Goal: Task Accomplishment & Management: Use online tool/utility

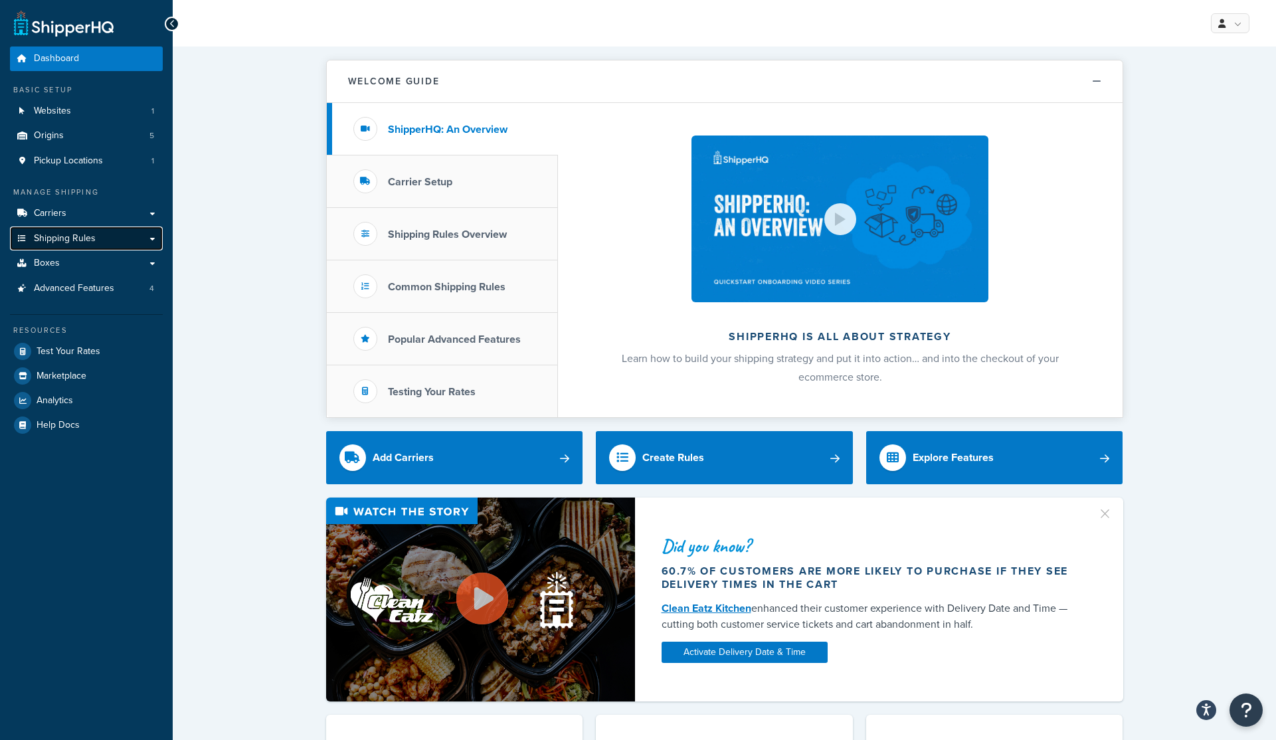
click at [72, 234] on span "Shipping Rules" at bounding box center [65, 238] width 62 height 11
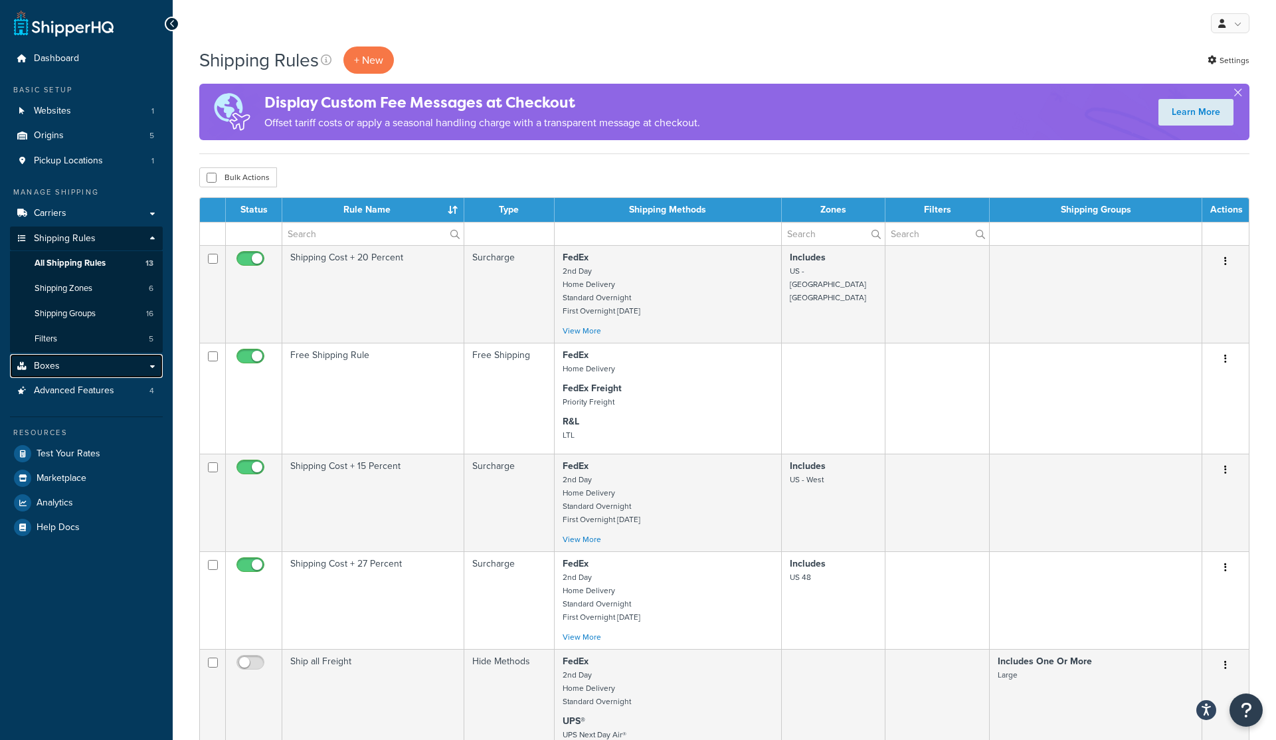
click at [46, 366] on span "Boxes" at bounding box center [47, 366] width 26 height 11
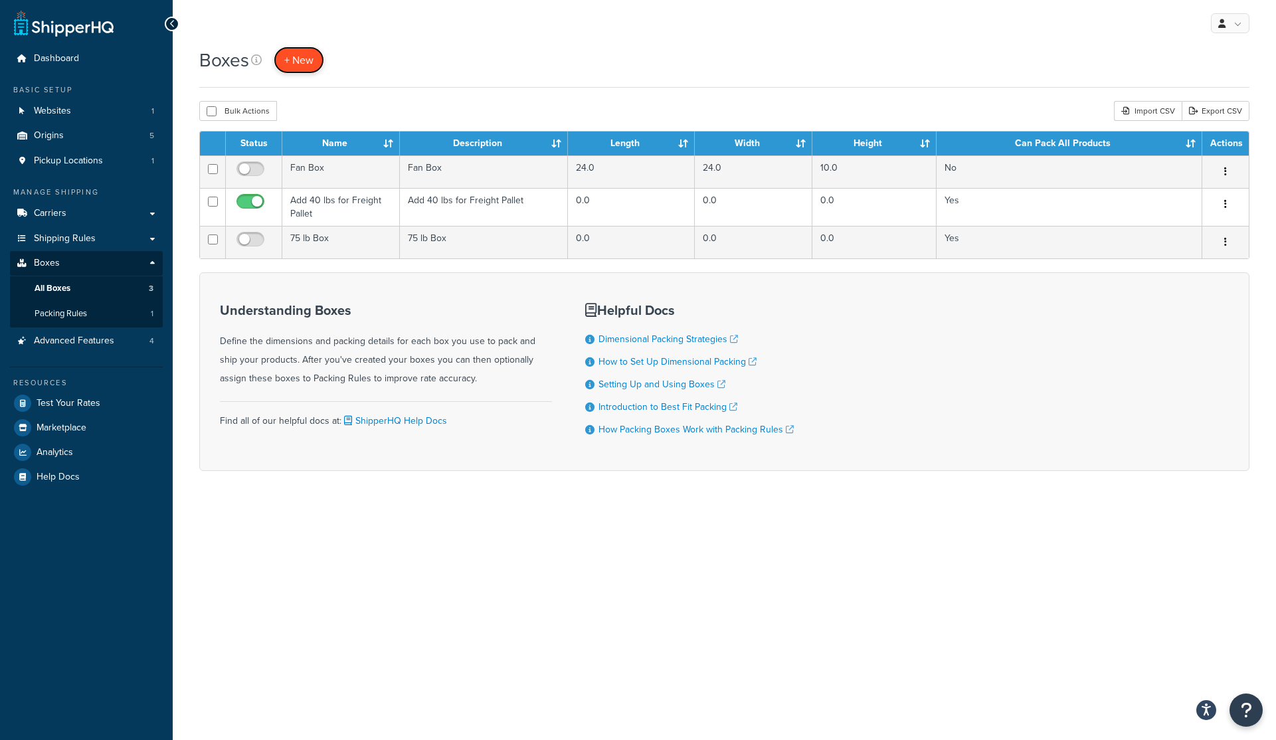
click at [294, 58] on span "+ New" at bounding box center [298, 59] width 29 height 15
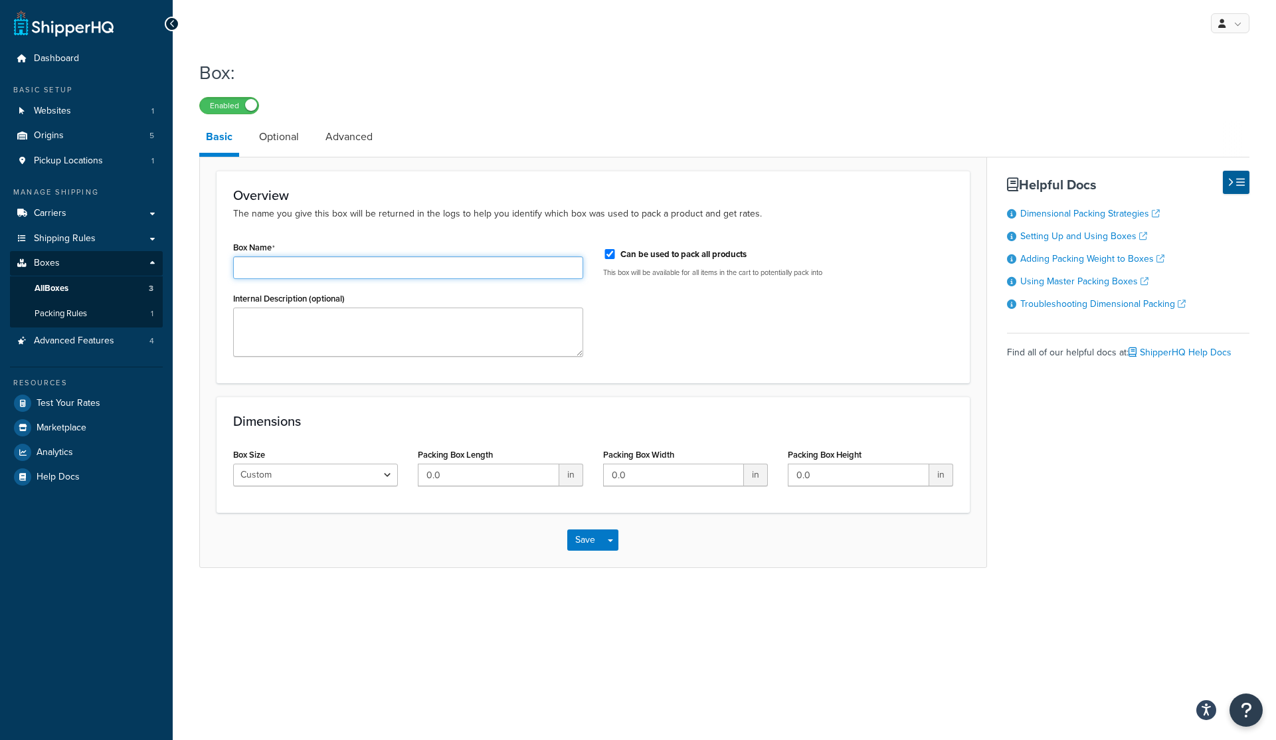
click at [268, 267] on input "Box Name" at bounding box center [408, 267] width 350 height 23
type input "Box for Poly Feeder"
click at [680, 252] on label "Can be used to pack all products" at bounding box center [683, 254] width 126 height 12
click at [612, 256] on input "Can be used to pack all products" at bounding box center [609, 254] width 13 height 10
checkbox input "false"
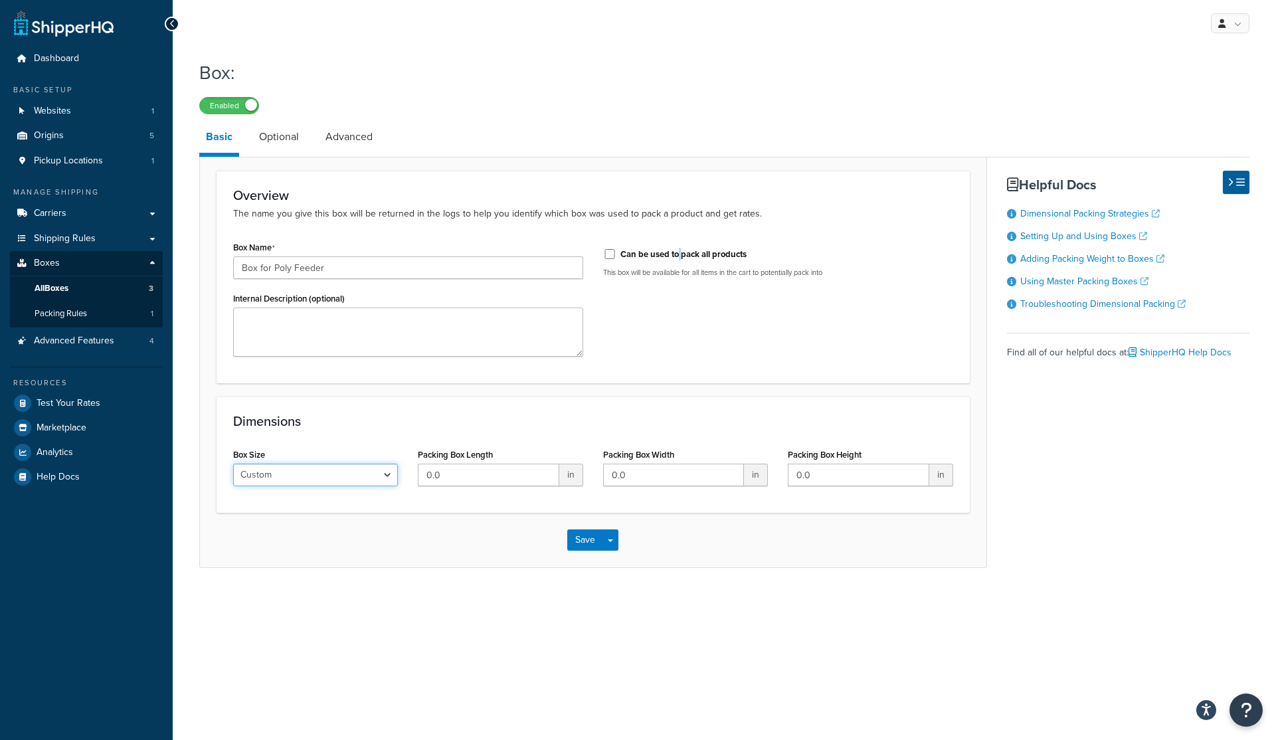
click at [343, 475] on select "Custom USPS Small Flat Box USPS Medium Flat Box USPS Large Flat Box USPS Flat E…" at bounding box center [315, 475] width 165 height 23
click at [449, 474] on input "0.0" at bounding box center [488, 475] width 141 height 23
drag, startPoint x: 470, startPoint y: 481, endPoint x: 315, endPoint y: 469, distance: 155.2
click at [315, 470] on div "Box Size Custom USPS Small Flat Box USPS Medium Flat Box USPS Large Flat Box US…" at bounding box center [593, 470] width 740 height 51
type input "24"
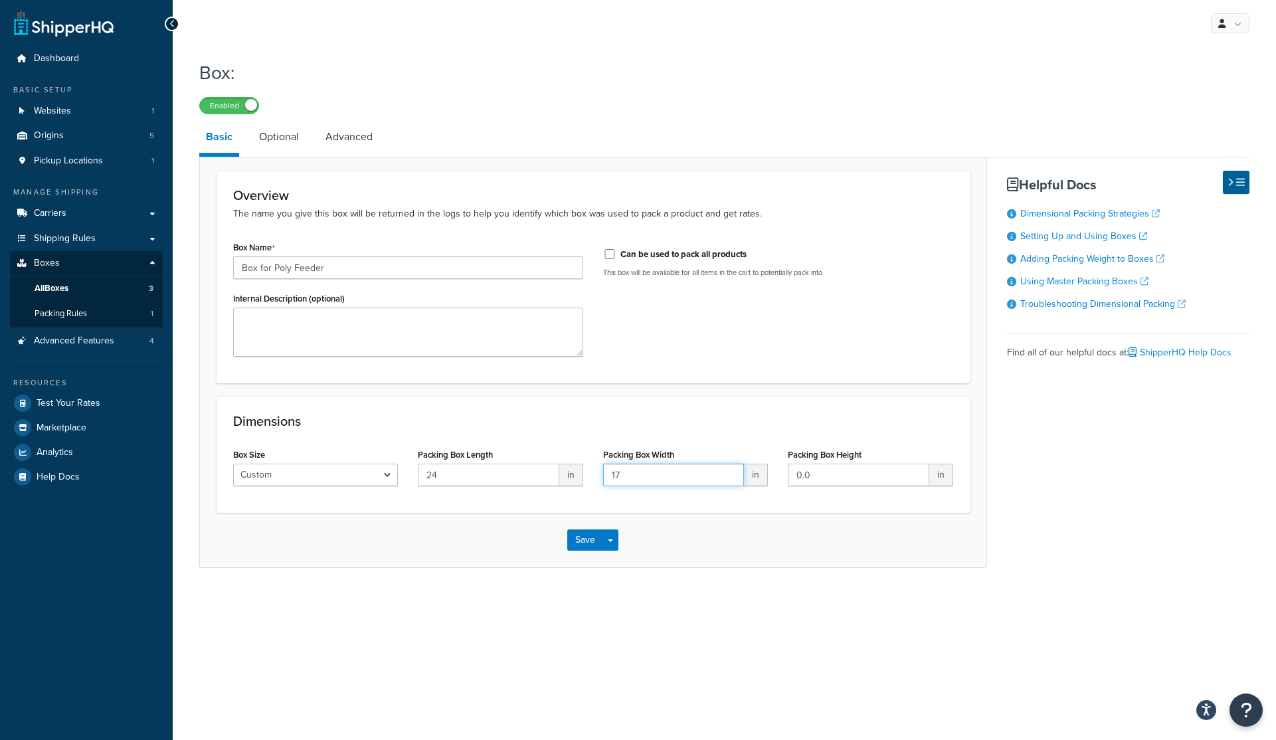
type input "17"
type input "19"
click at [438, 540] on div "Save Save Dropdown Save and Edit Save and Duplicate Save and Create New" at bounding box center [593, 540] width 786 height 54
click at [265, 141] on link "Optional" at bounding box center [278, 137] width 53 height 32
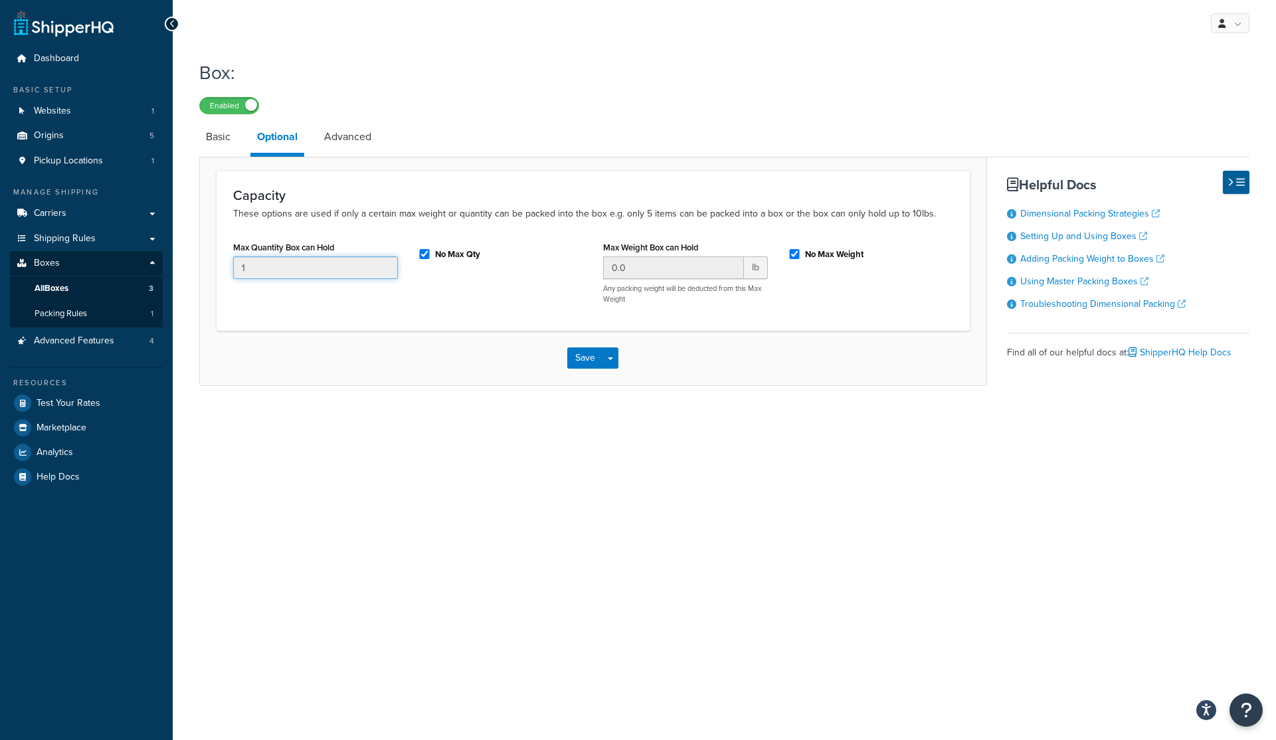
click at [248, 266] on input "1" at bounding box center [315, 267] width 165 height 23
click at [256, 269] on input "1" at bounding box center [315, 267] width 165 height 23
click at [435, 256] on label "No Max Qty" at bounding box center [457, 254] width 45 height 12
click at [431, 256] on input "No Max Qty" at bounding box center [424, 254] width 13 height 10
checkbox input "false"
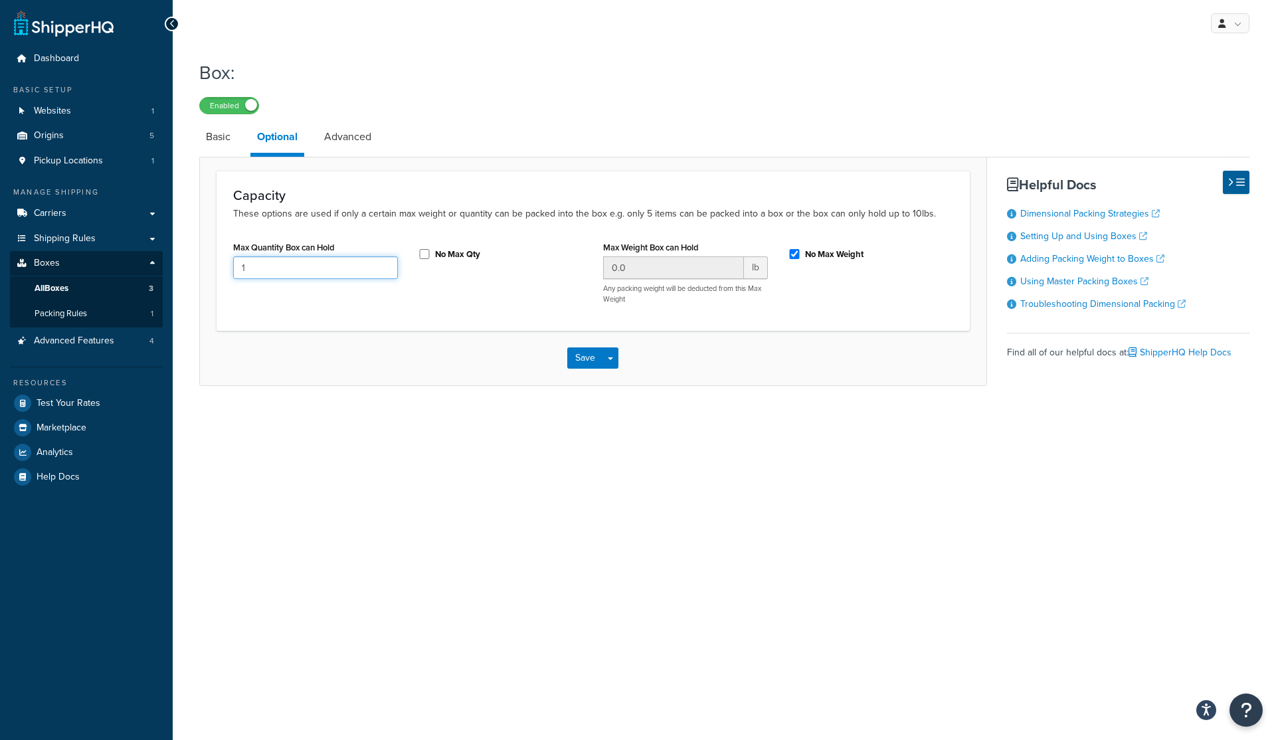
drag, startPoint x: 304, startPoint y: 270, endPoint x: 122, endPoint y: 267, distance: 182.0
click at [124, 269] on div "Dashboard Basic Setup Websites 1 Origins 5 Pickup Locations 1 Manage Shipping C…" at bounding box center [638, 370] width 1276 height 740
type input "4"
click at [450, 331] on div "Capacity These options are used if only a certain max weight or quantity can be…" at bounding box center [593, 251] width 753 height 160
click at [814, 254] on label "No Max Weight" at bounding box center [834, 254] width 58 height 12
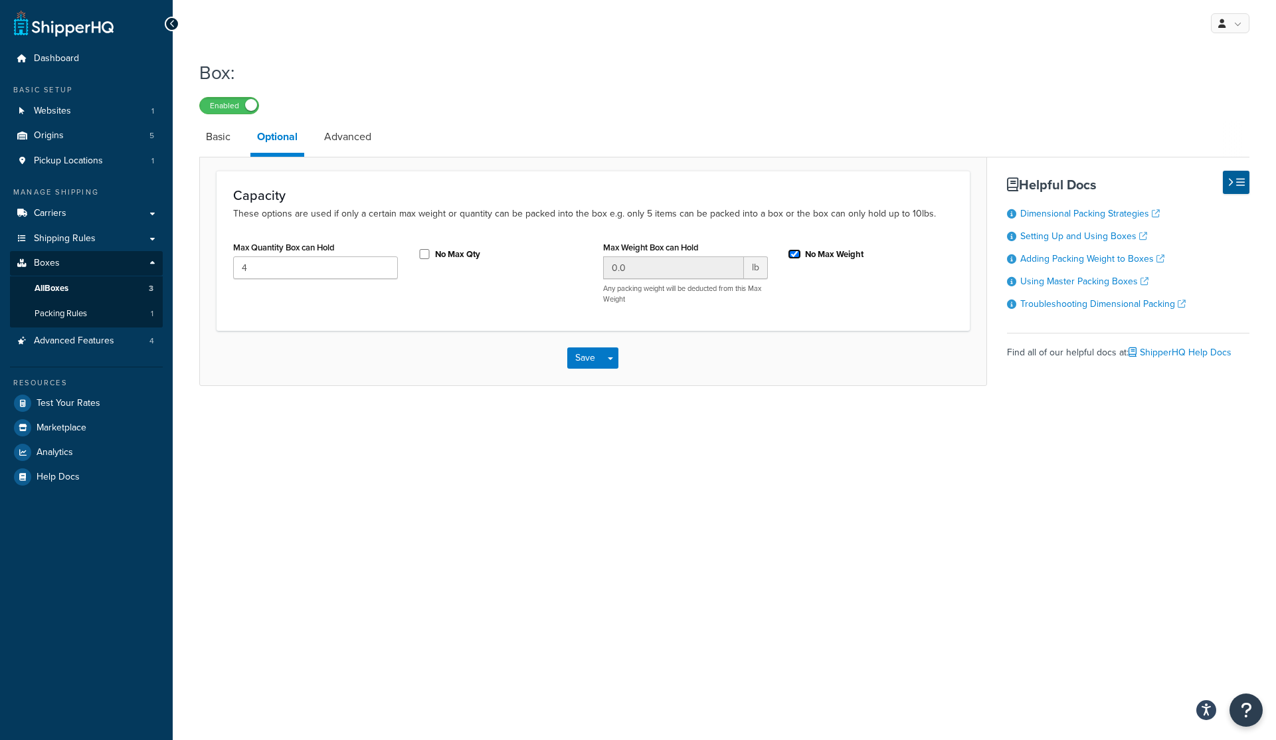
click at [801, 254] on input "No Max Weight" at bounding box center [794, 254] width 13 height 10
click at [812, 255] on label "No Max Weight" at bounding box center [834, 254] width 58 height 12
click at [801, 255] on input "No Max Weight" at bounding box center [794, 254] width 13 height 10
click at [634, 268] on input "0.0" at bounding box center [673, 267] width 141 height 23
click at [625, 268] on input "0.0" at bounding box center [673, 267] width 141 height 23
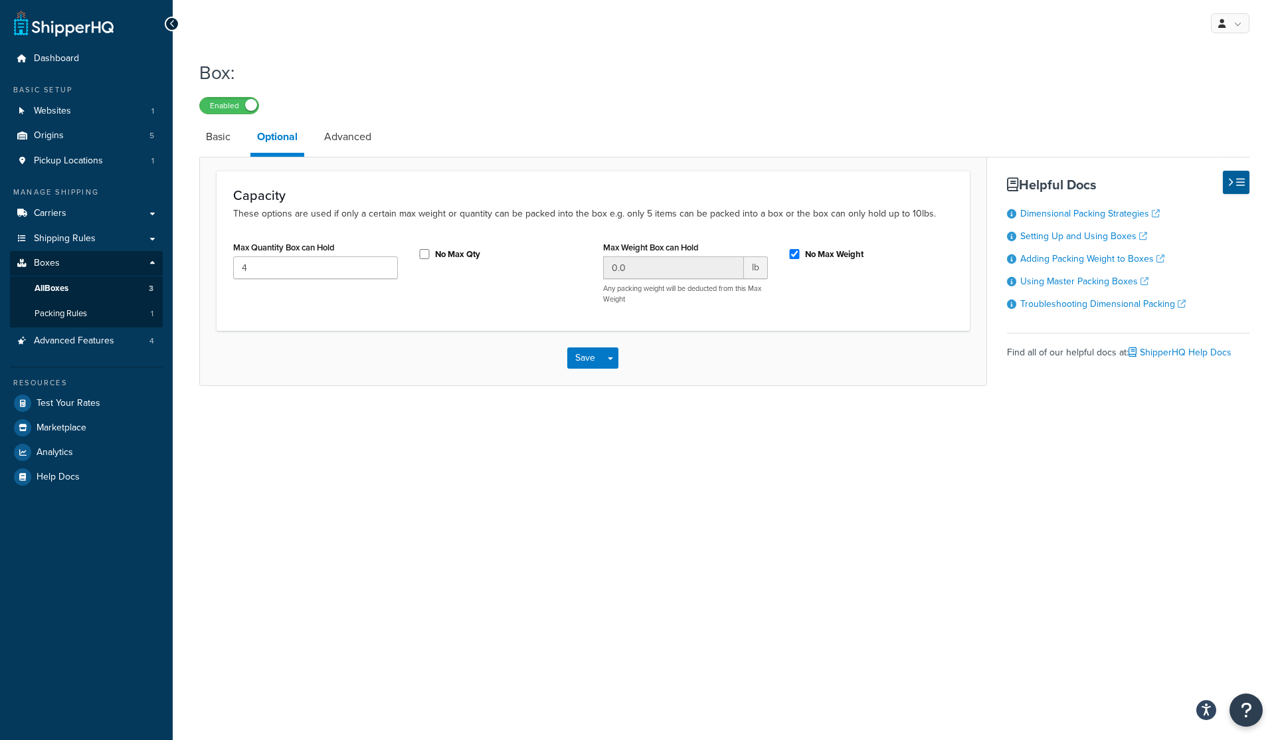
click at [839, 258] on label "No Max Weight" at bounding box center [834, 254] width 58 height 12
click at [801, 258] on input "No Max Weight" at bounding box center [794, 254] width 13 height 10
checkbox input "false"
drag, startPoint x: 638, startPoint y: 273, endPoint x: 565, endPoint y: 252, distance: 76.1
click at [565, 253] on div "Max Quantity Box can Hold 4 No Max Qty Max Weight Box can Hold 0.0 lb Any packi…" at bounding box center [593, 276] width 740 height 76
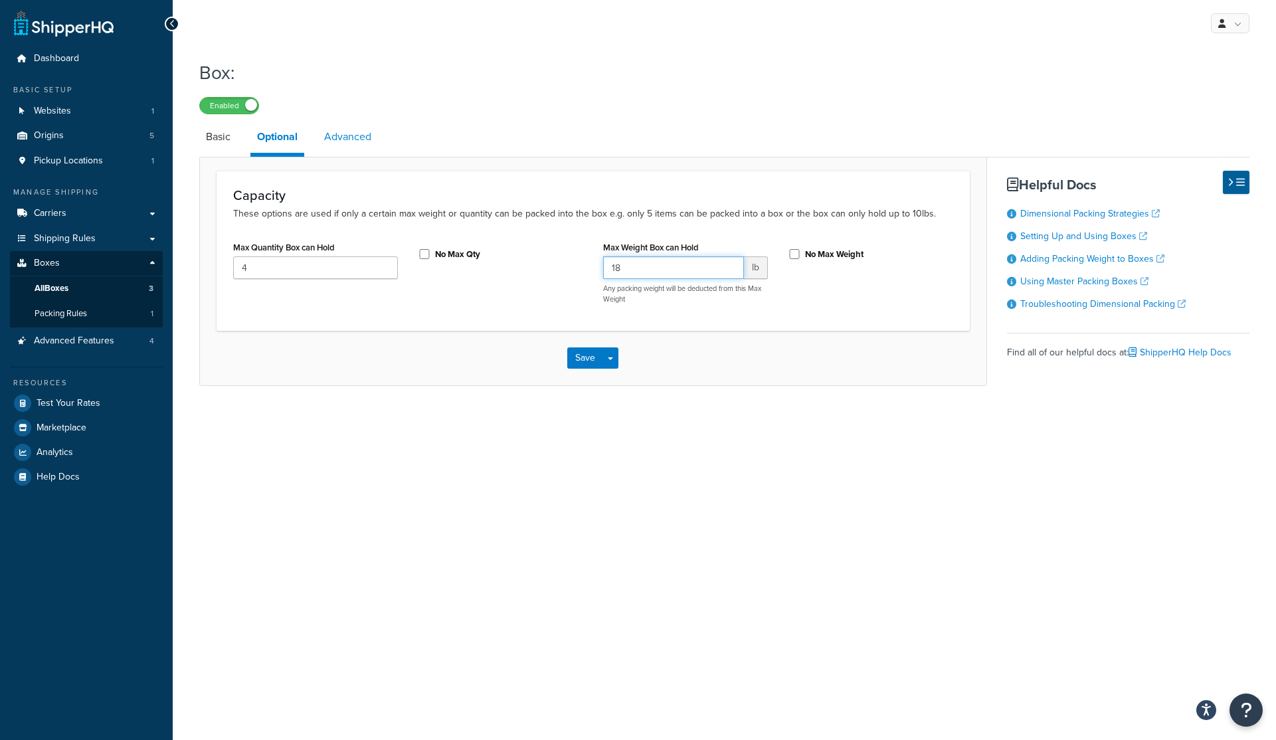
type input "18"
click at [331, 132] on link "Advanced" at bounding box center [347, 137] width 60 height 32
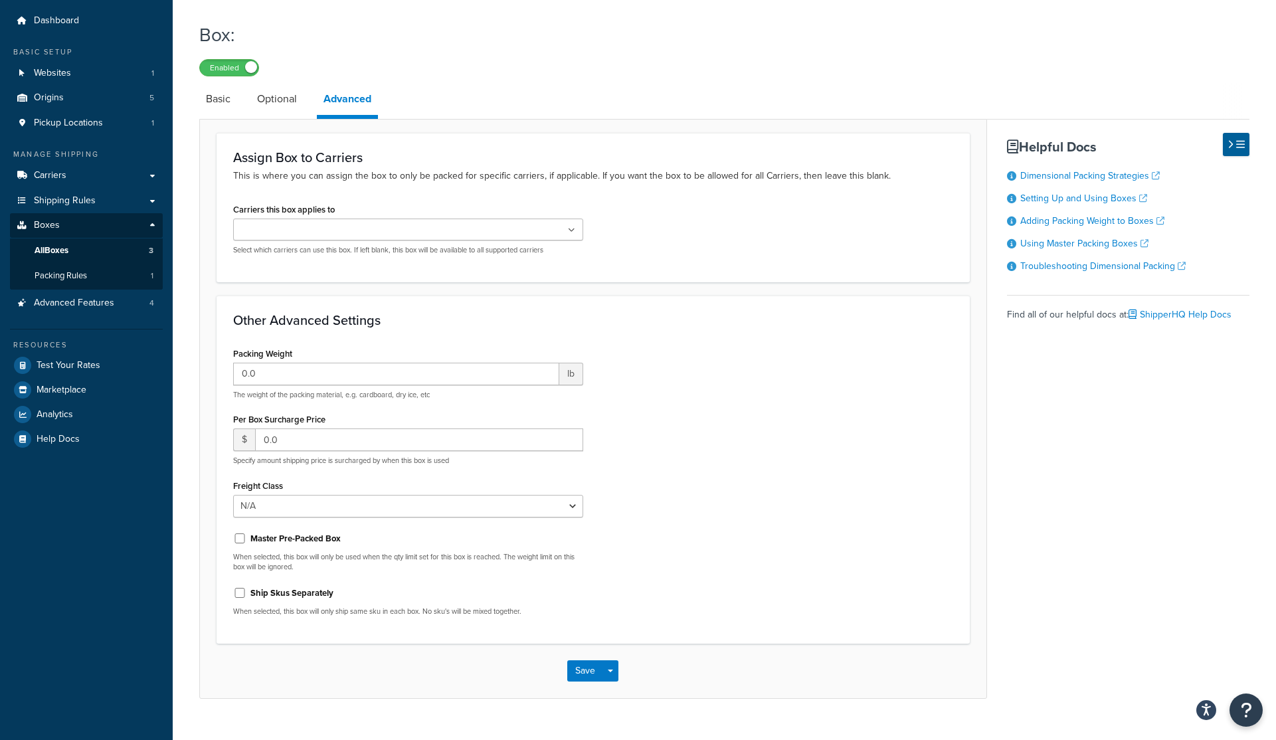
scroll to position [64, 0]
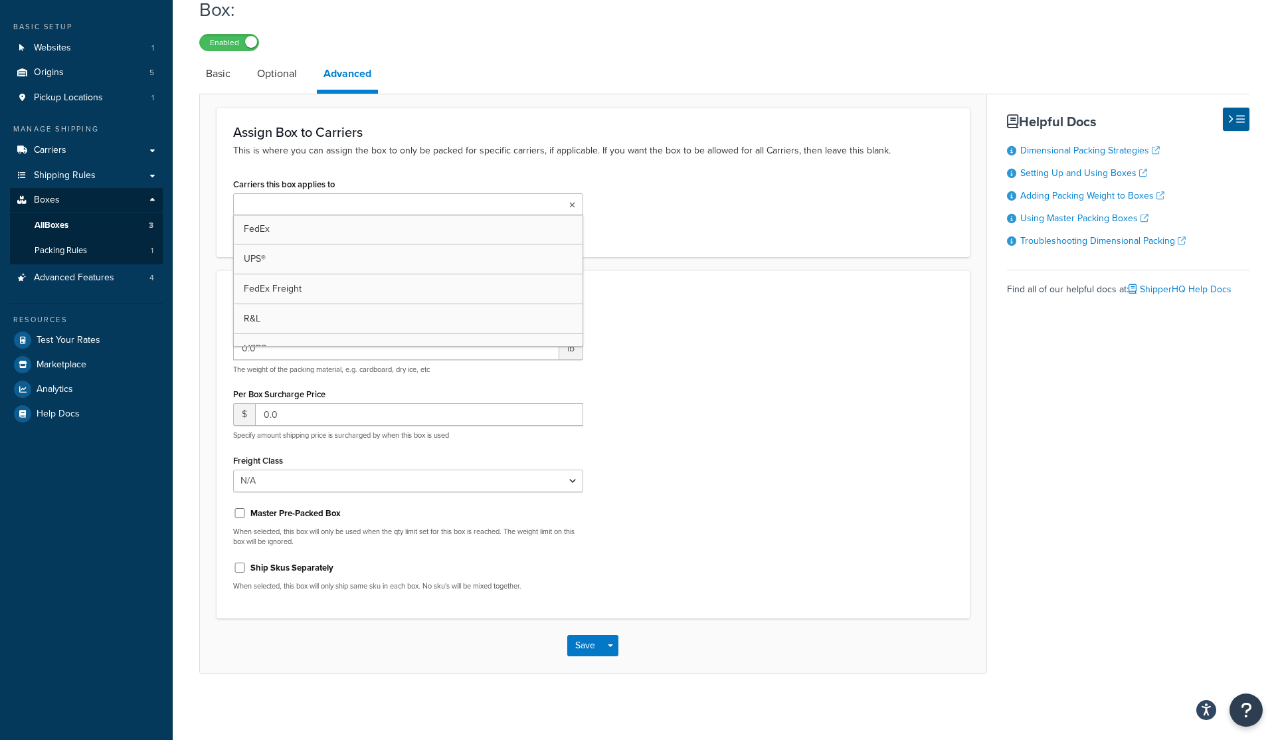
click at [574, 205] on ul at bounding box center [408, 204] width 350 height 22
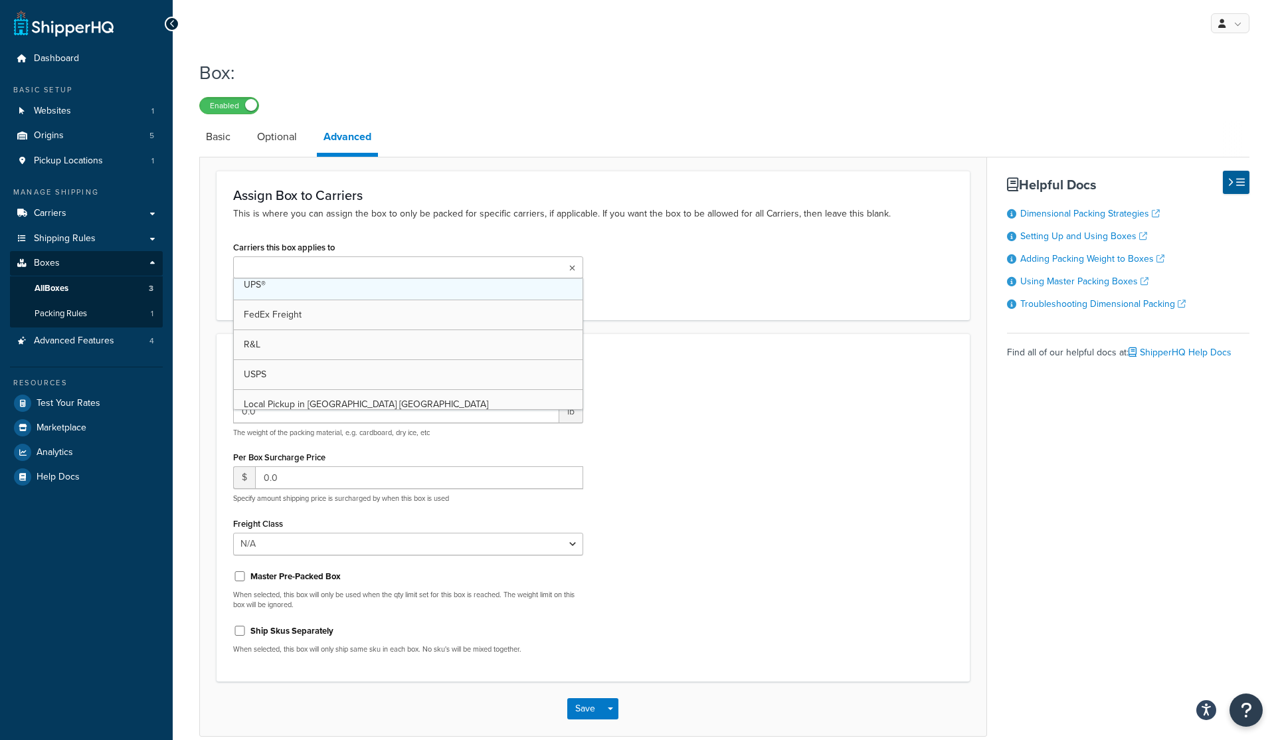
scroll to position [0, 0]
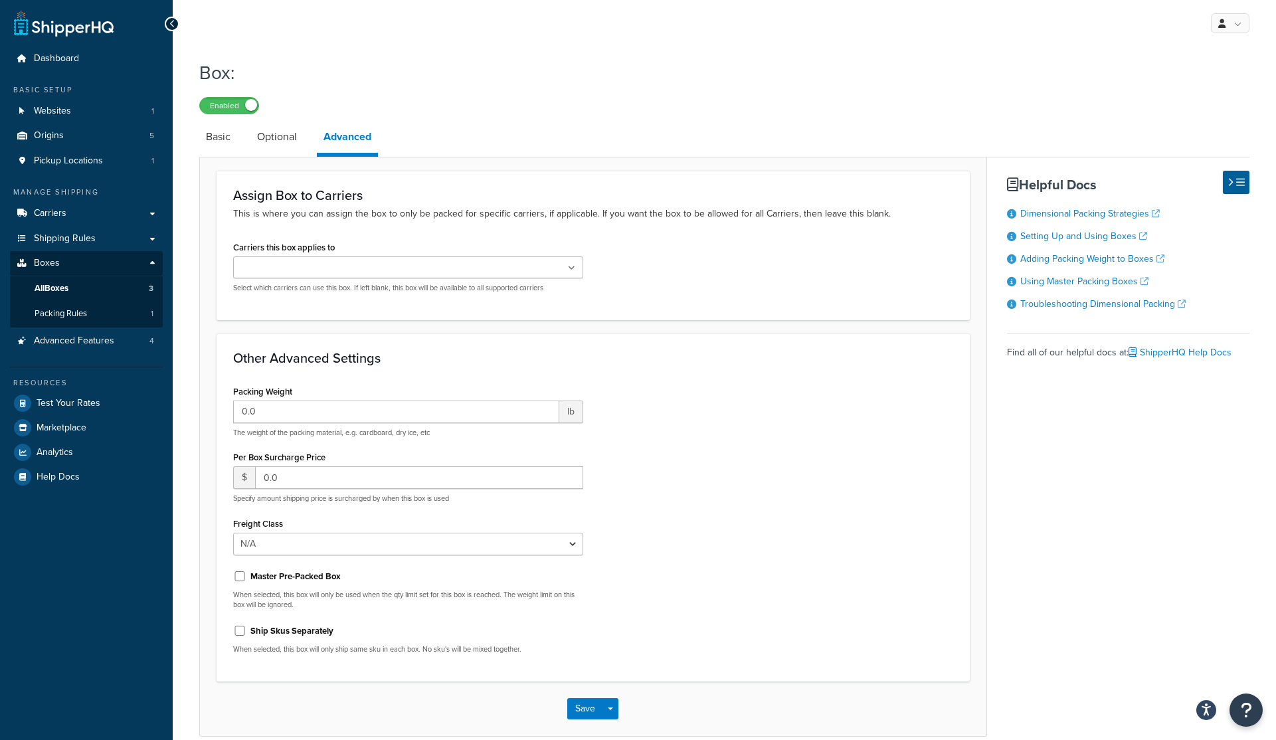
drag, startPoint x: 744, startPoint y: 398, endPoint x: 756, endPoint y: 394, distance: 13.2
click at [749, 397] on div "Packing Weight 0.0 lb The weight of the packing material, e.g. cardboard, dry i…" at bounding box center [593, 523] width 740 height 283
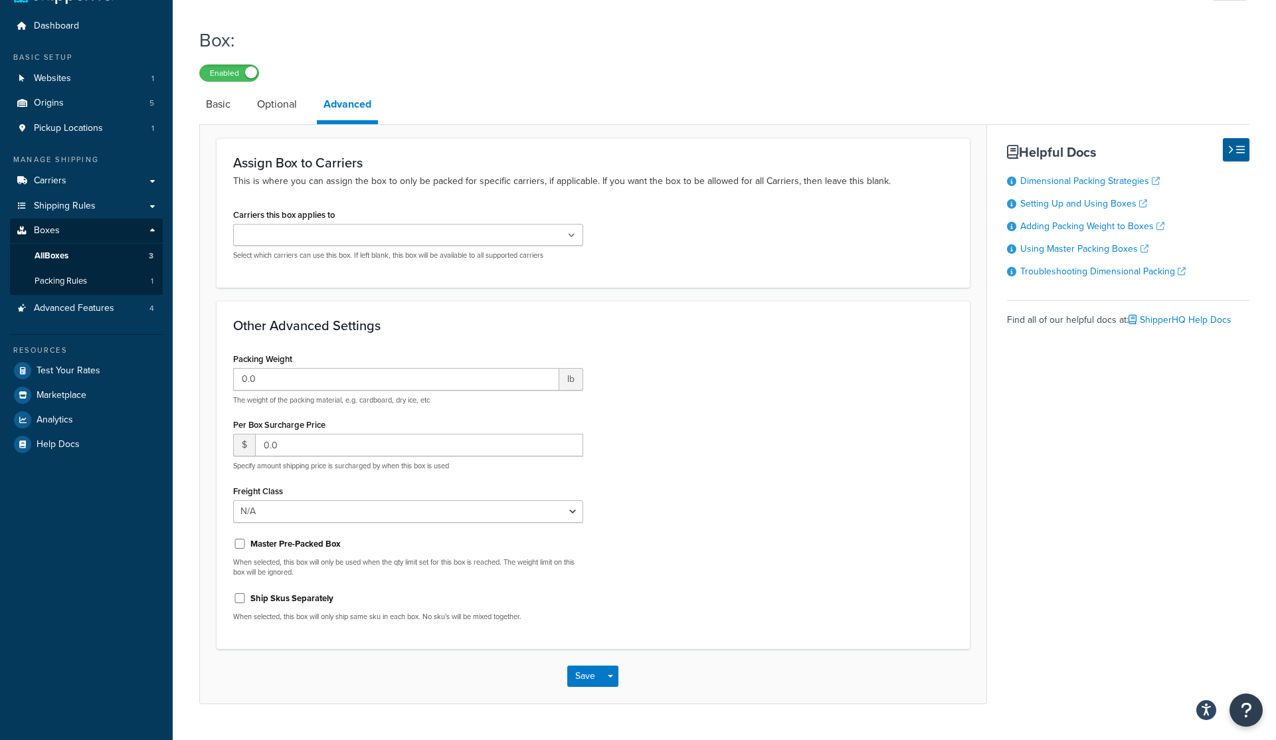
scroll to position [64, 0]
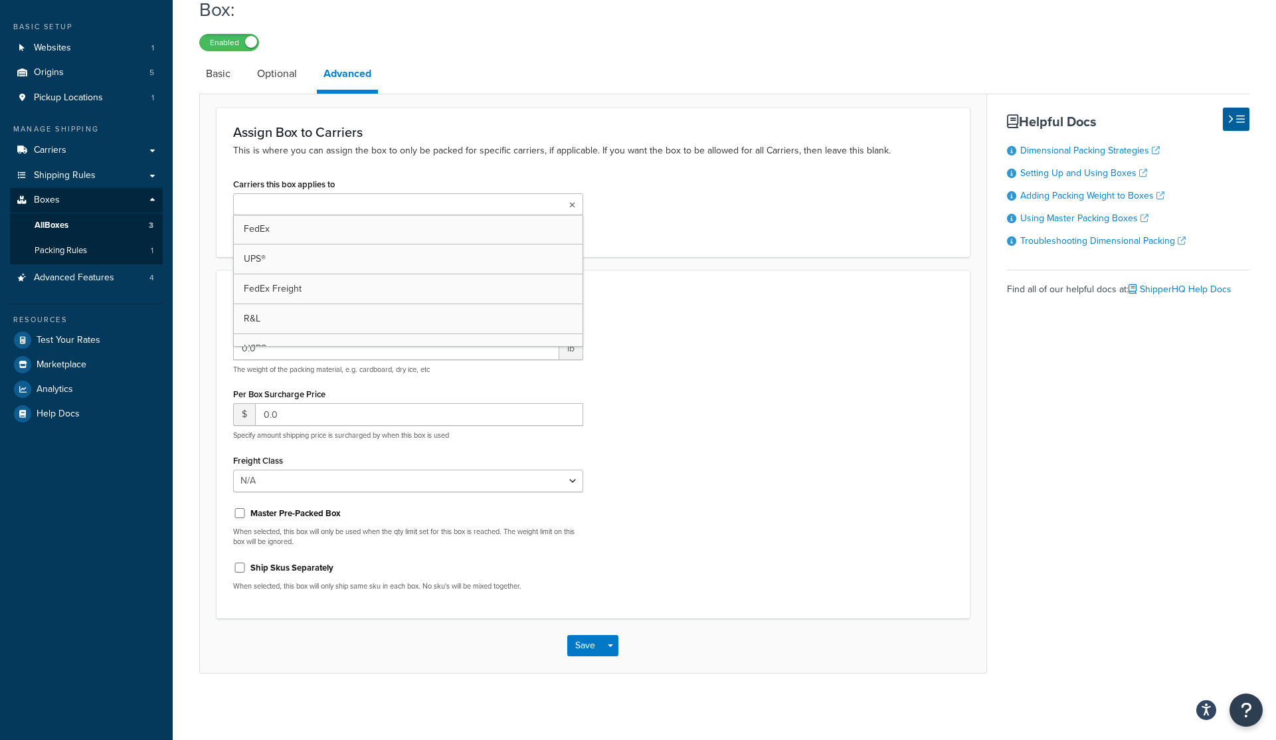
click at [272, 205] on input "Carriers this box applies to" at bounding box center [296, 205] width 118 height 15
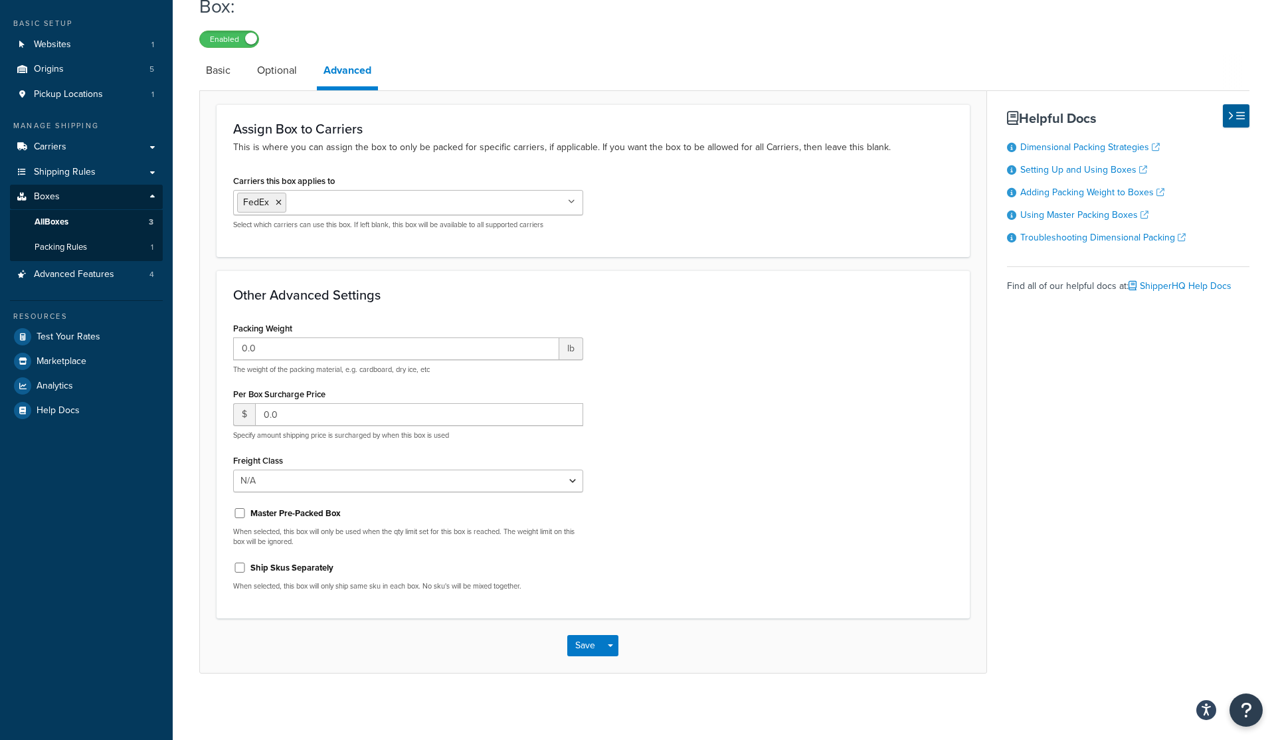
click at [733, 402] on div "Packing Weight 0.0 lb The weight of the packing material, e.g. cardboard, dry i…" at bounding box center [593, 460] width 740 height 283
click at [578, 644] on button "Save" at bounding box center [585, 645] width 36 height 21
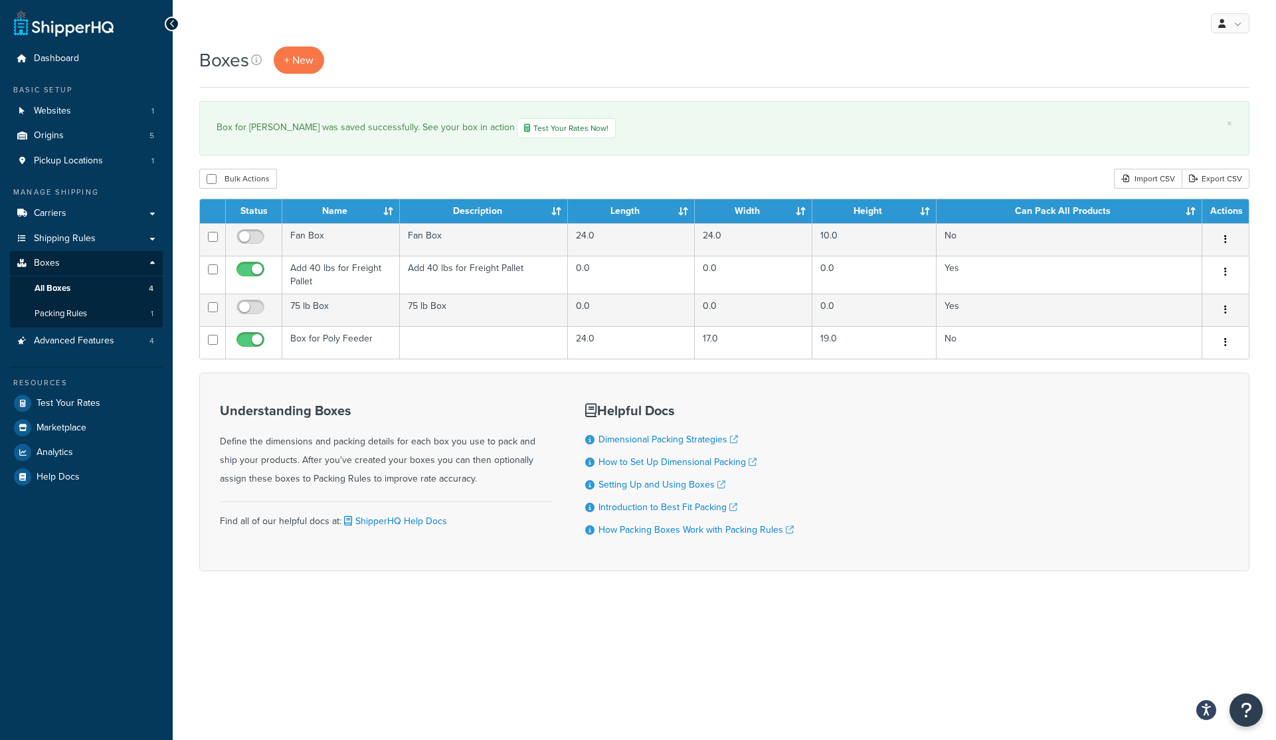
click at [1099, 478] on div "Understanding Boxes Define the dimensions and packing details for each box you …" at bounding box center [724, 472] width 1050 height 199
click at [684, 486] on link "Setting Up and Using Boxes" at bounding box center [661, 485] width 127 height 14
click at [1179, 554] on div "Understanding Boxes Define the dimensions and packing details for each box you …" at bounding box center [724, 472] width 1050 height 199
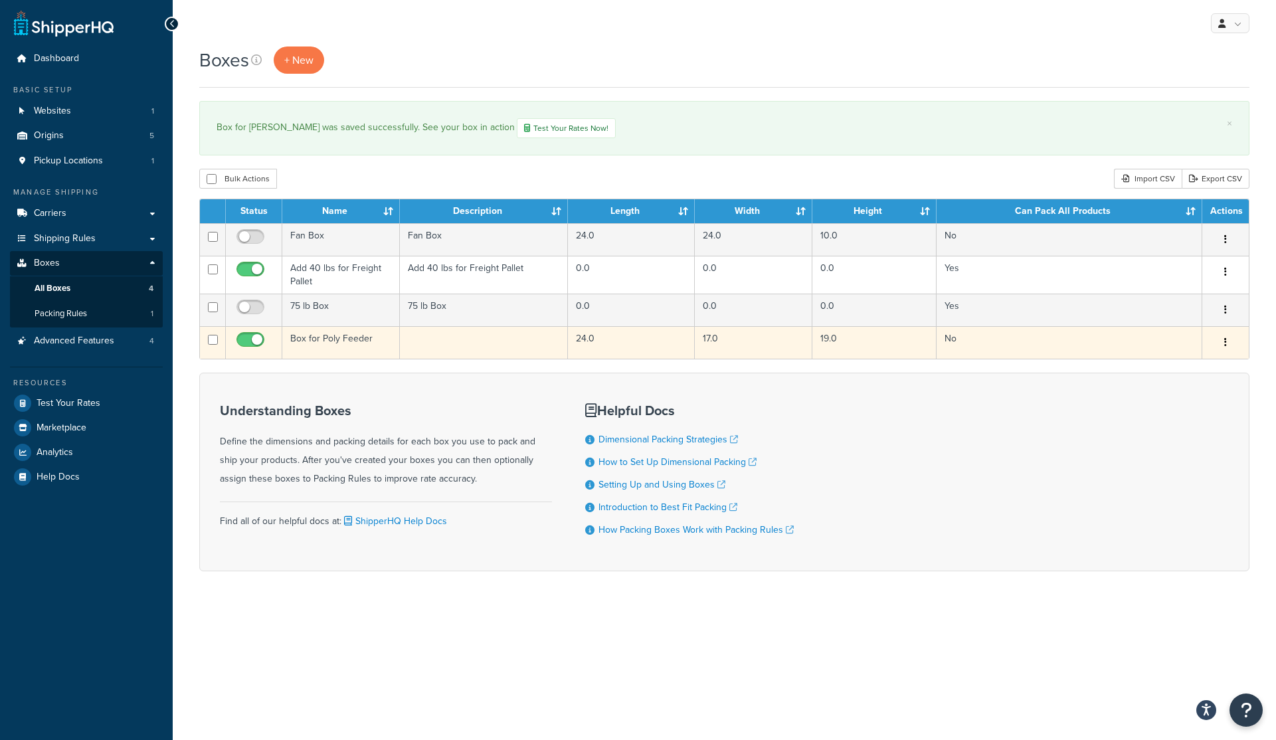
click at [1224, 341] on icon "button" at bounding box center [1225, 341] width 3 height 9
click at [1165, 365] on link "Edit" at bounding box center [1181, 367] width 105 height 27
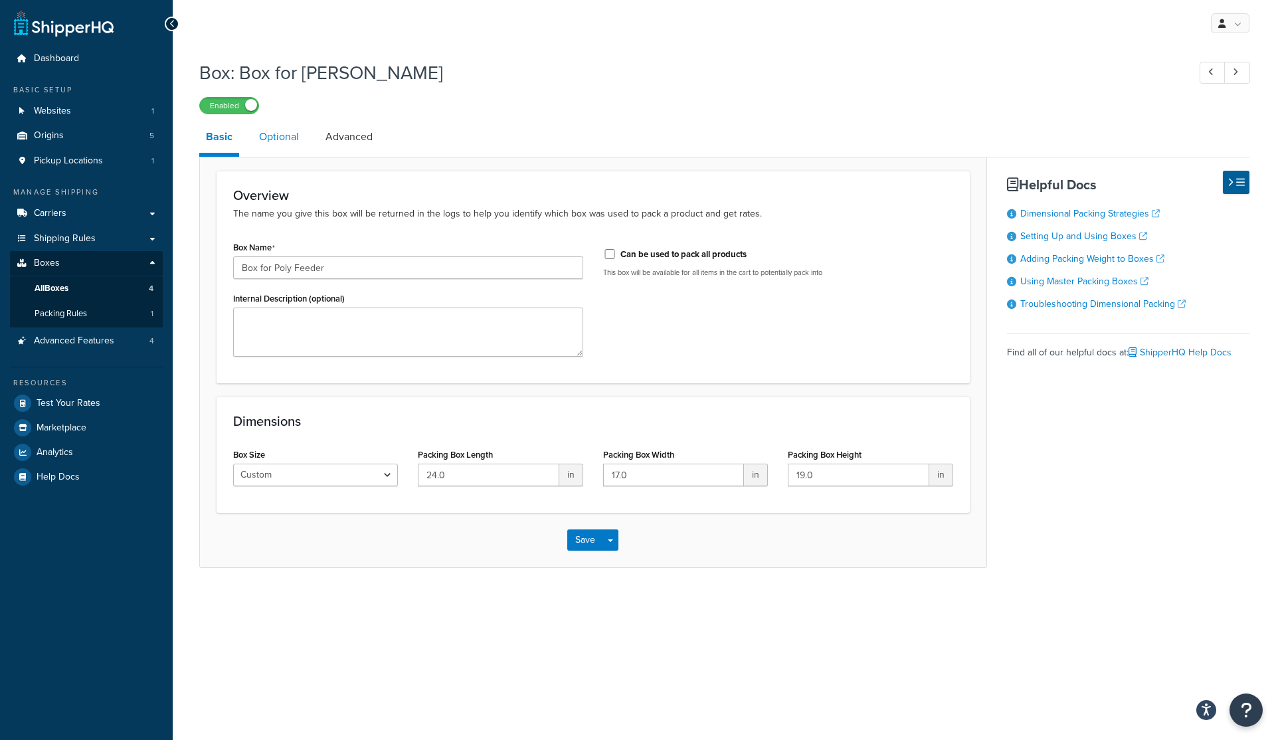
click at [280, 136] on link "Optional" at bounding box center [278, 137] width 53 height 32
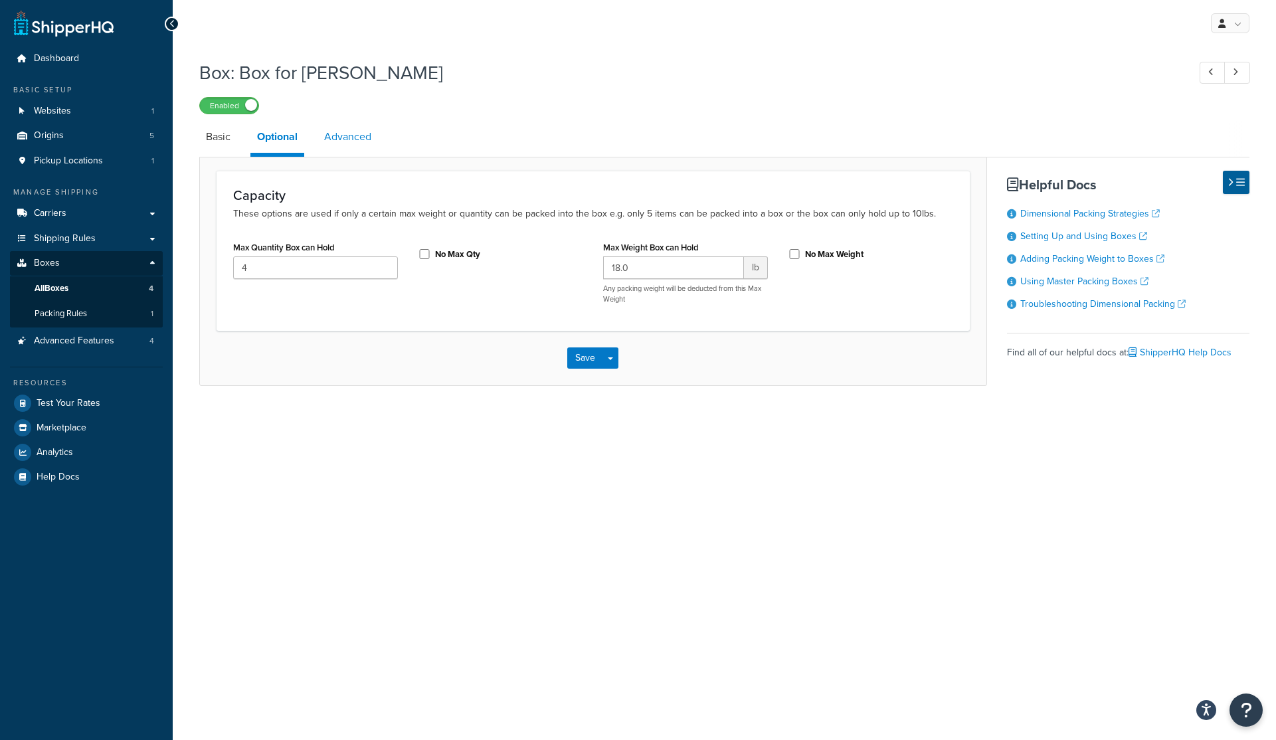
click at [337, 137] on link "Advanced" at bounding box center [347, 137] width 60 height 32
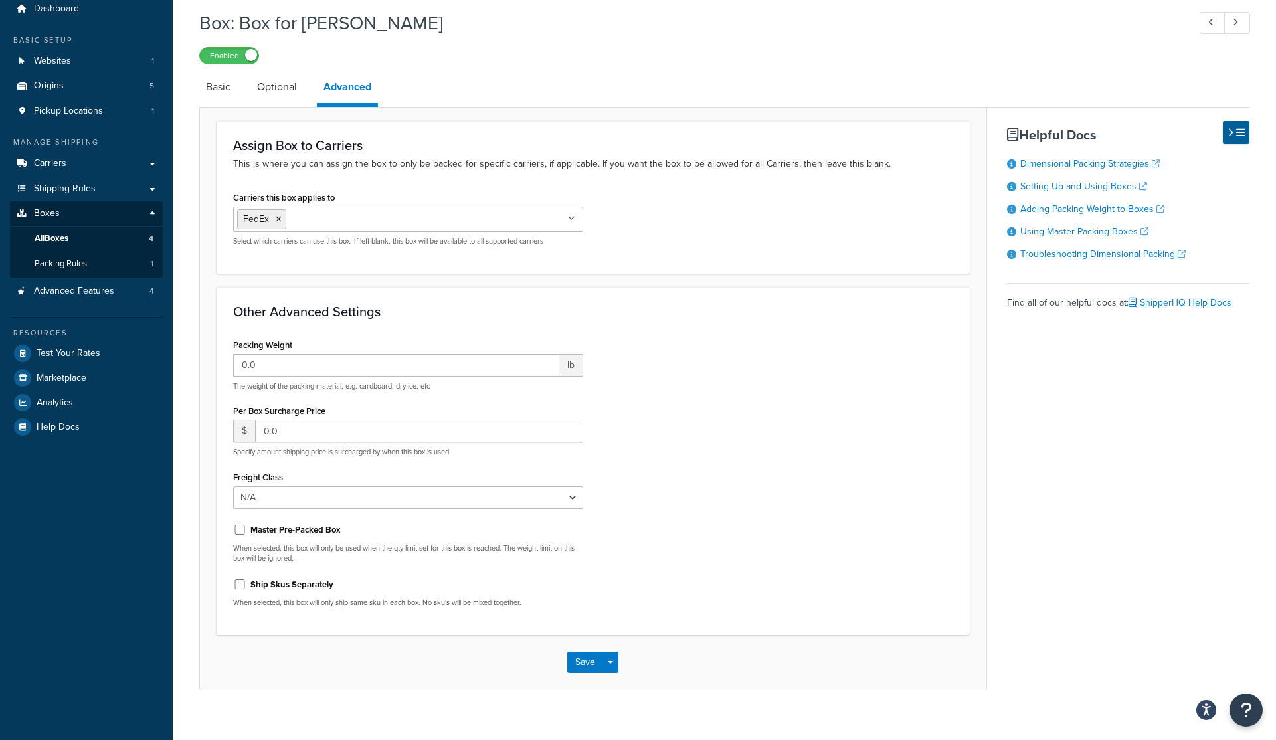
scroll to position [67, 0]
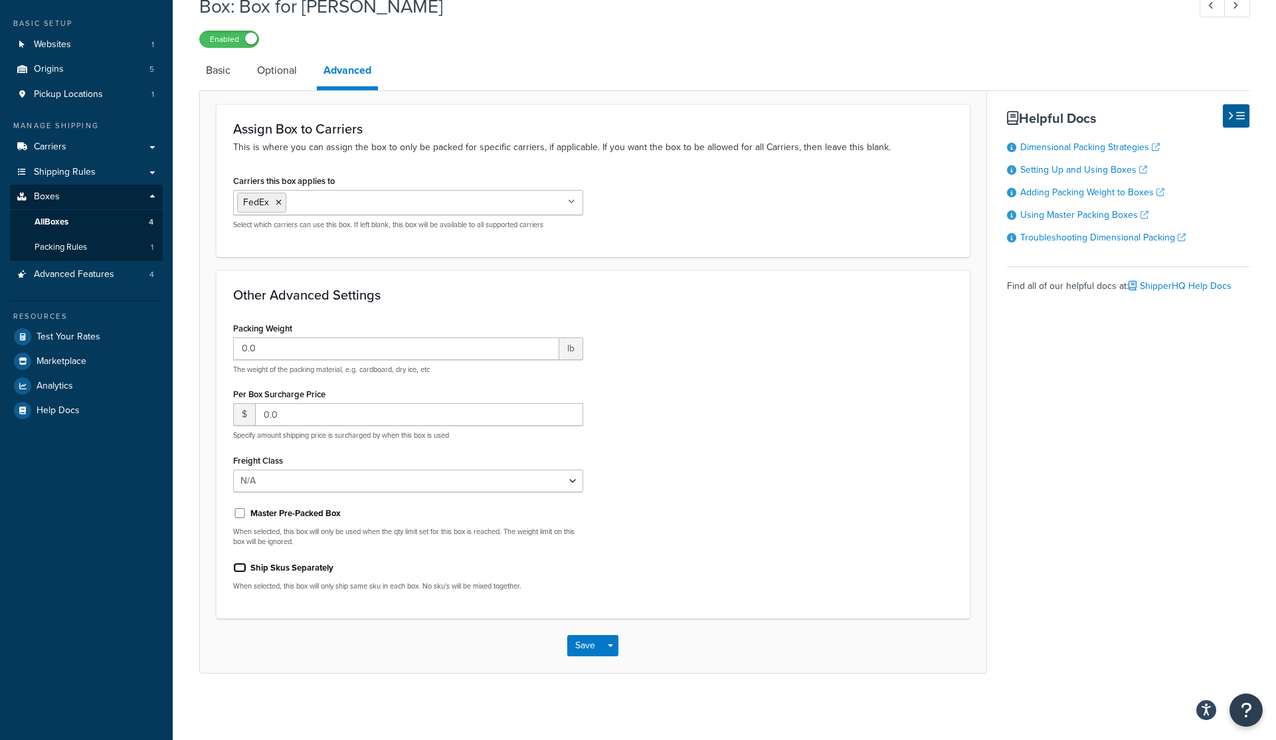
click at [241, 567] on input "Ship Skus Separately" at bounding box center [239, 568] width 13 height 10
click at [258, 570] on label "Ship Skus Separately" at bounding box center [291, 568] width 83 height 12
click at [246, 570] on input "Ship Skus Separately" at bounding box center [239, 568] width 13 height 10
checkbox input "false"
click at [577, 646] on button "Save" at bounding box center [585, 645] width 36 height 21
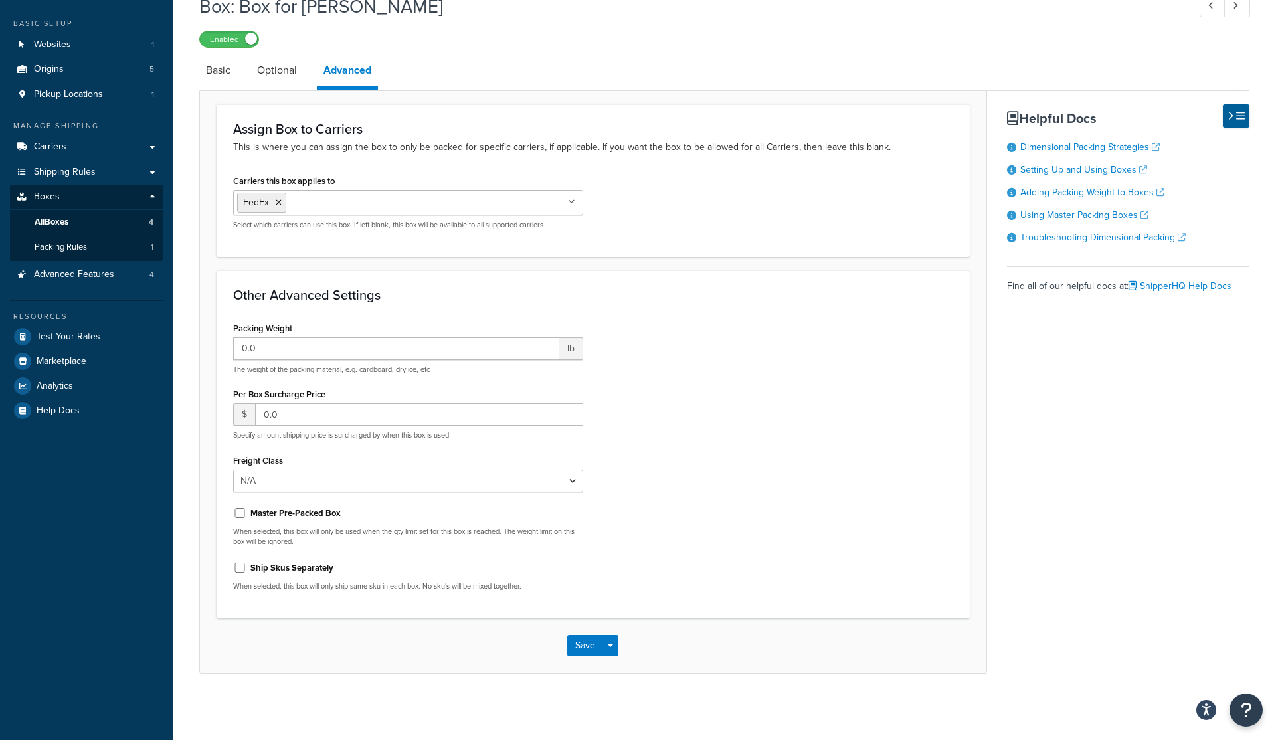
scroll to position [0, 0]
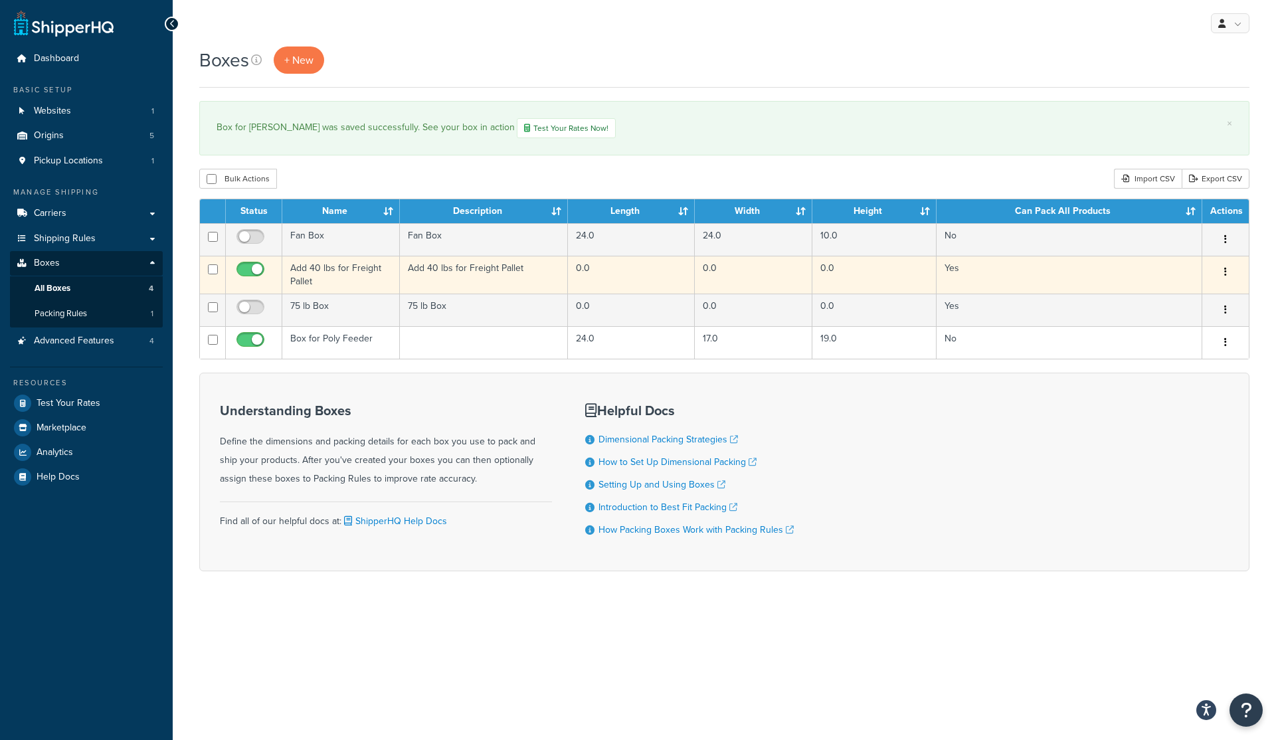
click at [1225, 272] on icon "button" at bounding box center [1225, 271] width 3 height 9
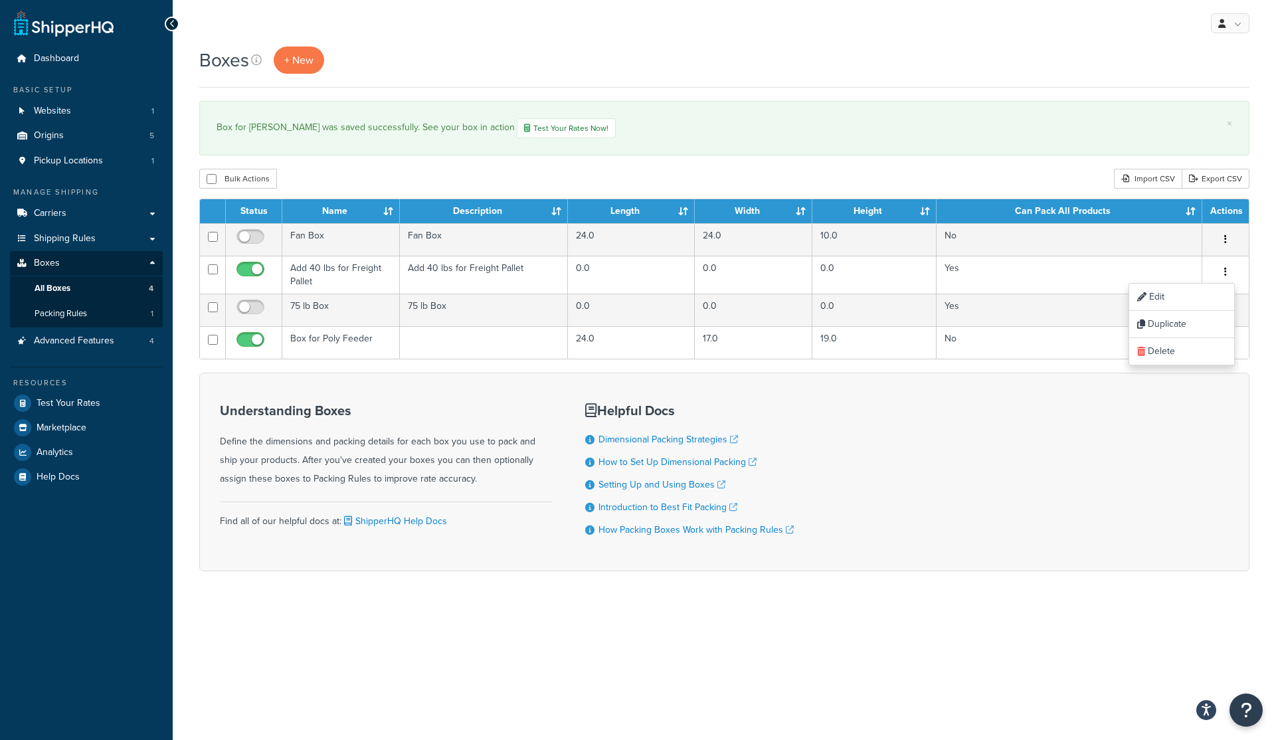
click at [1219, 501] on div "Understanding Boxes Define the dimensions and packing details for each box you …" at bounding box center [724, 472] width 1050 height 199
click at [556, 170] on div "Bulk Actions Duplicate Delete Import CSV Export CSV" at bounding box center [724, 179] width 1050 height 20
click at [54, 135] on span "Origins" at bounding box center [49, 135] width 30 height 11
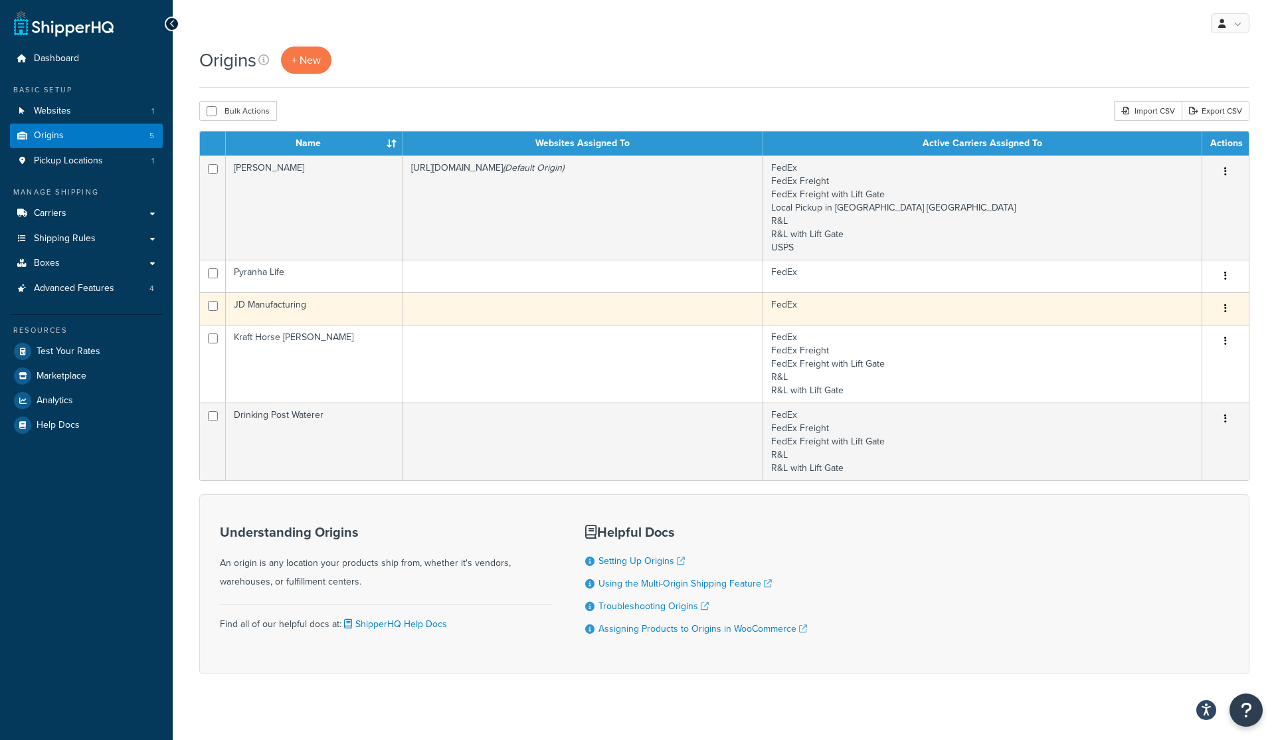
scroll to position [15, 0]
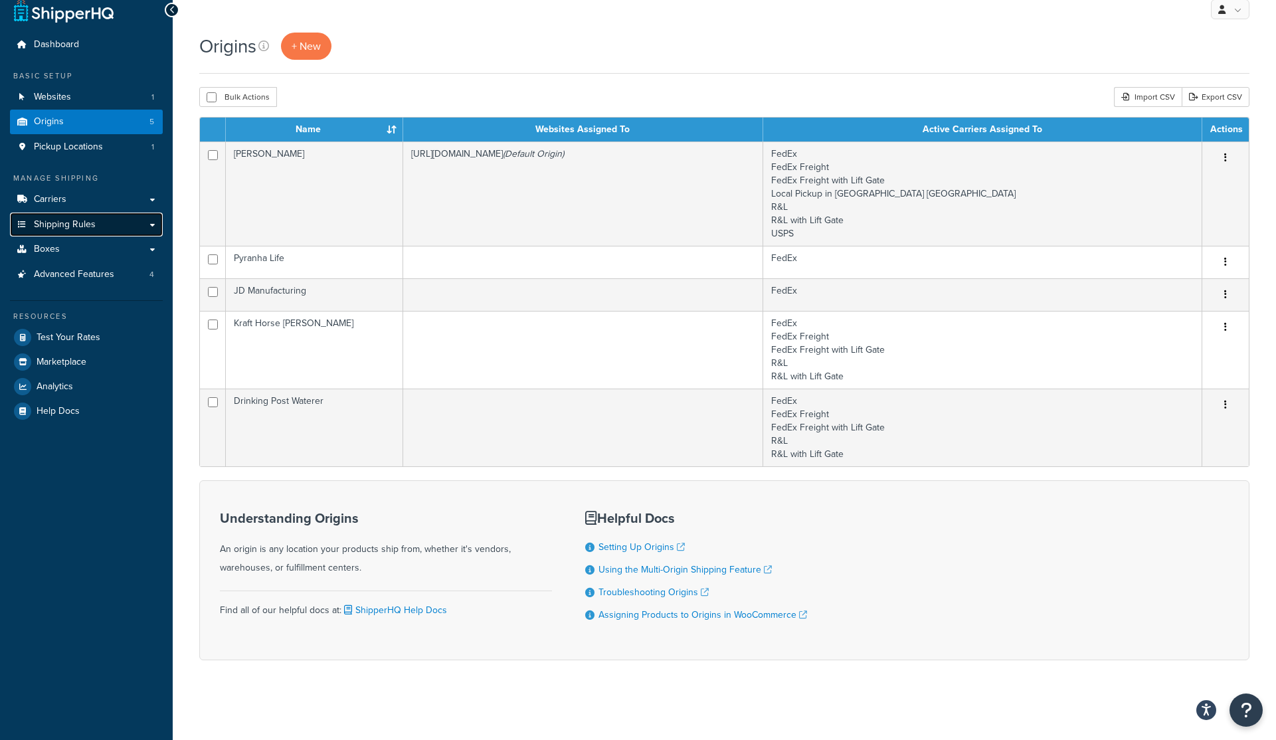
click at [70, 221] on span "Shipping Rules" at bounding box center [65, 224] width 62 height 11
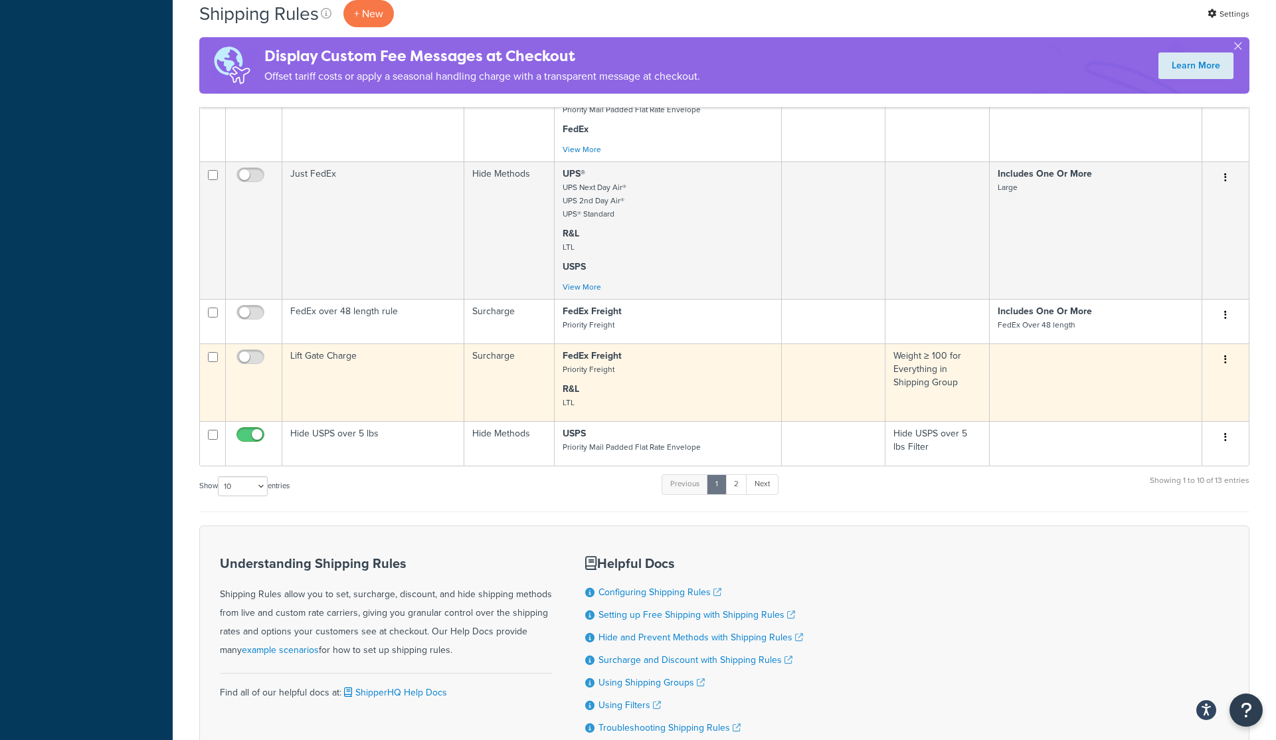
scroll to position [745, 0]
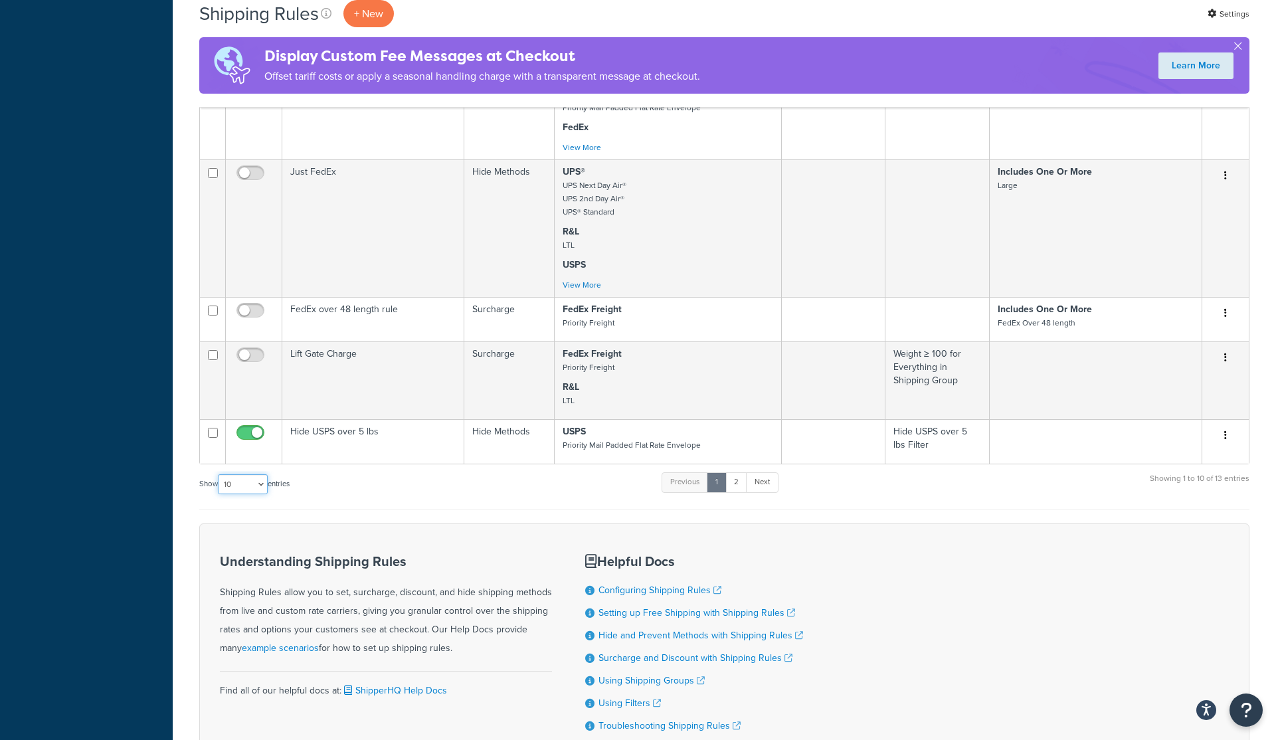
click at [248, 488] on select "10 15 25 50 100 1000" at bounding box center [243, 484] width 50 height 20
select select "50"
click at [219, 475] on select "10 15 25 50 100 1000" at bounding box center [243, 484] width 50 height 20
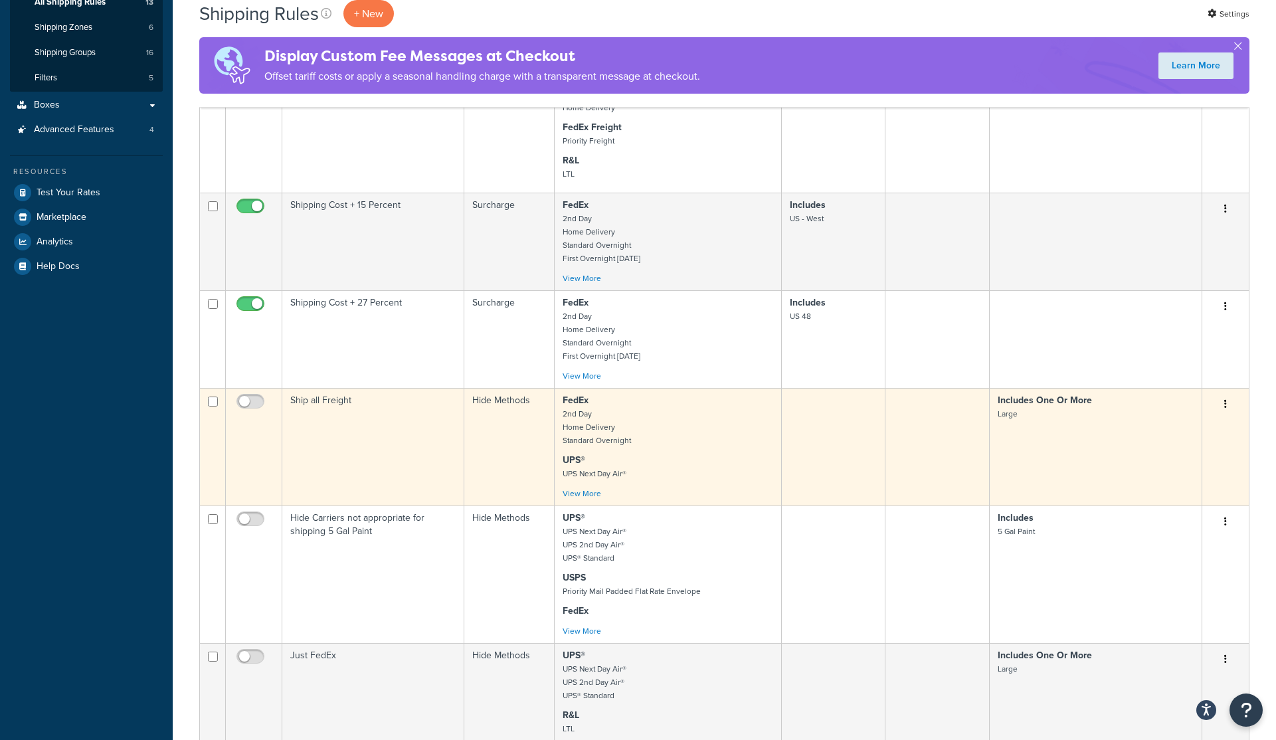
scroll to position [0, 0]
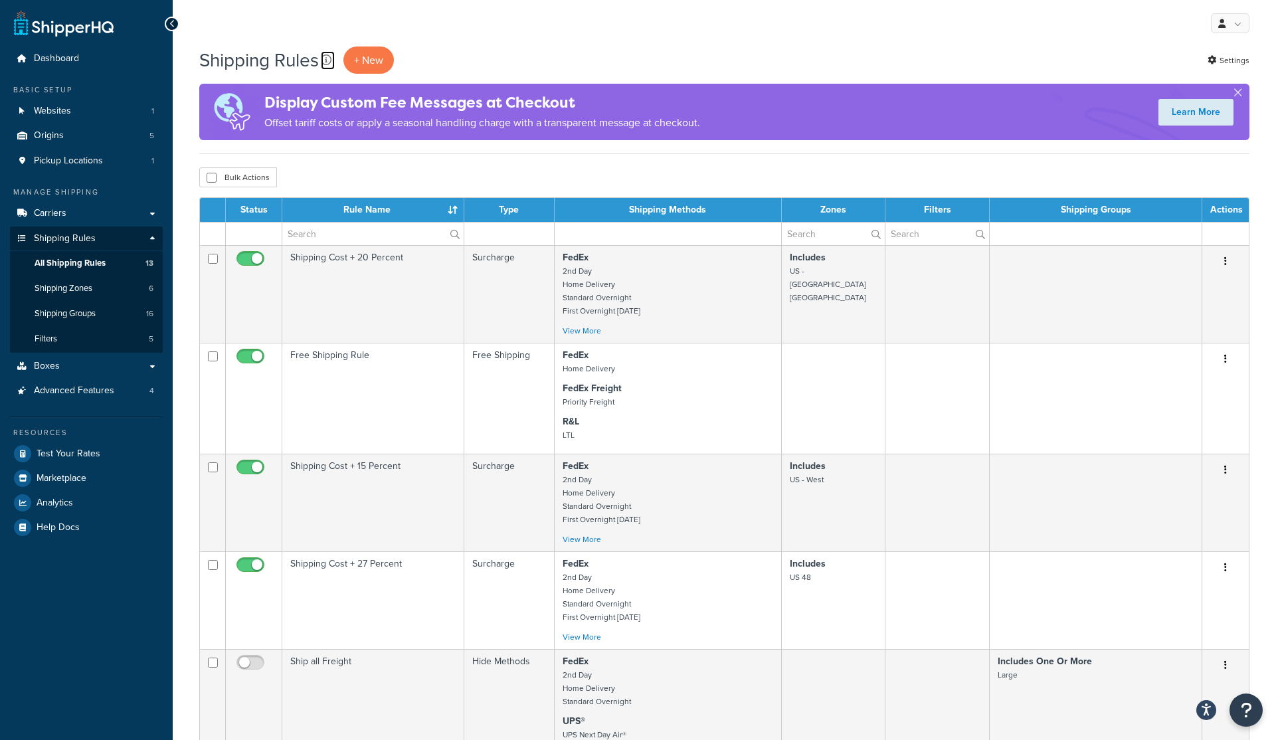
click at [327, 60] on icon at bounding box center [326, 59] width 11 height 11
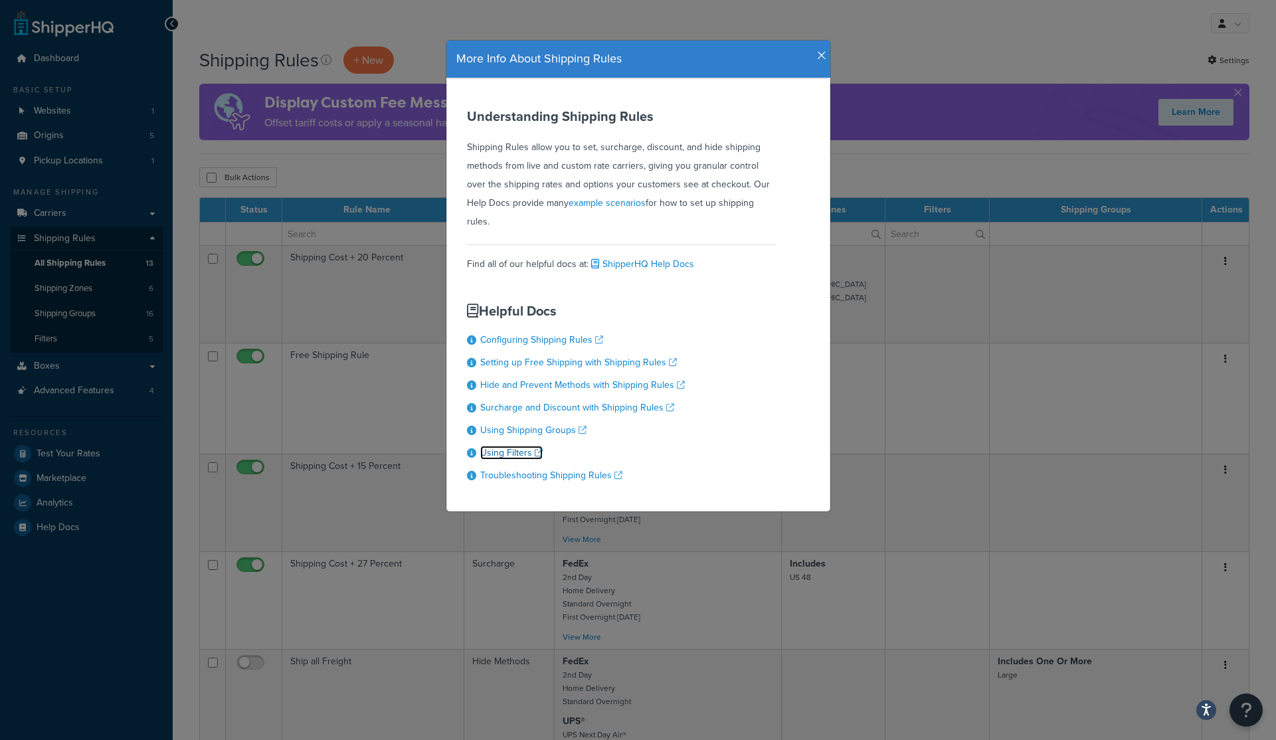
click at [508, 446] on link "Using Filters" at bounding box center [511, 453] width 62 height 14
click at [820, 57] on icon "button" at bounding box center [821, 56] width 9 height 12
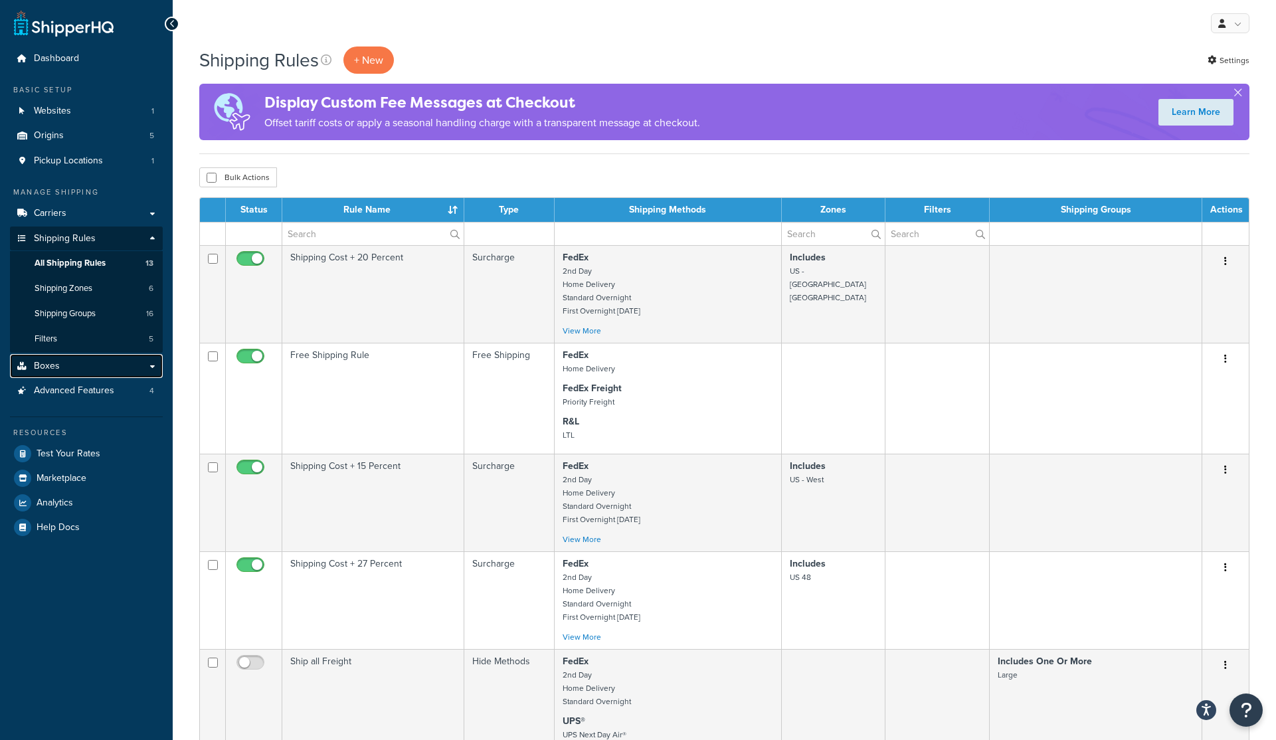
click at [55, 367] on span "Boxes" at bounding box center [47, 366] width 26 height 11
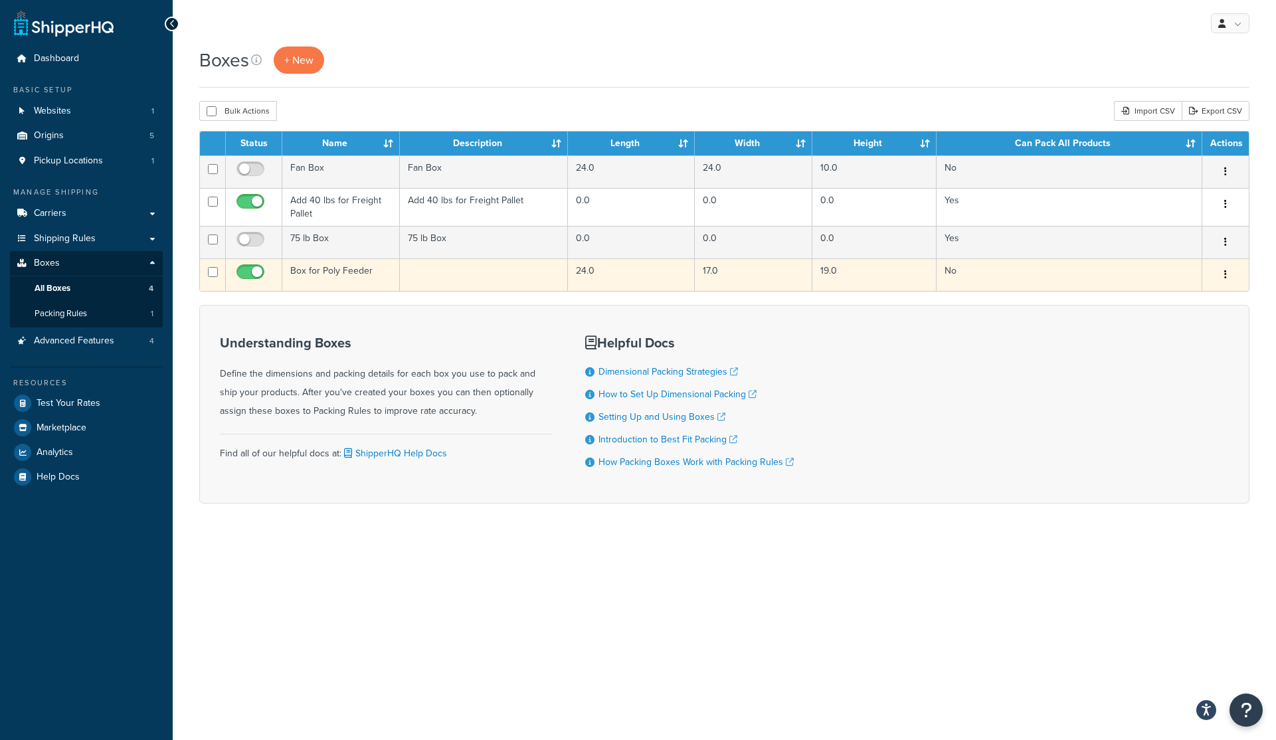
click at [381, 270] on td "Box for Poly Feeder" at bounding box center [341, 274] width 118 height 33
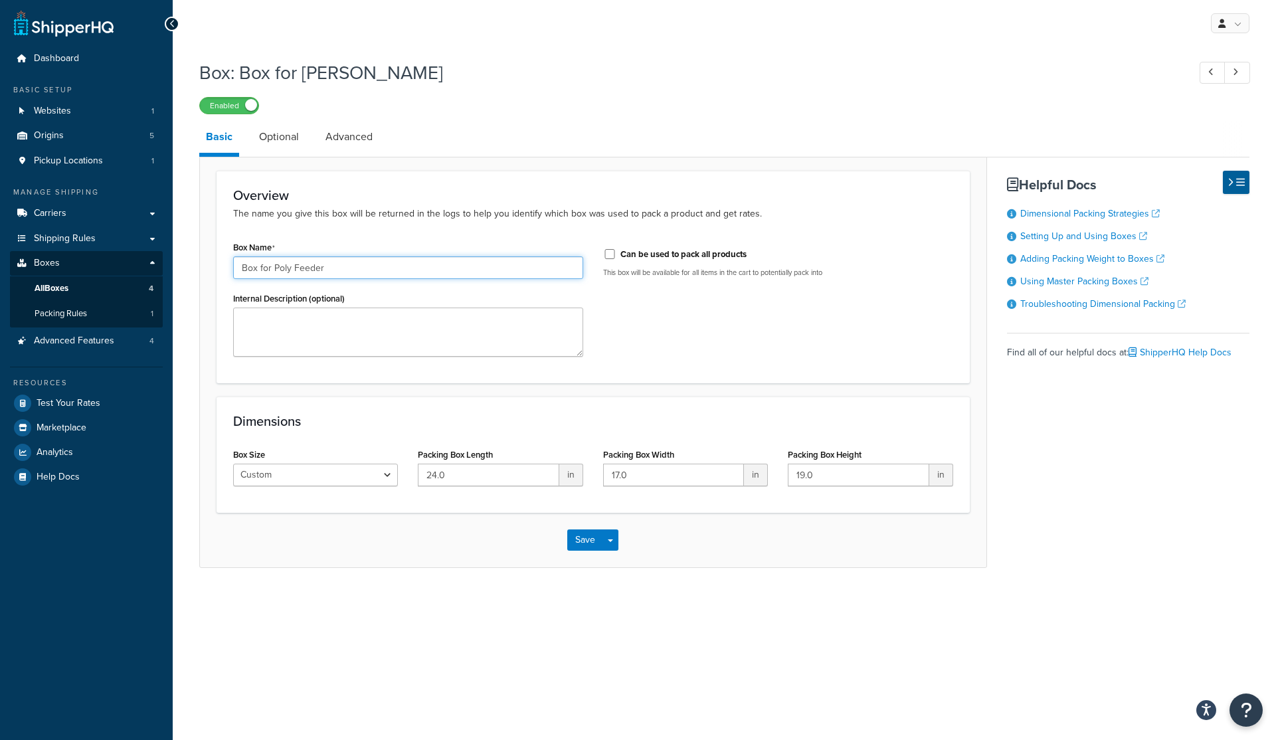
drag, startPoint x: 369, startPoint y: 269, endPoint x: 190, endPoint y: 273, distance: 179.4
click at [190, 273] on div "Box: Box for Poly Feeder Enabled Basic Optional Advanced Overview The name you …" at bounding box center [724, 327] width 1103 height 548
click at [490, 189] on h3 "Overview" at bounding box center [593, 195] width 720 height 15
click at [212, 137] on link "Basic" at bounding box center [219, 139] width 40 height 36
click at [64, 288] on span "All Boxes" at bounding box center [52, 288] width 34 height 11
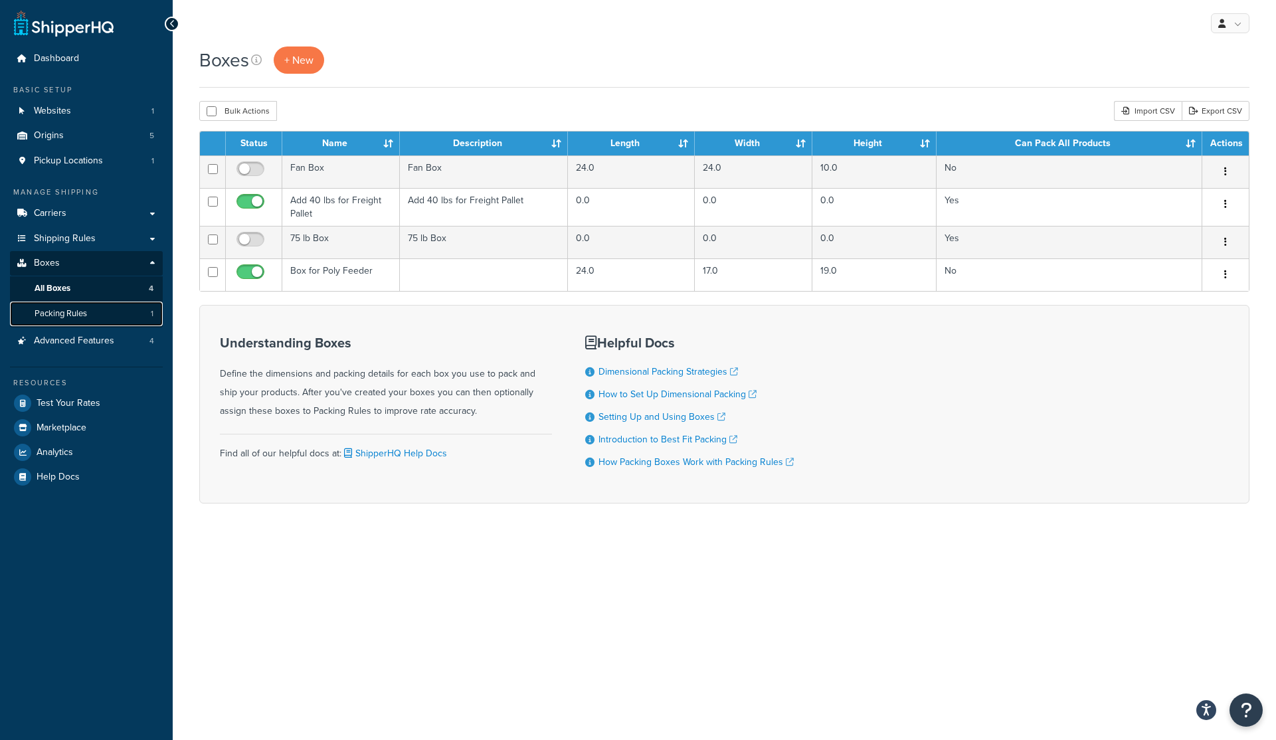
click at [52, 317] on span "Packing Rules" at bounding box center [61, 313] width 52 height 11
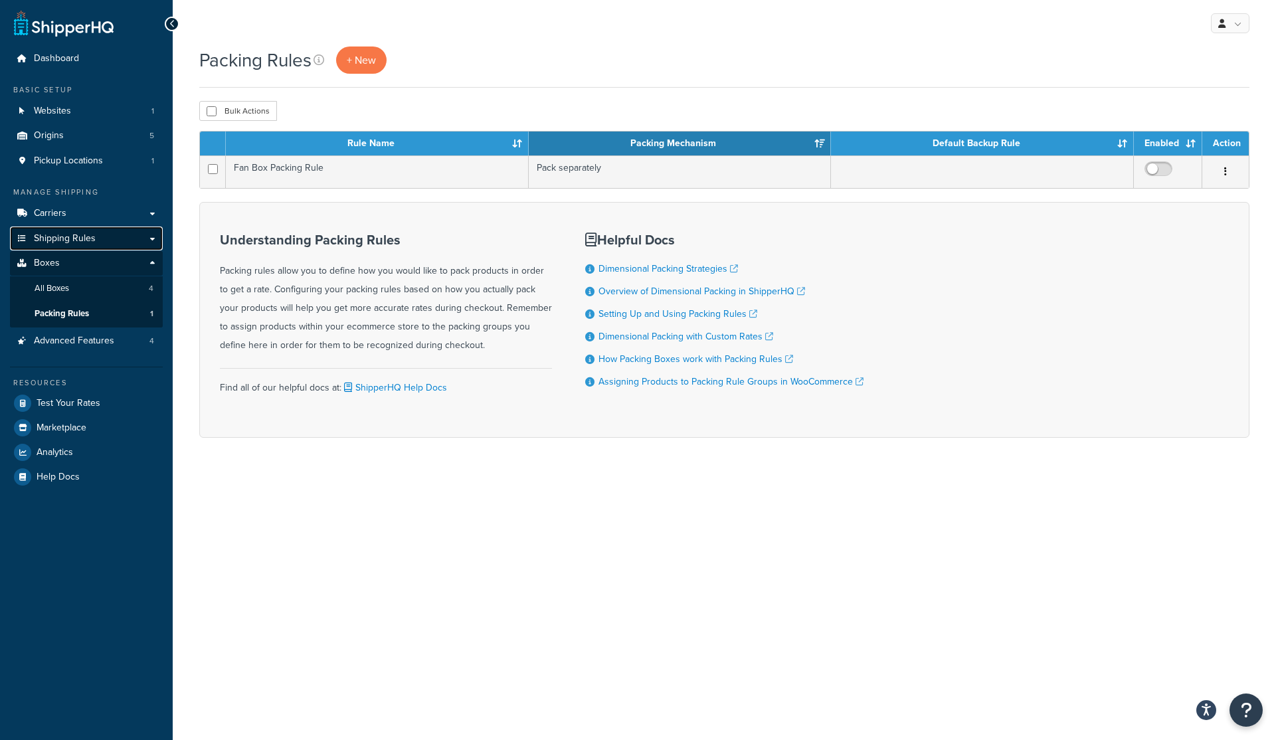
click at [65, 240] on span "Shipping Rules" at bounding box center [65, 238] width 62 height 11
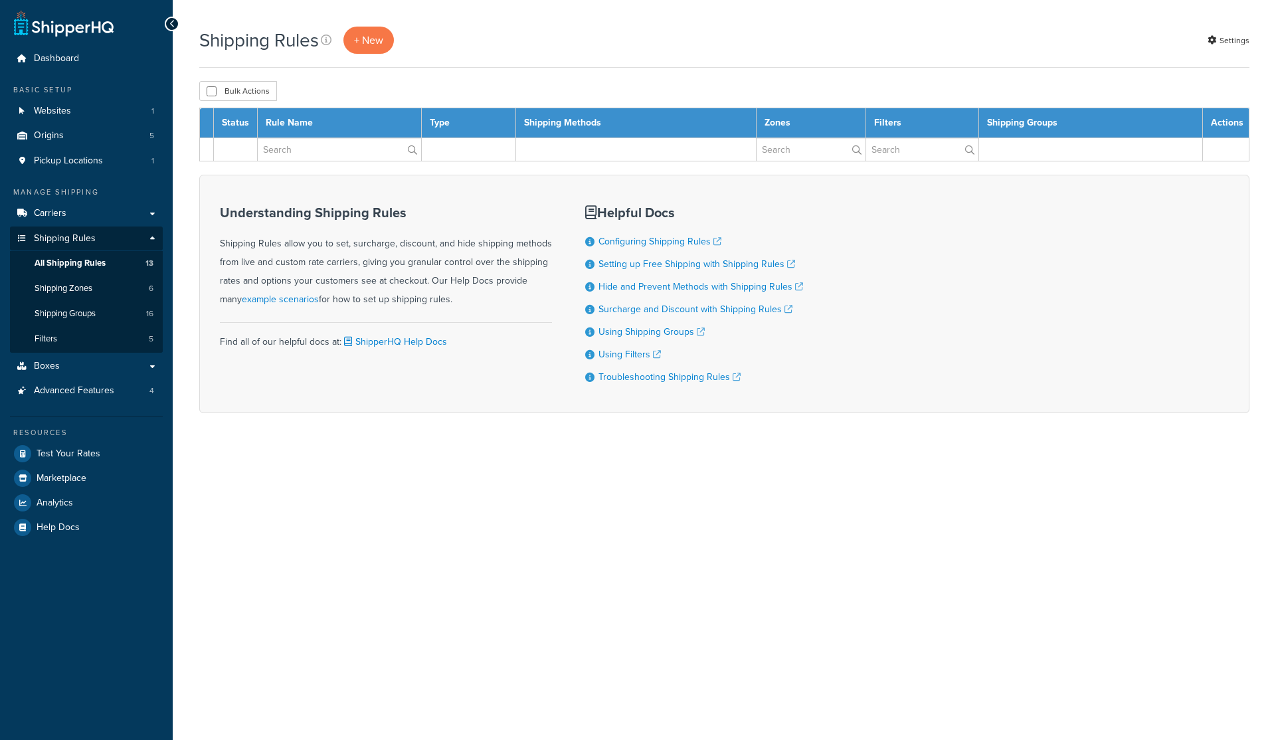
select select "50"
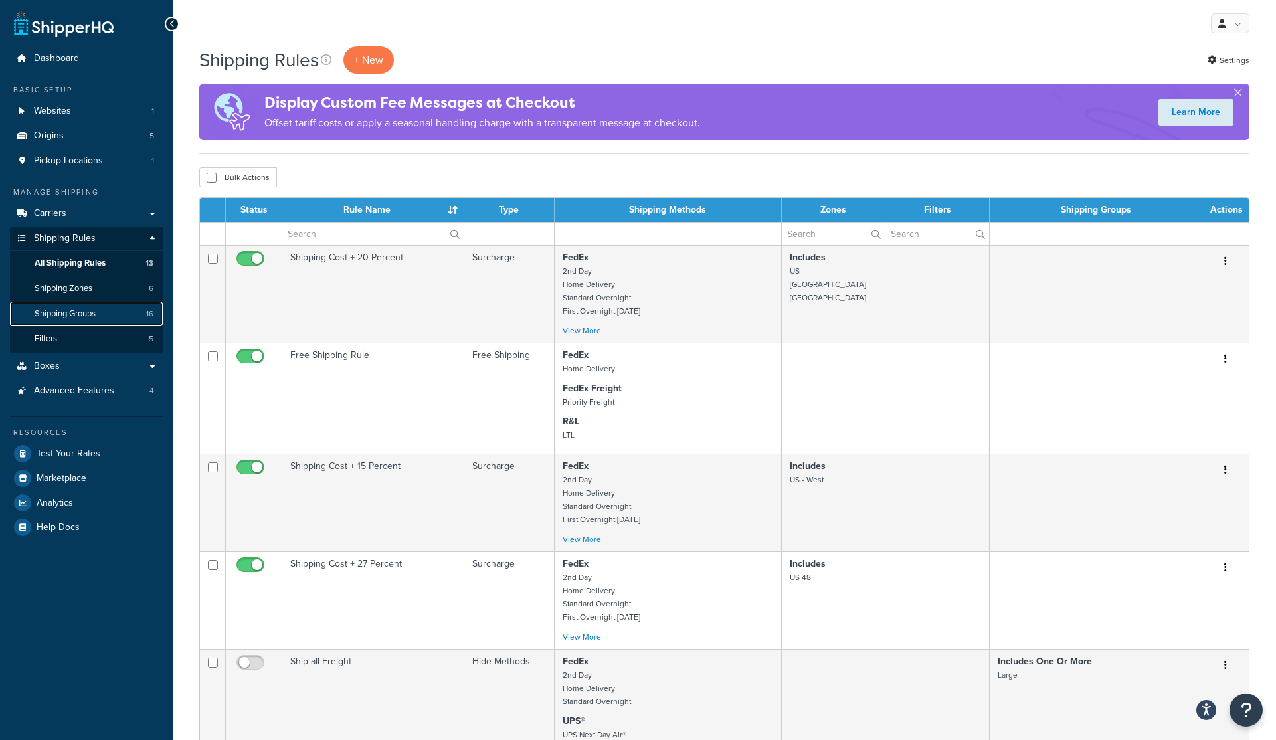
click at [67, 312] on span "Shipping Groups" at bounding box center [65, 313] width 61 height 11
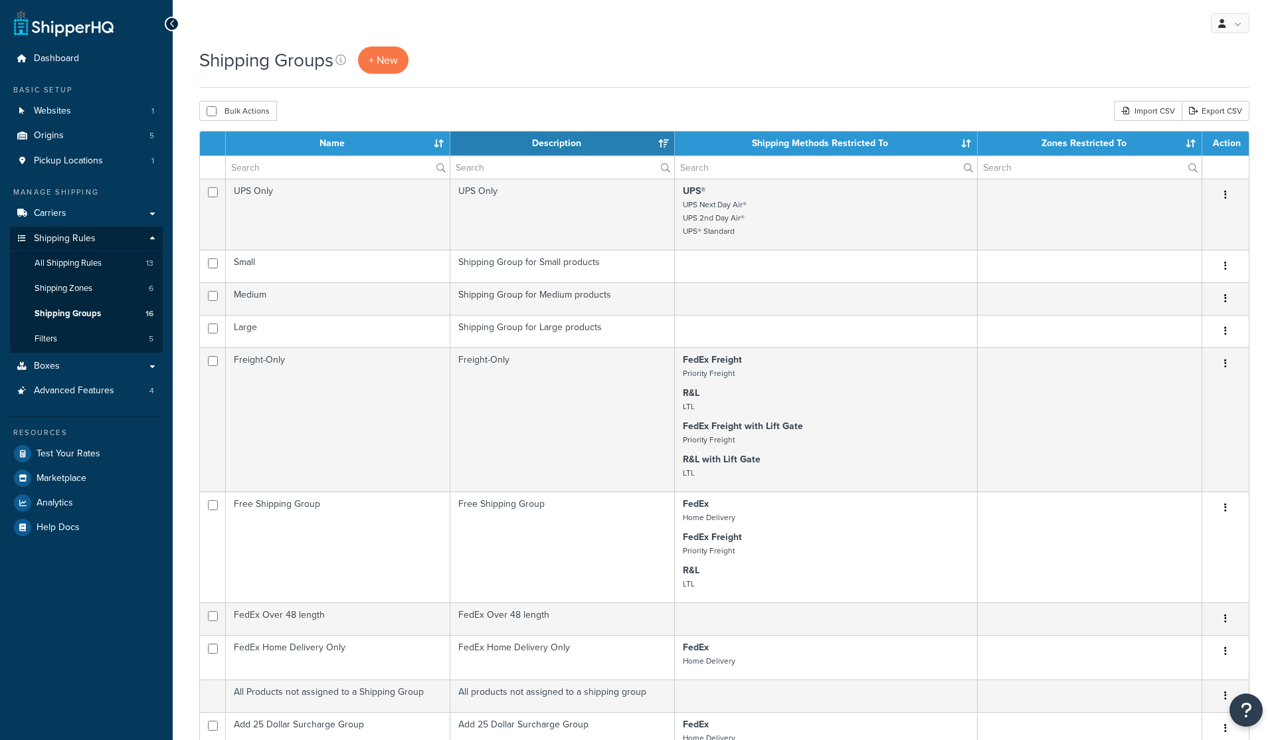
select select "15"
click at [46, 284] on span "Shipping Zones" at bounding box center [64, 288] width 58 height 11
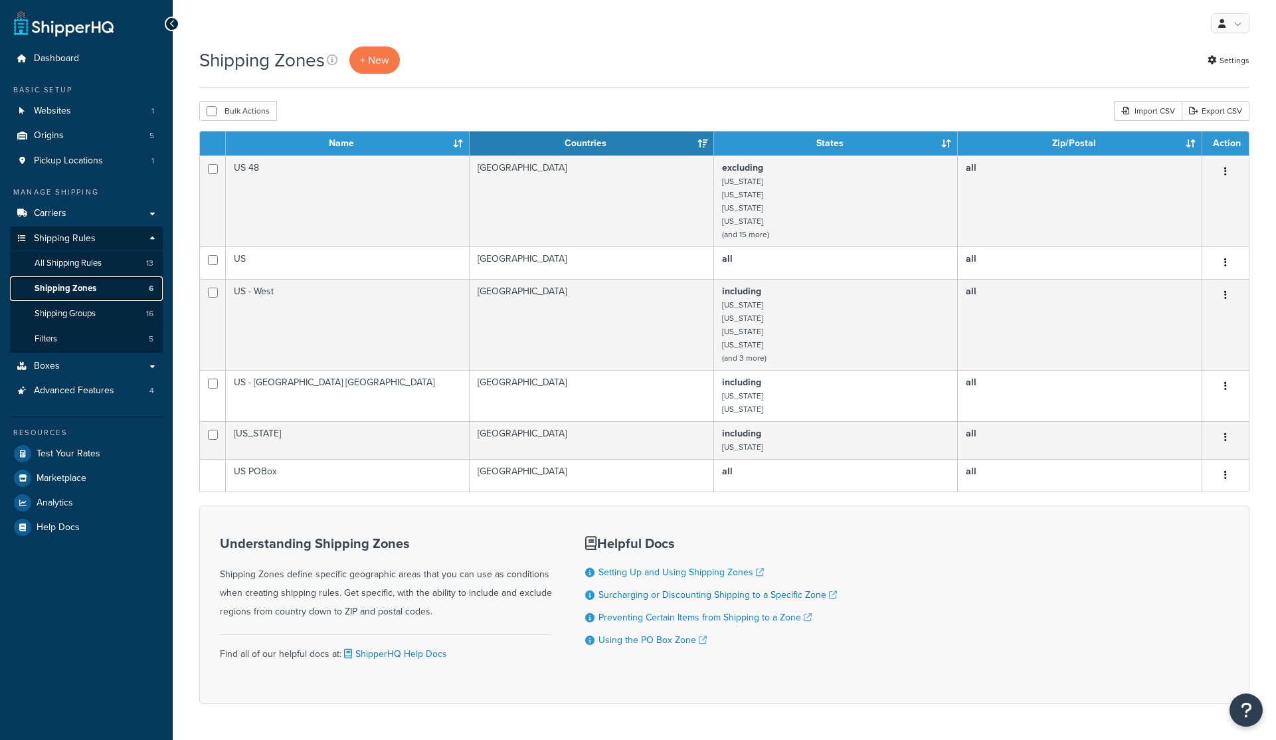
click at [52, 286] on span "Shipping Zones" at bounding box center [66, 288] width 62 height 11
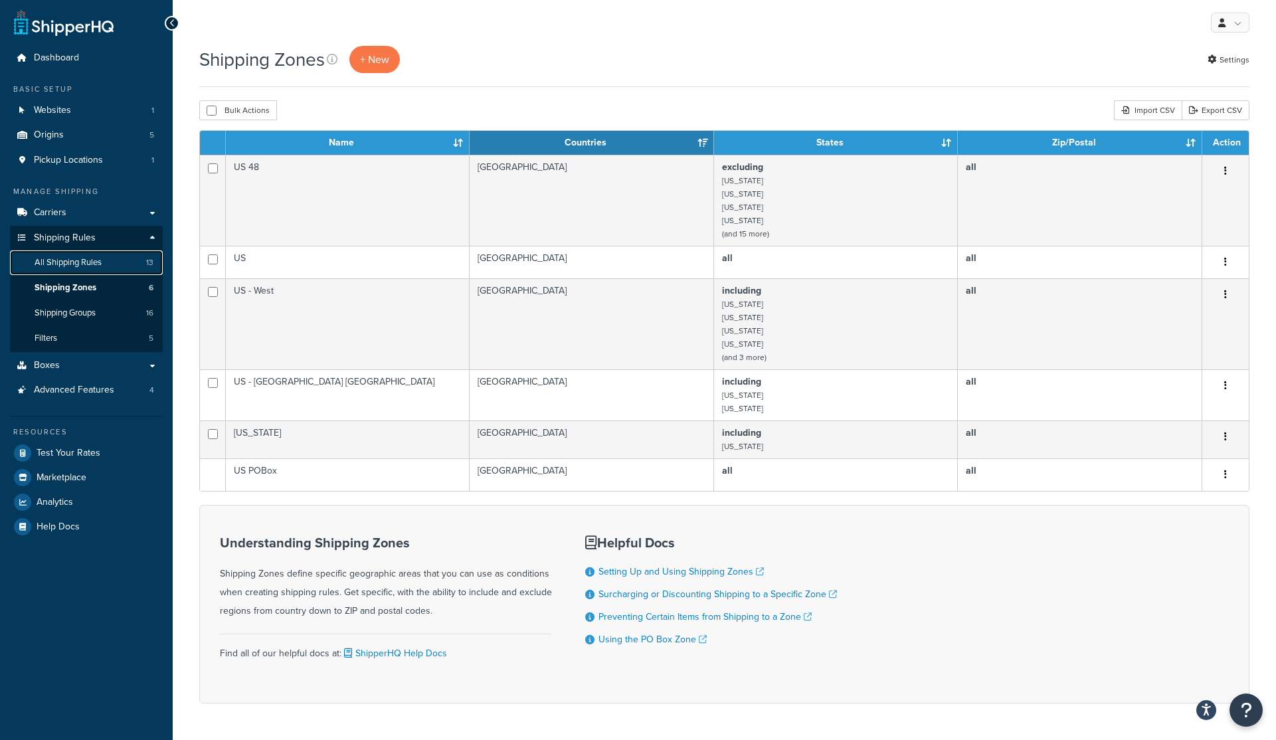
click at [58, 258] on span "All Shipping Rules" at bounding box center [68, 262] width 67 height 11
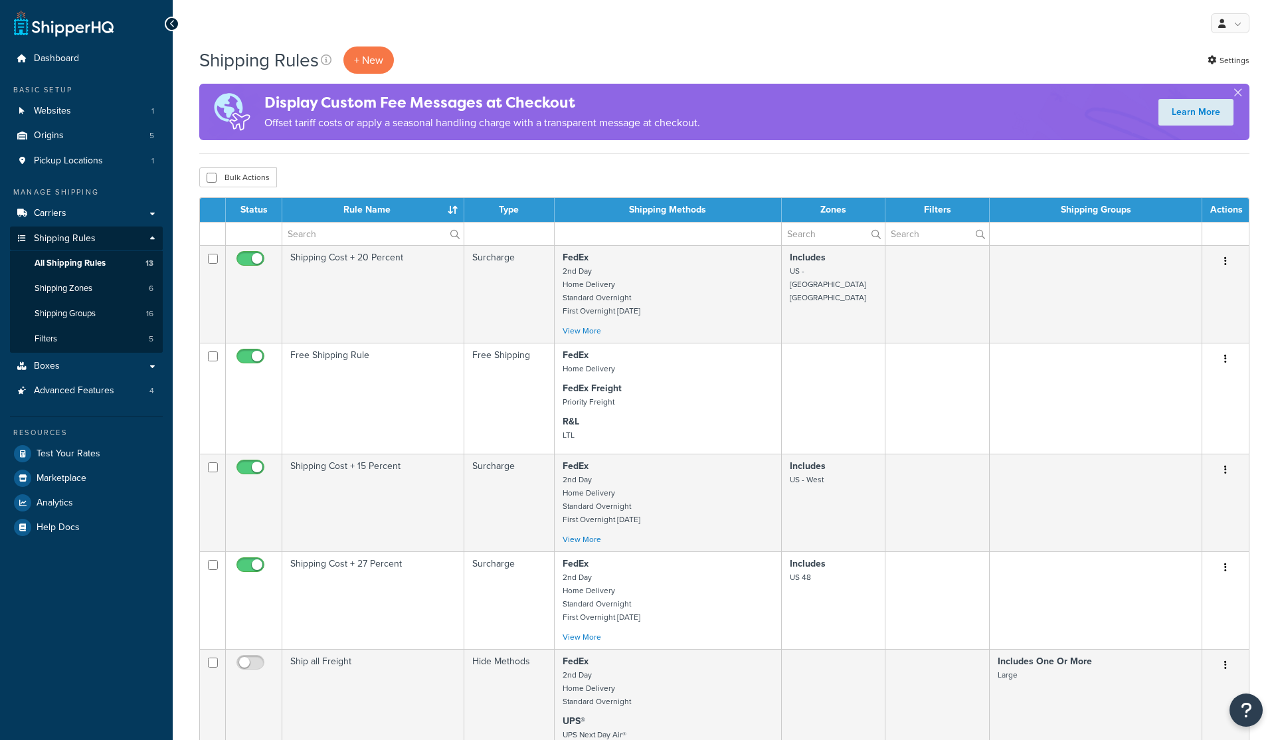
select select "50"
click at [72, 393] on span "Advanced Features" at bounding box center [74, 390] width 80 height 11
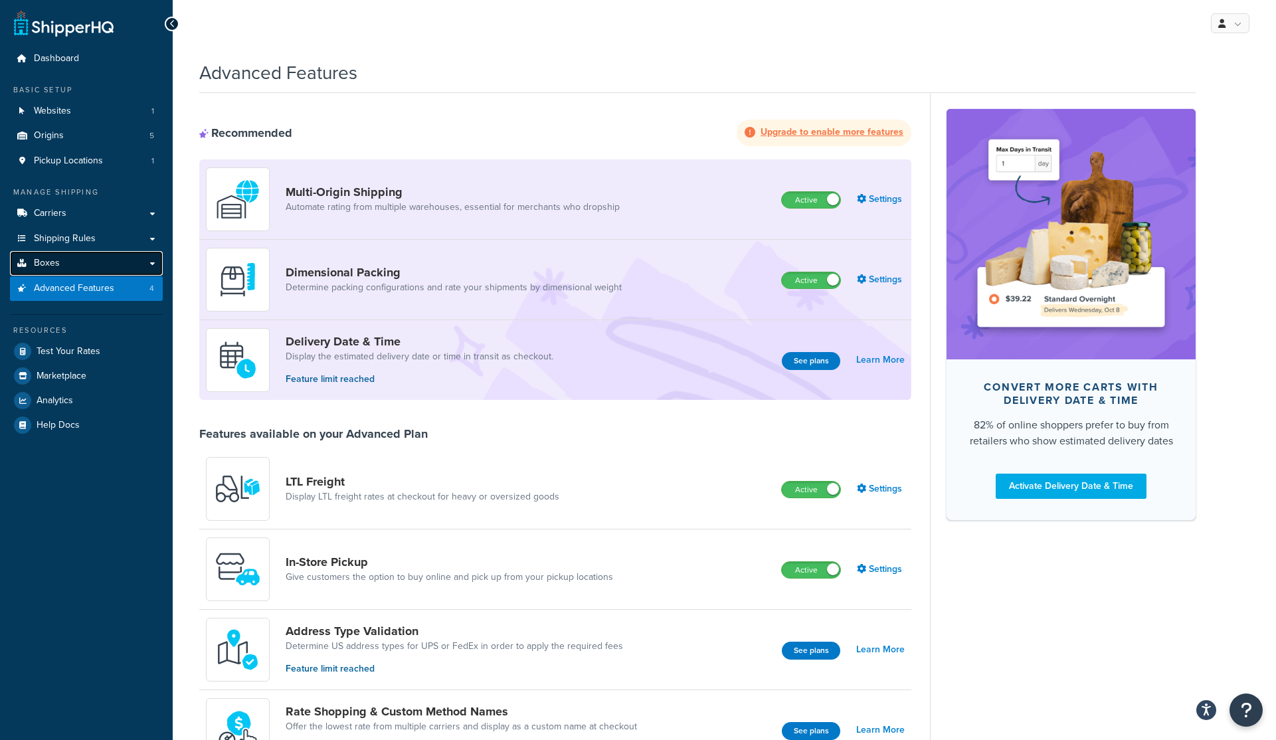
click at [40, 266] on span "Boxes" at bounding box center [47, 263] width 26 height 11
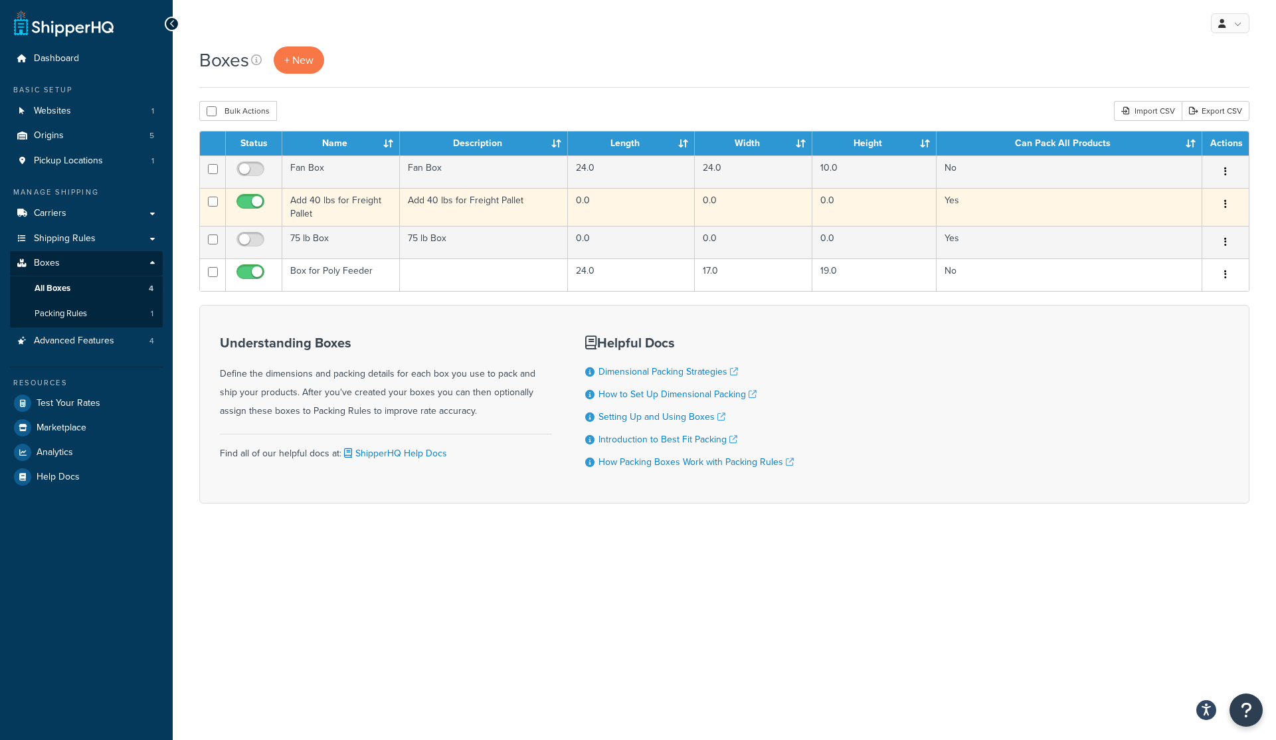
click at [1227, 204] on button "button" at bounding box center [1225, 204] width 19 height 21
click at [1176, 232] on link "Edit" at bounding box center [1181, 229] width 105 height 27
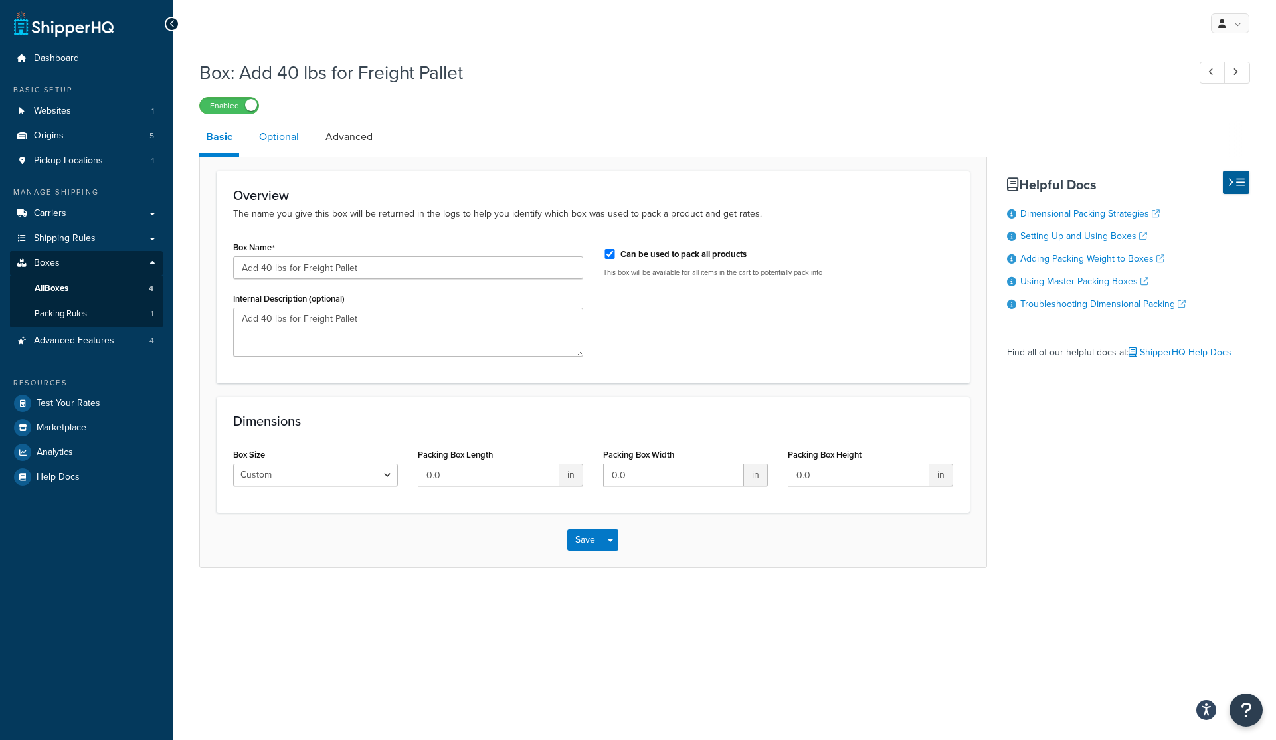
click at [277, 135] on link "Optional" at bounding box center [278, 137] width 53 height 32
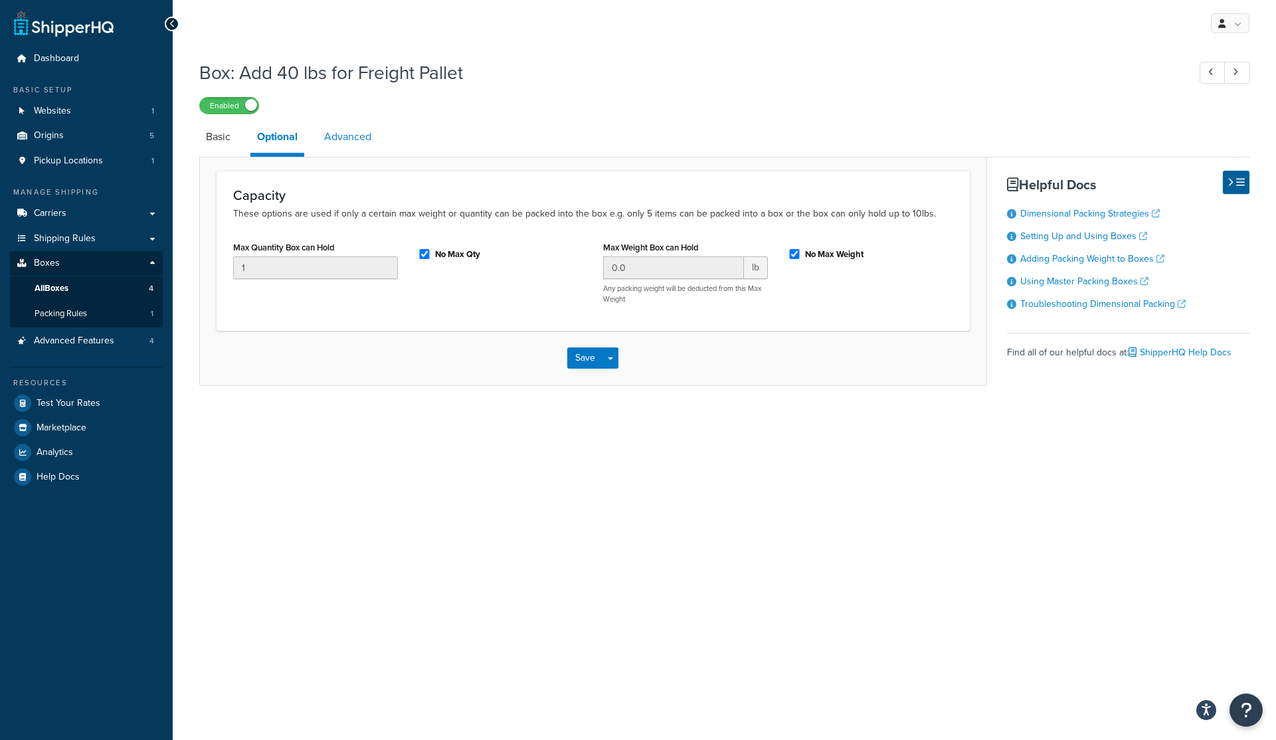
click at [356, 137] on link "Advanced" at bounding box center [347, 137] width 60 height 32
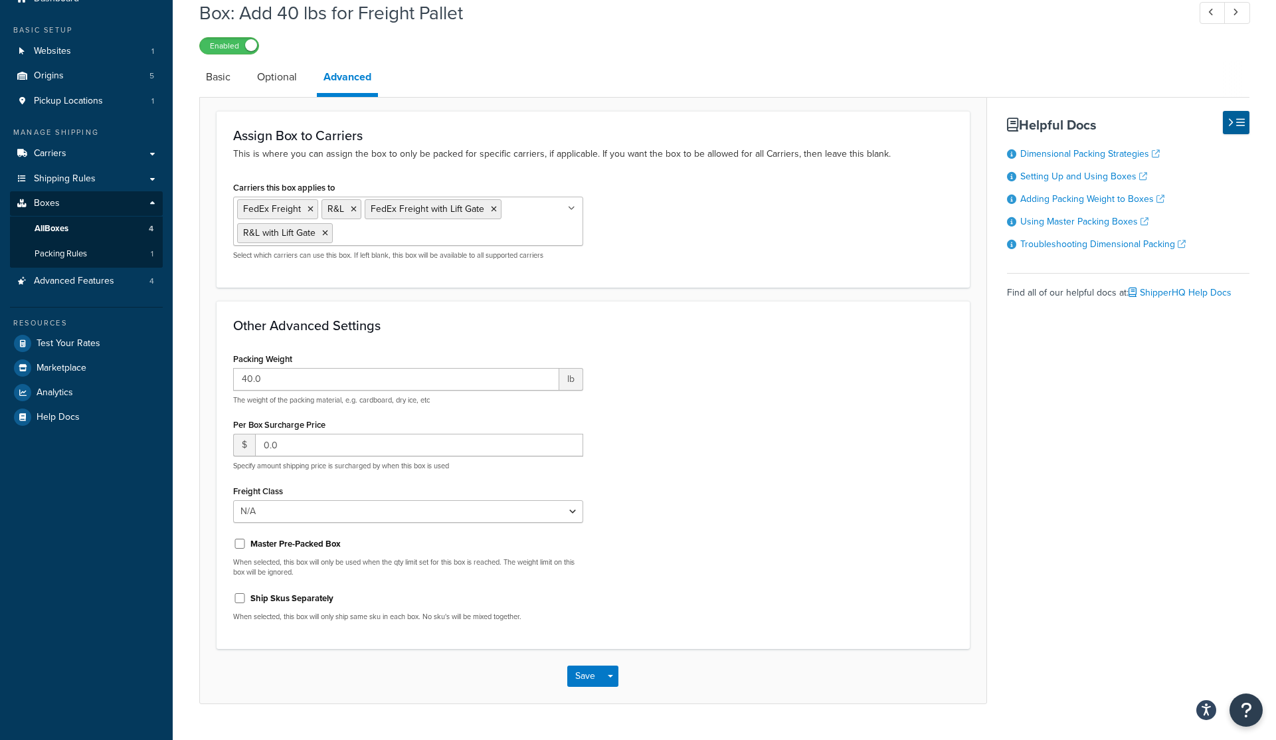
scroll to position [91, 0]
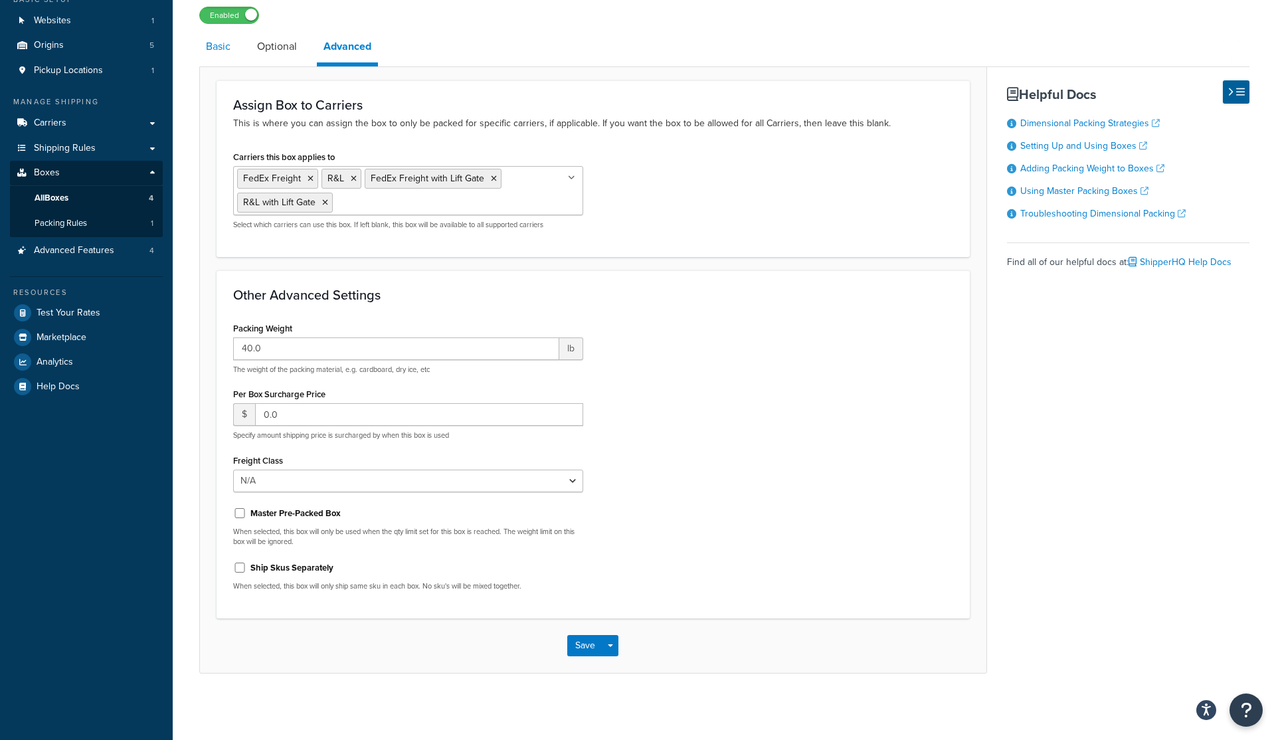
click at [217, 46] on link "Basic" at bounding box center [218, 47] width 38 height 32
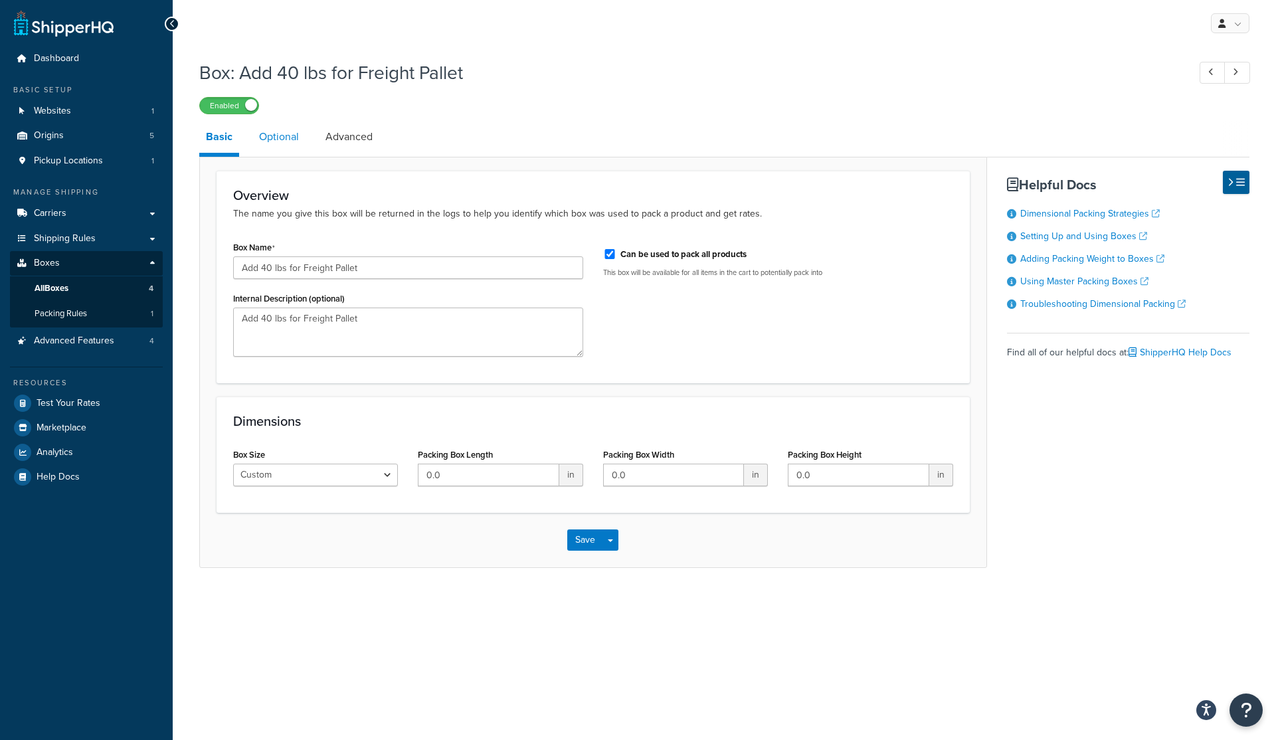
click at [284, 139] on link "Optional" at bounding box center [278, 137] width 53 height 32
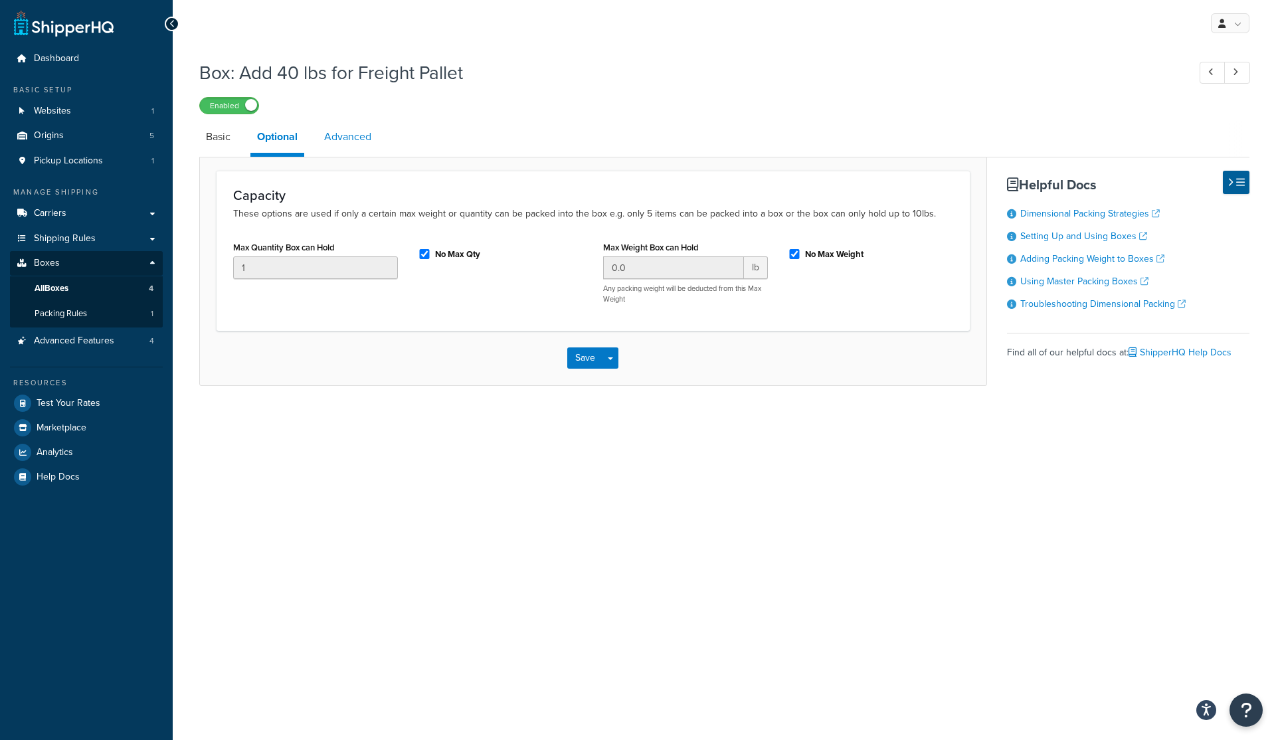
click at [372, 137] on link "Advanced" at bounding box center [347, 137] width 60 height 32
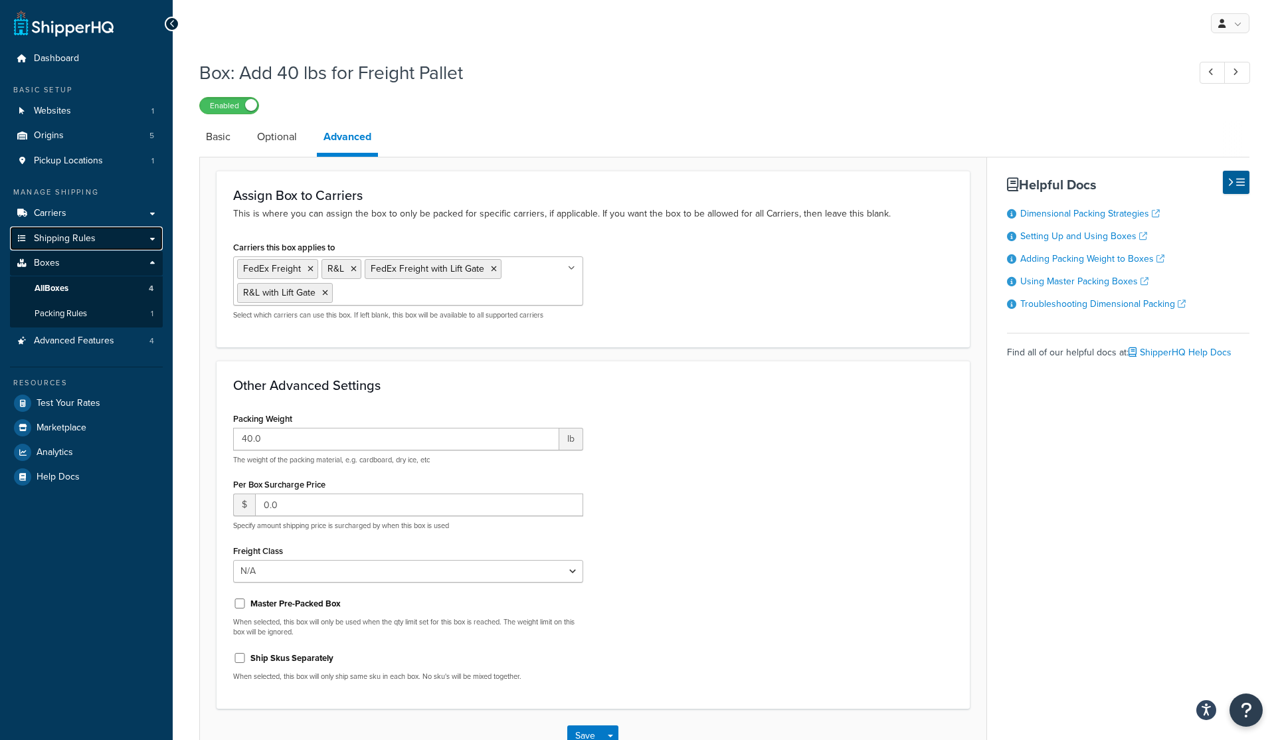
click at [59, 238] on span "Shipping Rules" at bounding box center [65, 238] width 62 height 11
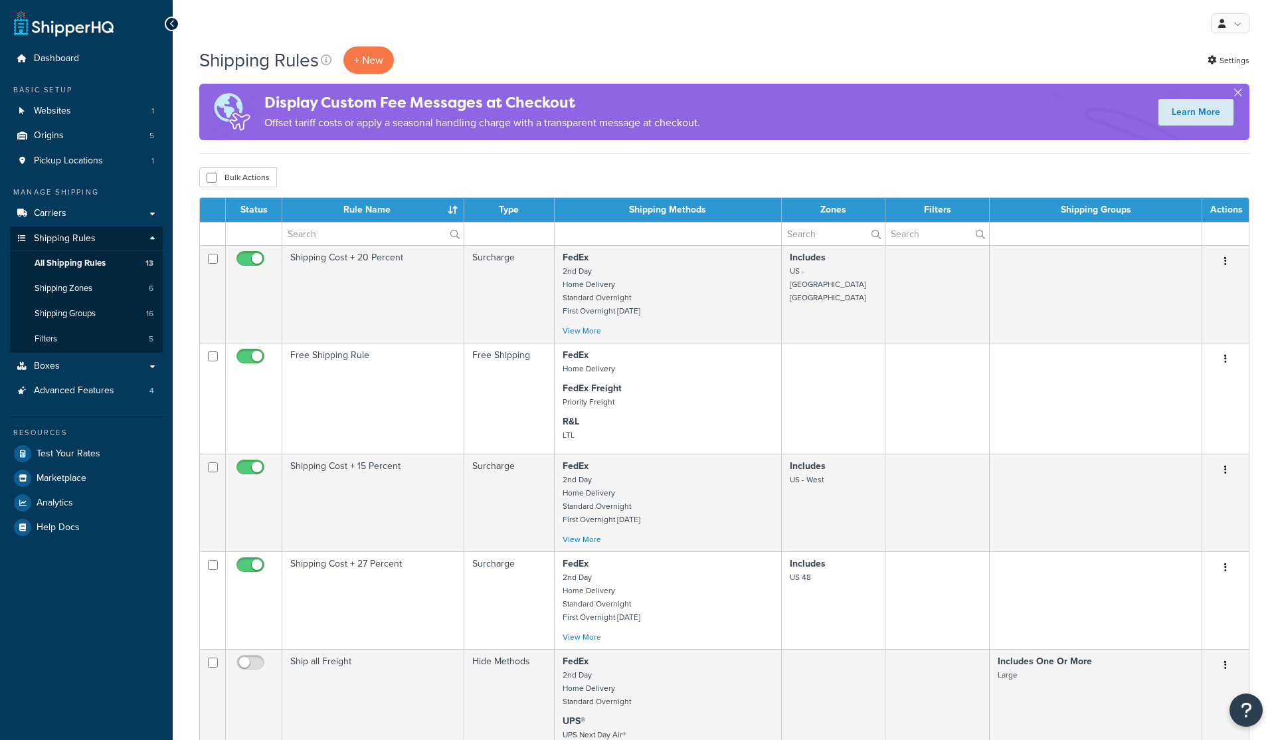
select select "50"
click at [53, 213] on span "Carriers" at bounding box center [50, 213] width 33 height 11
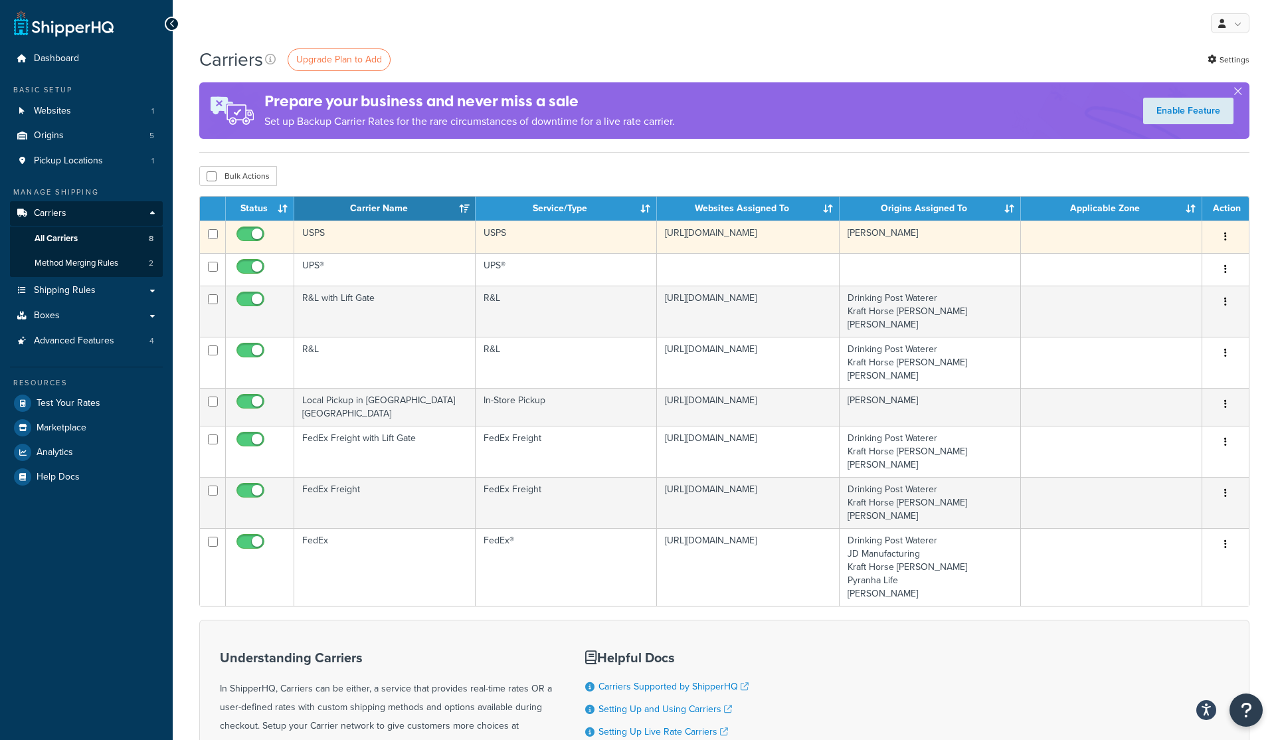
click at [1225, 236] on icon "button" at bounding box center [1225, 236] width 3 height 9
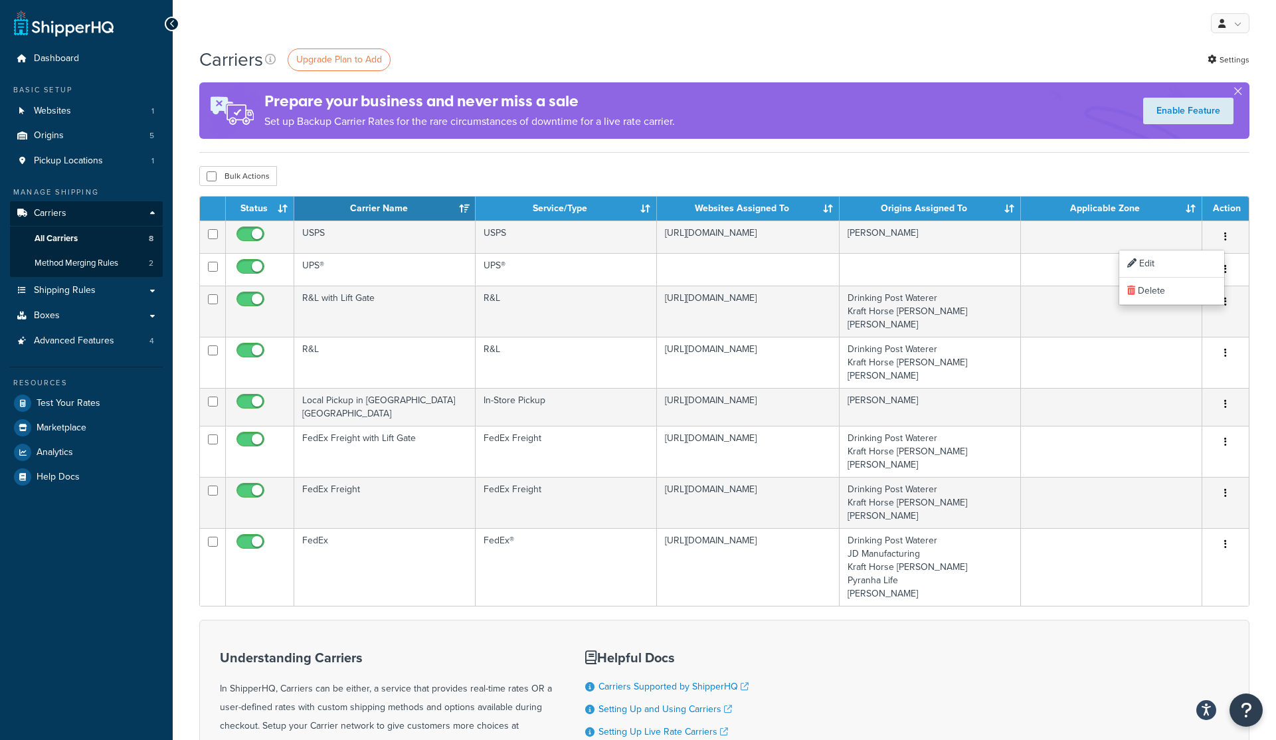
click at [1125, 168] on div "Bulk Actions Duplicate [GEOGRAPHIC_DATA]" at bounding box center [724, 176] width 1050 height 20
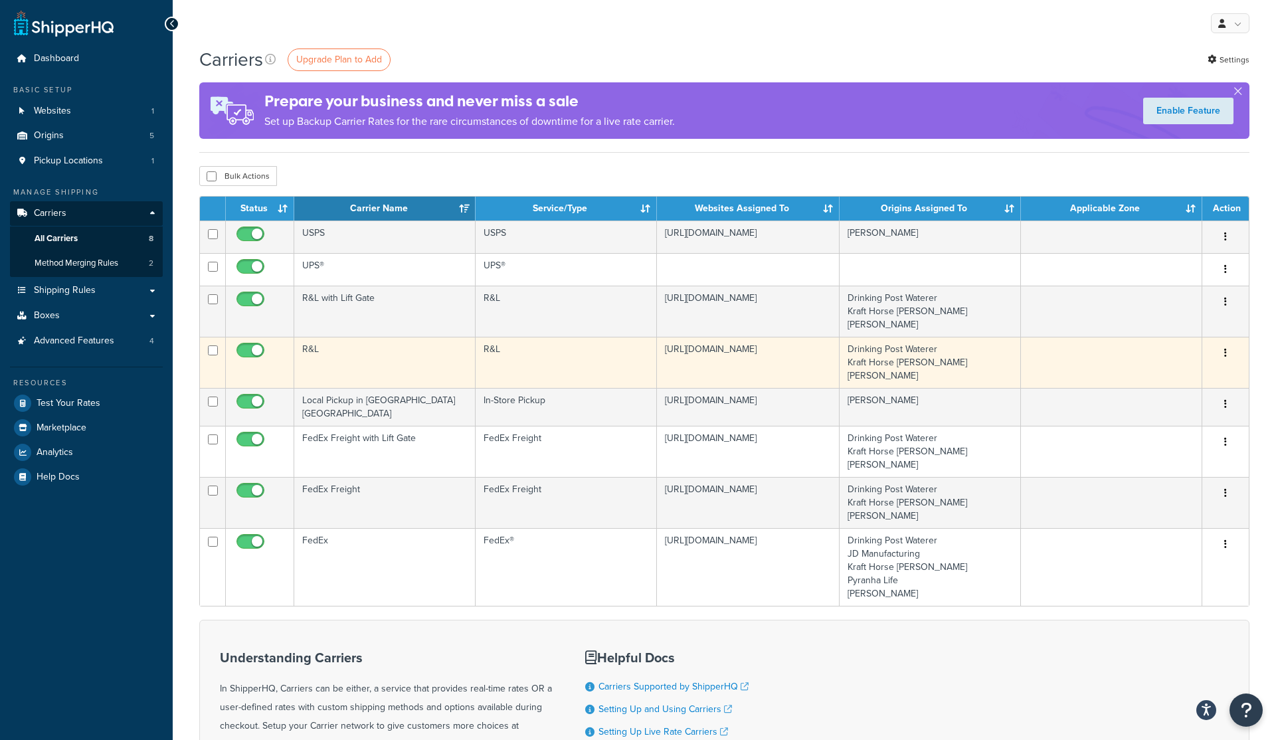
click at [1224, 350] on icon "button" at bounding box center [1225, 352] width 3 height 9
click at [1161, 381] on link "Edit" at bounding box center [1171, 380] width 105 height 27
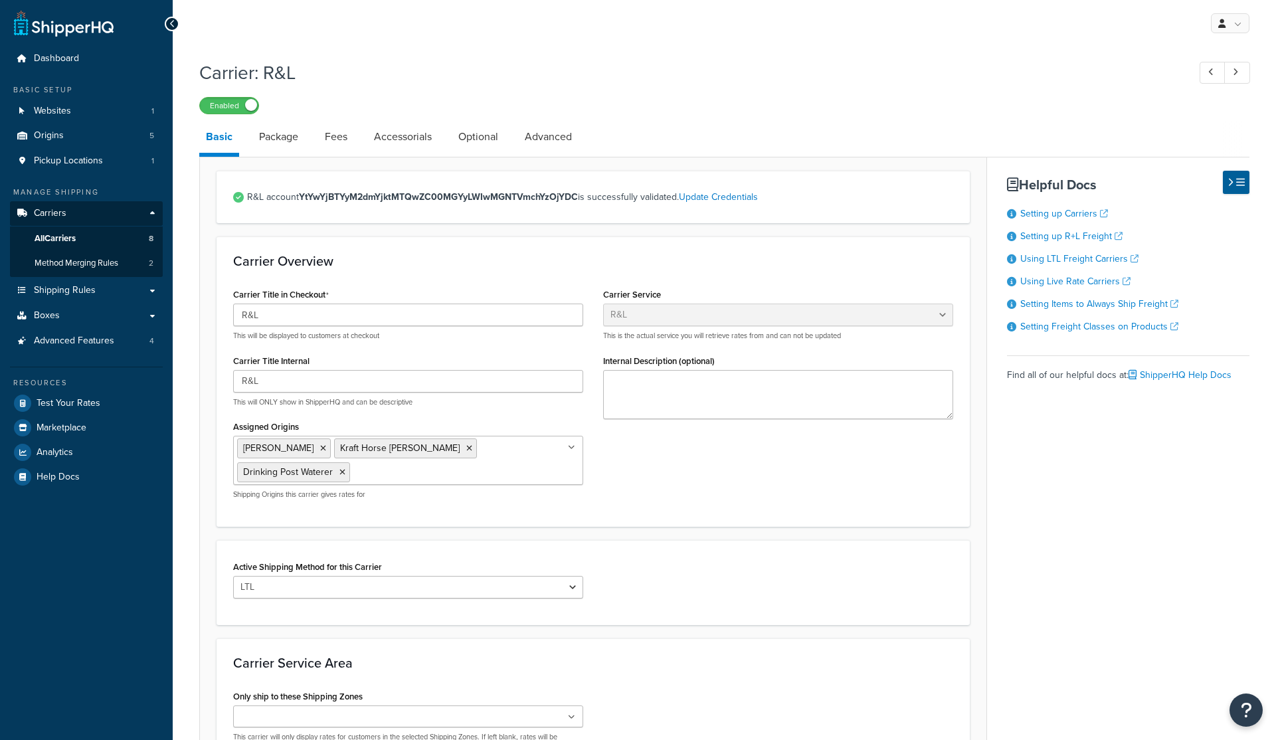
select select "rlFreight"
click at [282, 137] on link "Package" at bounding box center [278, 137] width 52 height 32
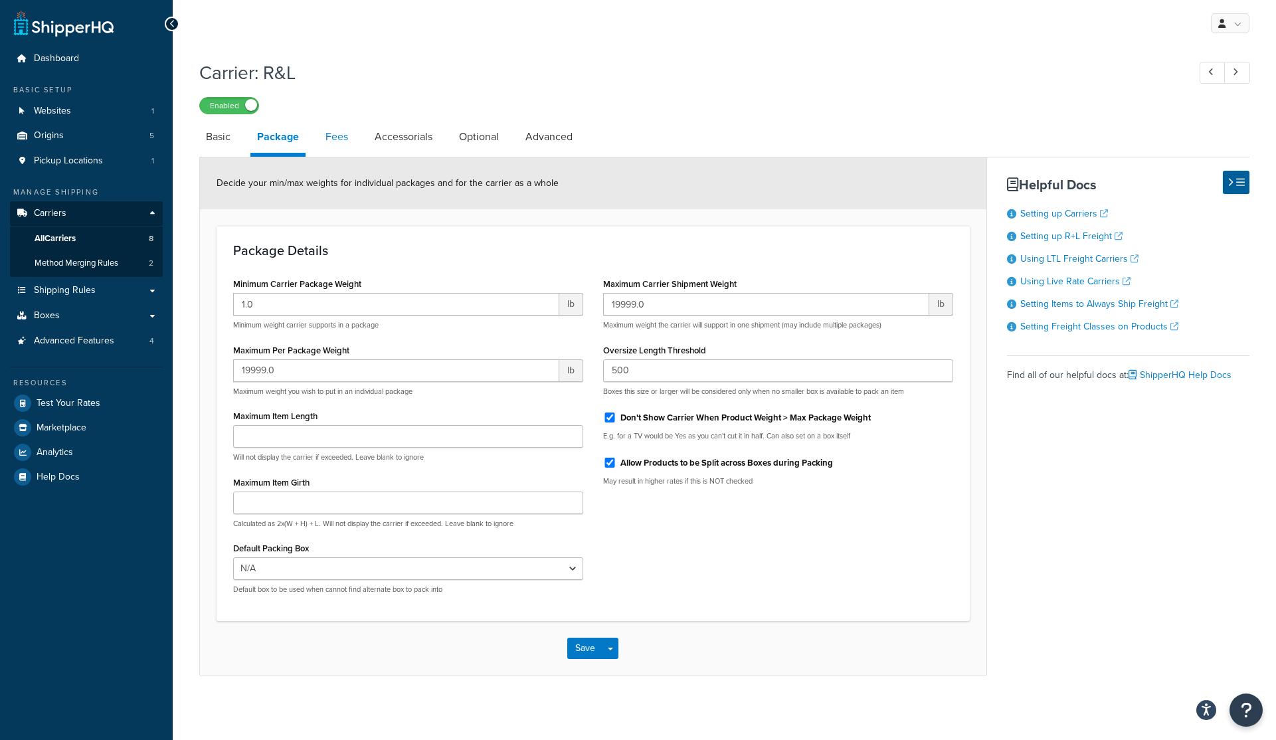
click at [333, 135] on link "Fees" at bounding box center [337, 137] width 36 height 32
select select "AFTER"
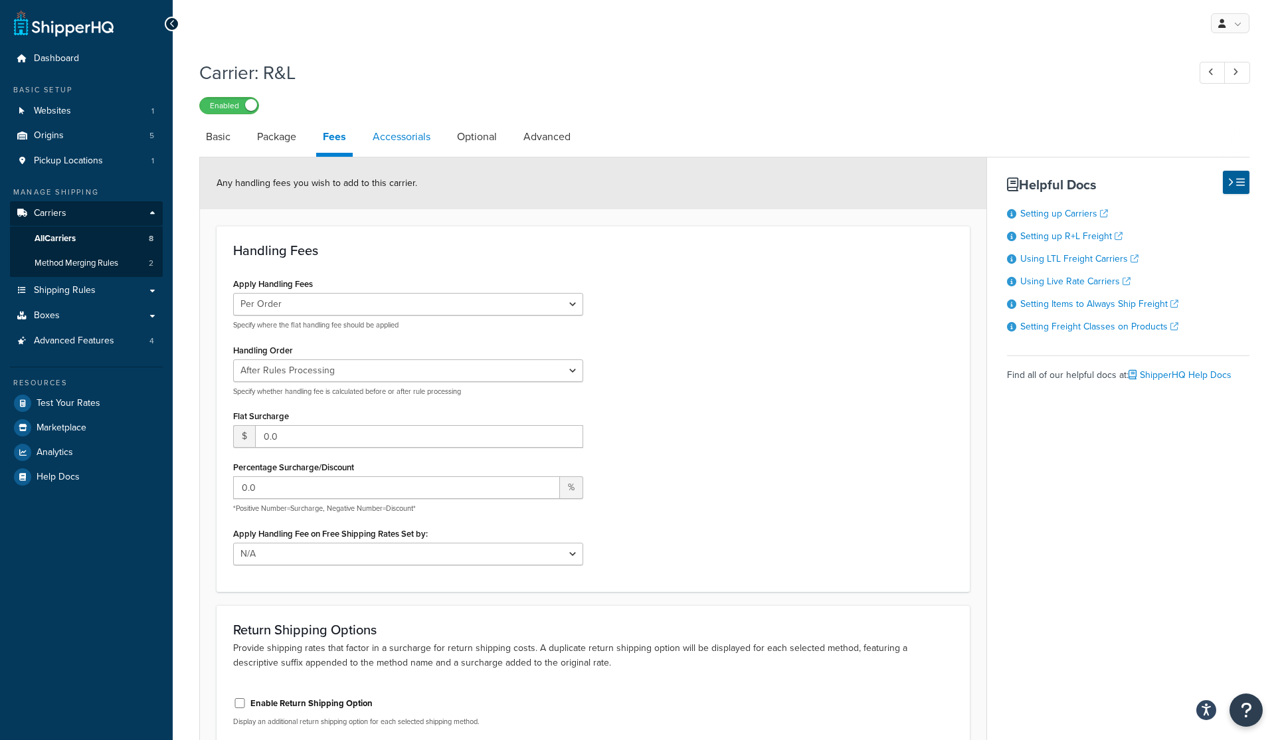
click at [403, 135] on link "Accessorials" at bounding box center [401, 137] width 71 height 32
select select "residential"
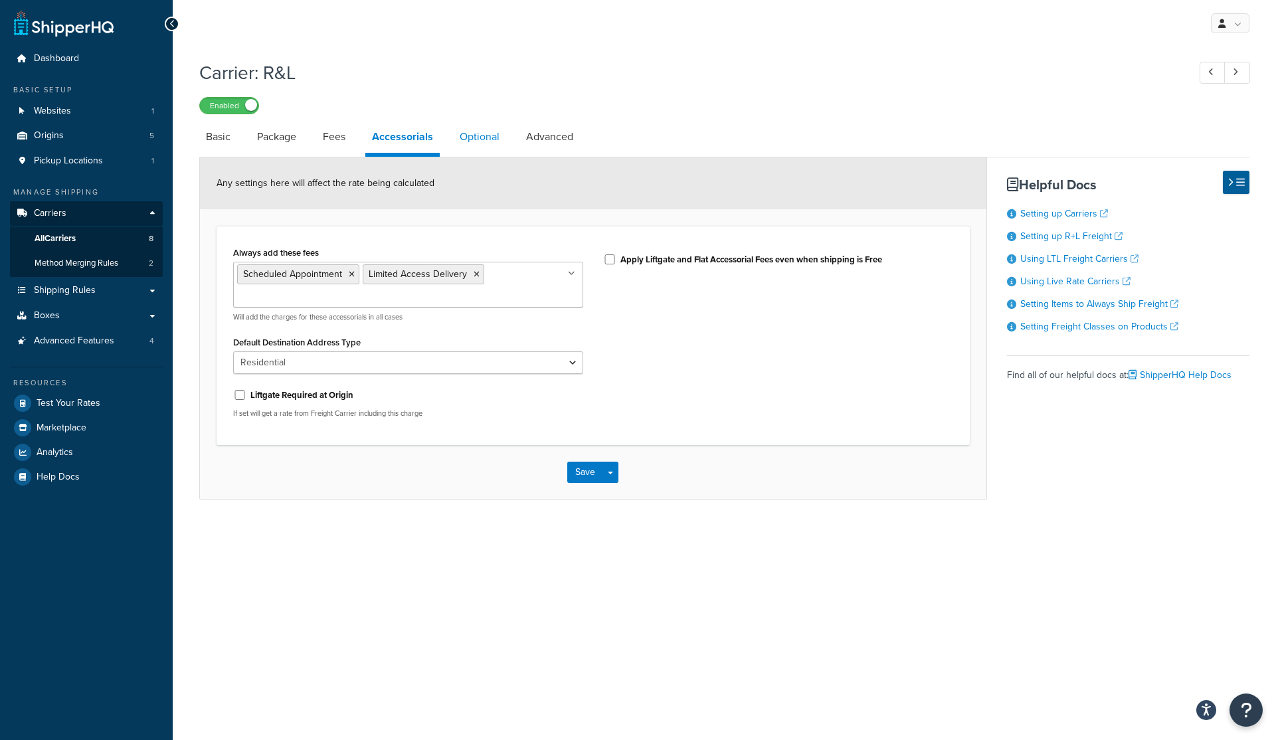
click at [474, 135] on link "Optional" at bounding box center [479, 137] width 53 height 32
select select "55"
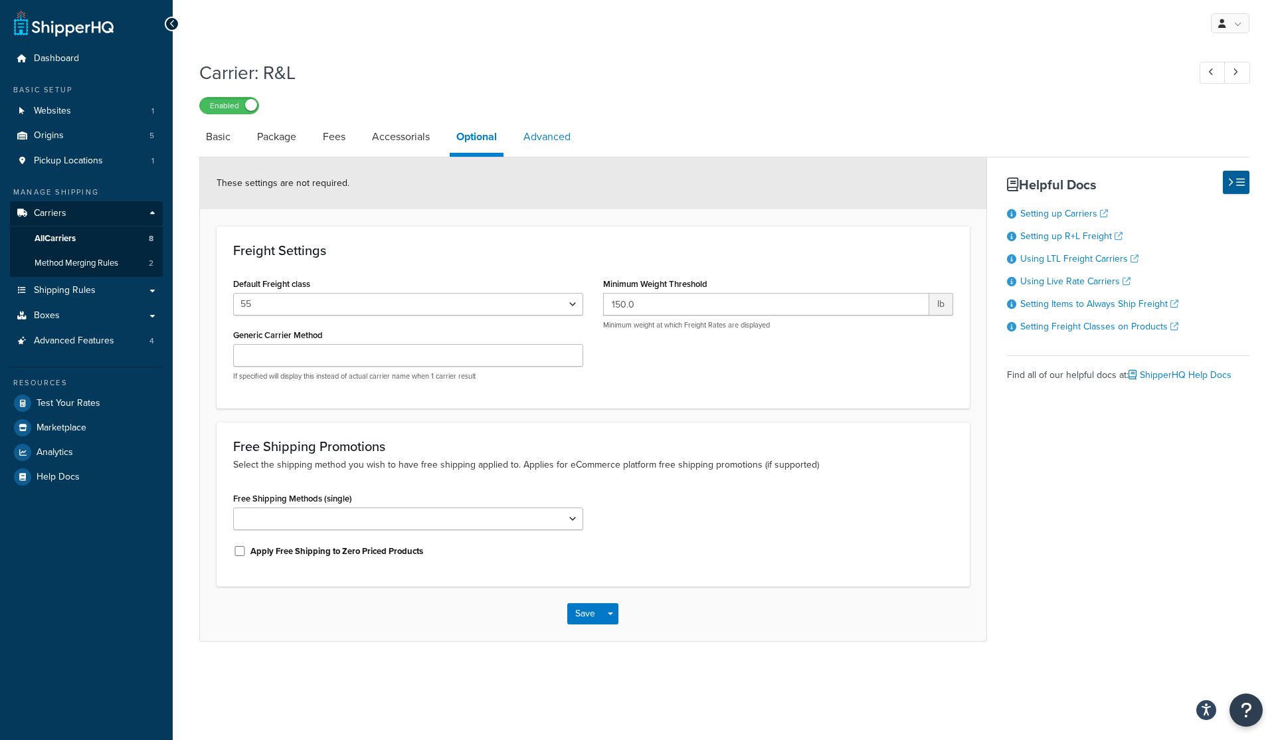
click at [564, 135] on link "Advanced" at bounding box center [547, 137] width 60 height 32
select select "false"
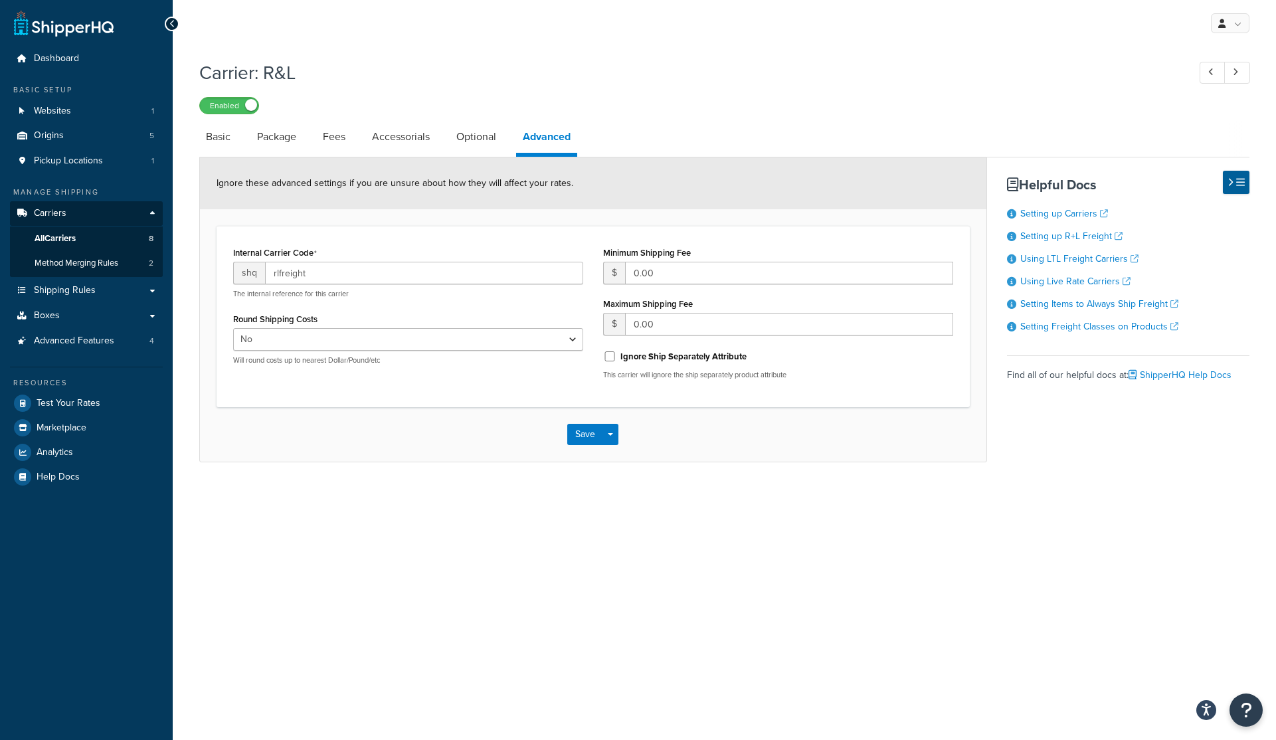
drag, startPoint x: 798, startPoint y: 54, endPoint x: 737, endPoint y: 59, distance: 62.0
click at [798, 54] on div "Carrier: R&L Enabled" at bounding box center [724, 83] width 1050 height 61
click at [54, 264] on span "Method Merging Rules" at bounding box center [77, 263] width 84 height 11
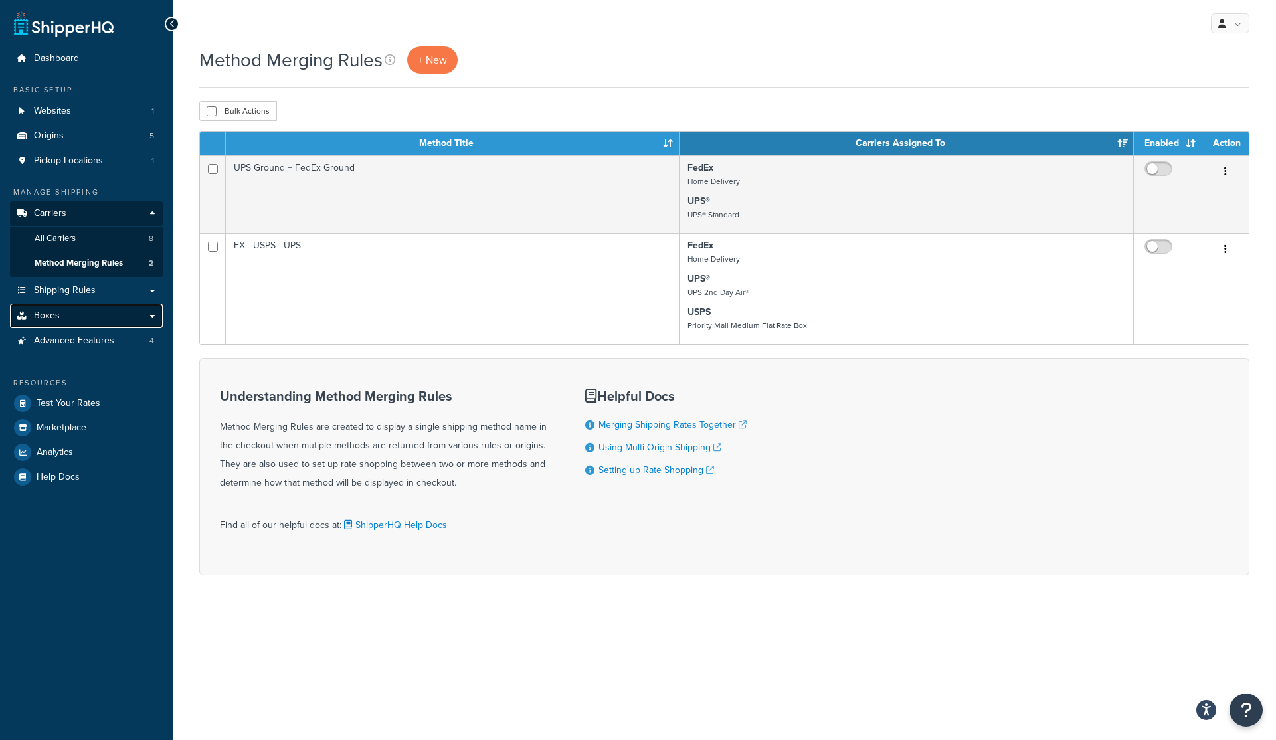
click at [56, 315] on span "Boxes" at bounding box center [47, 315] width 26 height 11
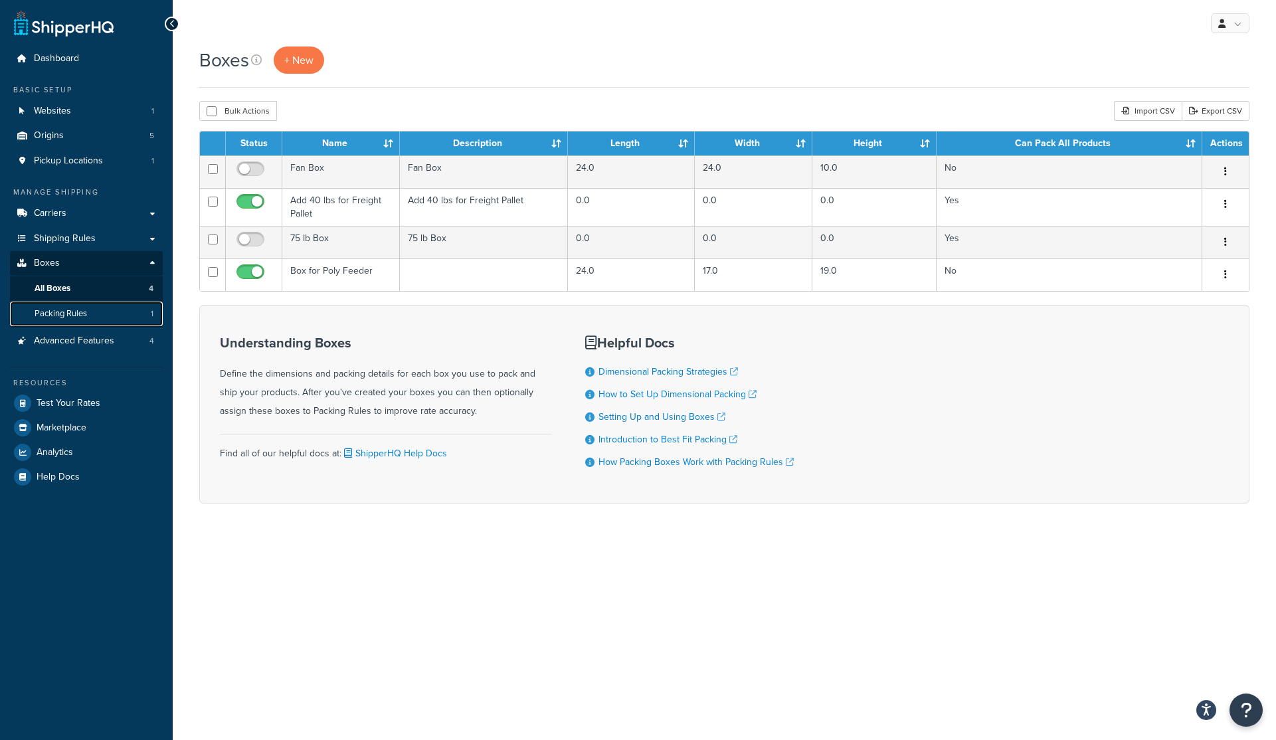
click at [51, 311] on span "Packing Rules" at bounding box center [61, 313] width 52 height 11
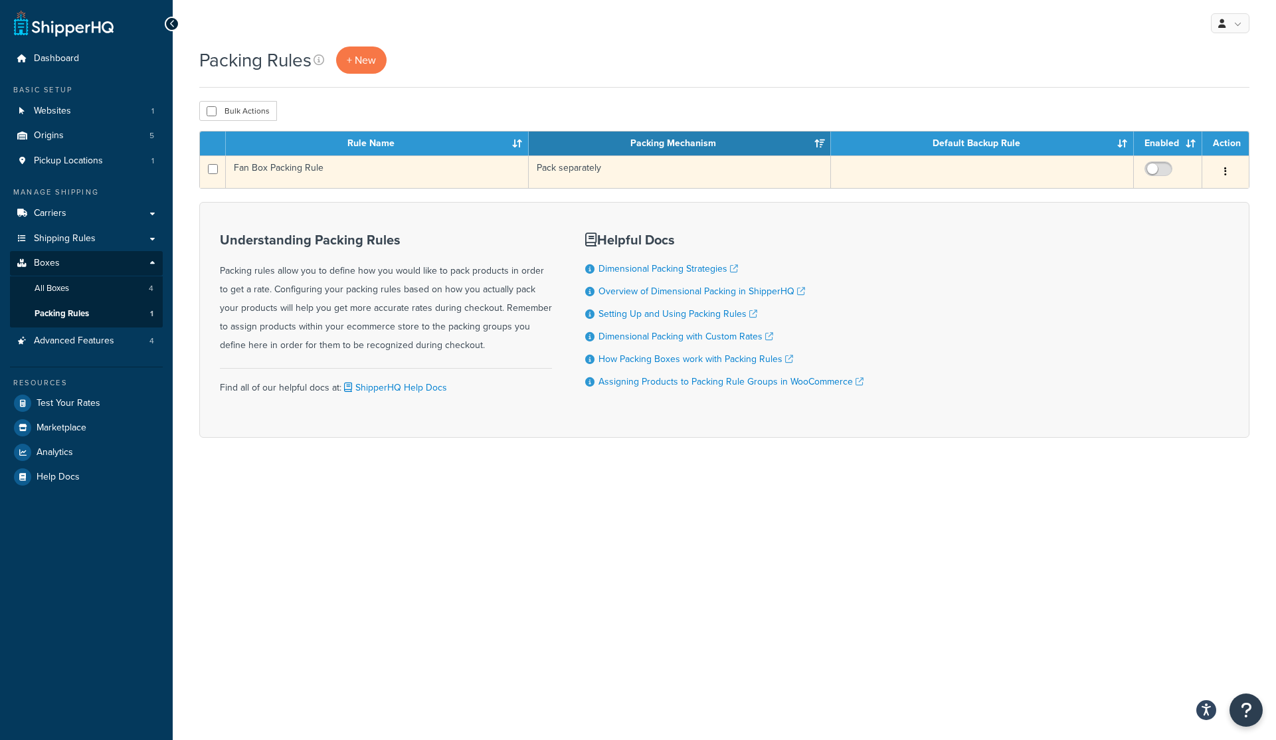
click at [1228, 170] on button "button" at bounding box center [1225, 171] width 19 height 21
click at [1162, 201] on link "Edit" at bounding box center [1171, 198] width 105 height 27
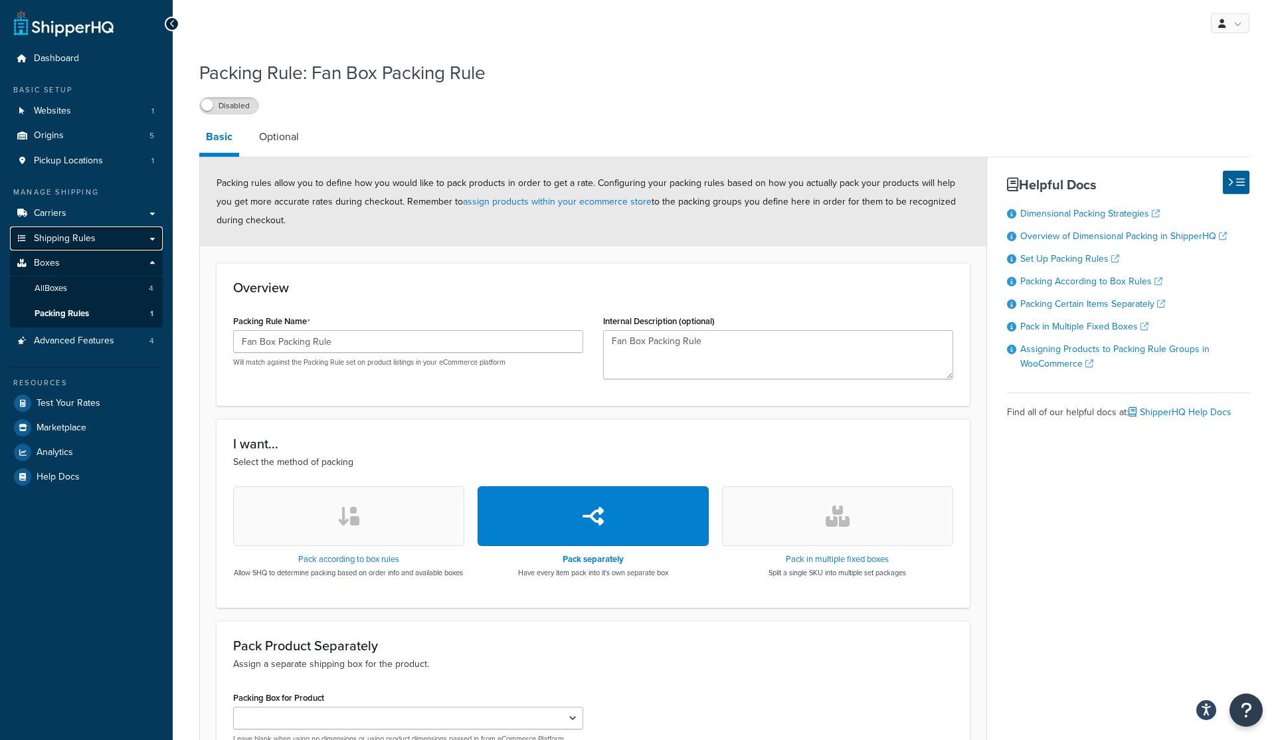
click at [84, 238] on span "Shipping Rules" at bounding box center [65, 238] width 62 height 11
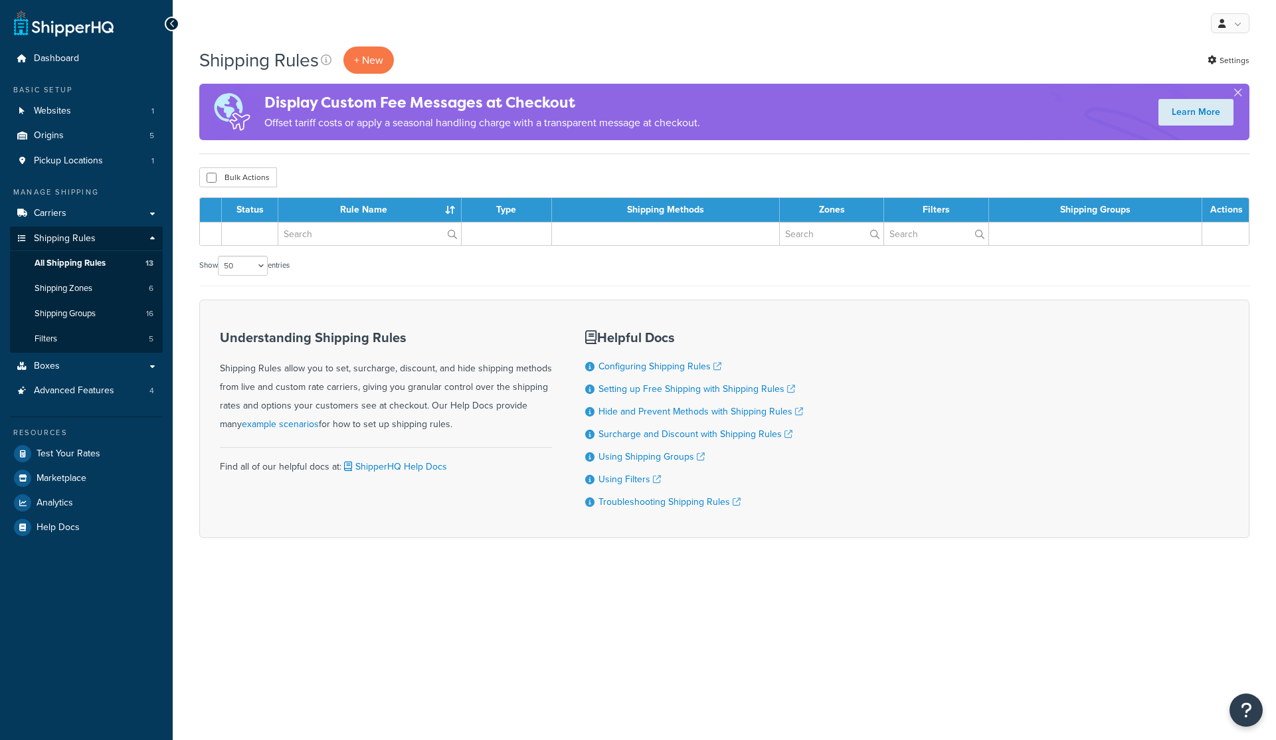
select select "50"
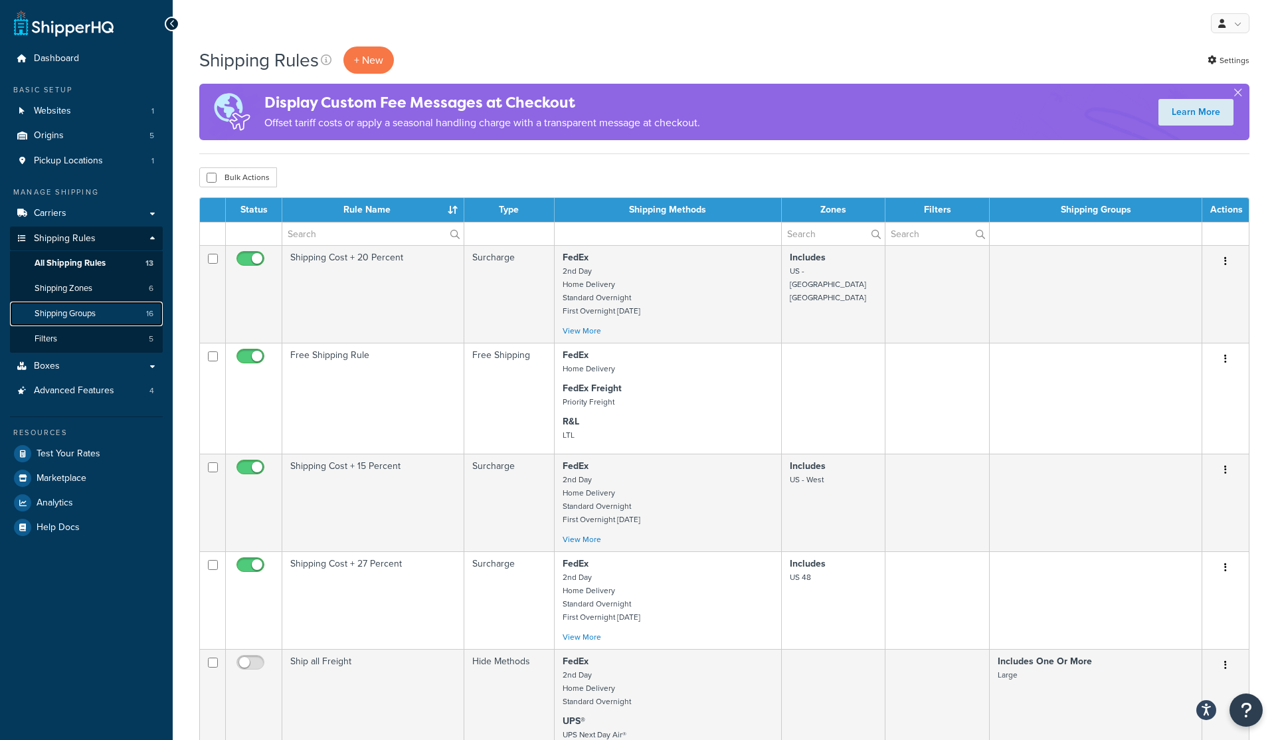
click at [54, 313] on span "Shipping Groups" at bounding box center [65, 313] width 61 height 11
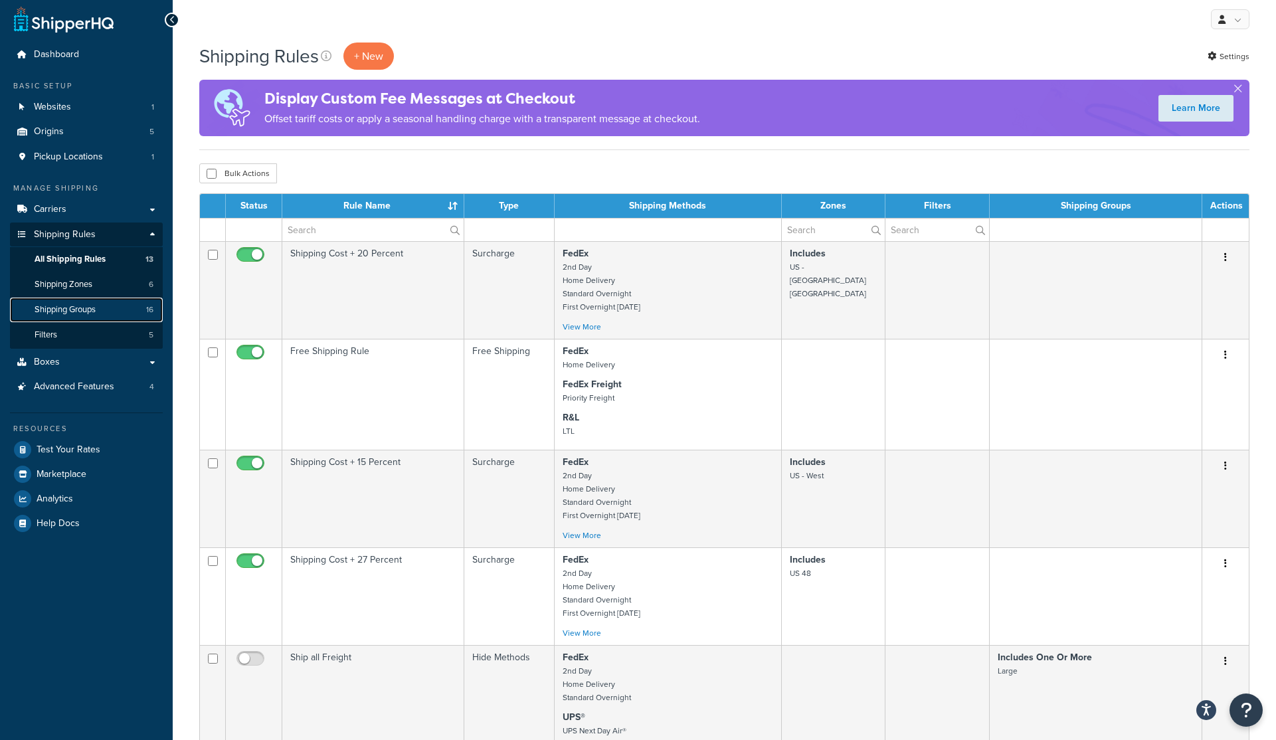
scroll to position [5, 0]
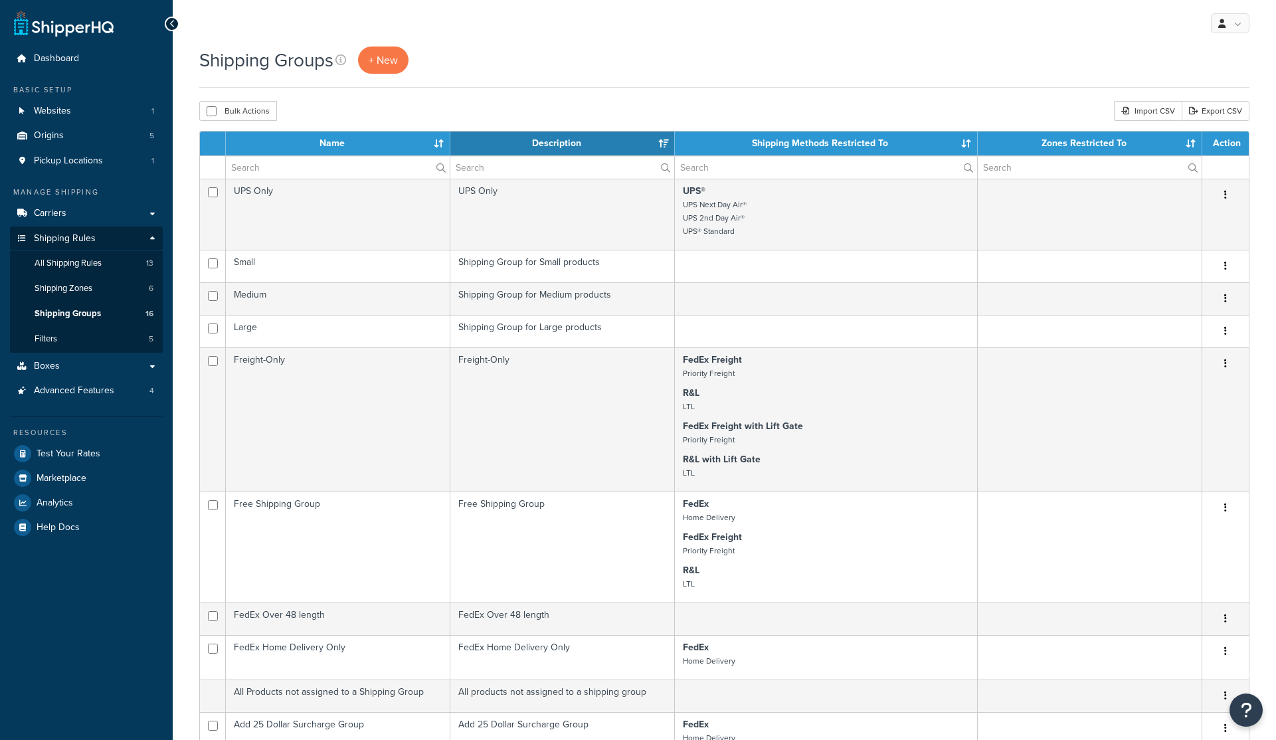
select select "15"
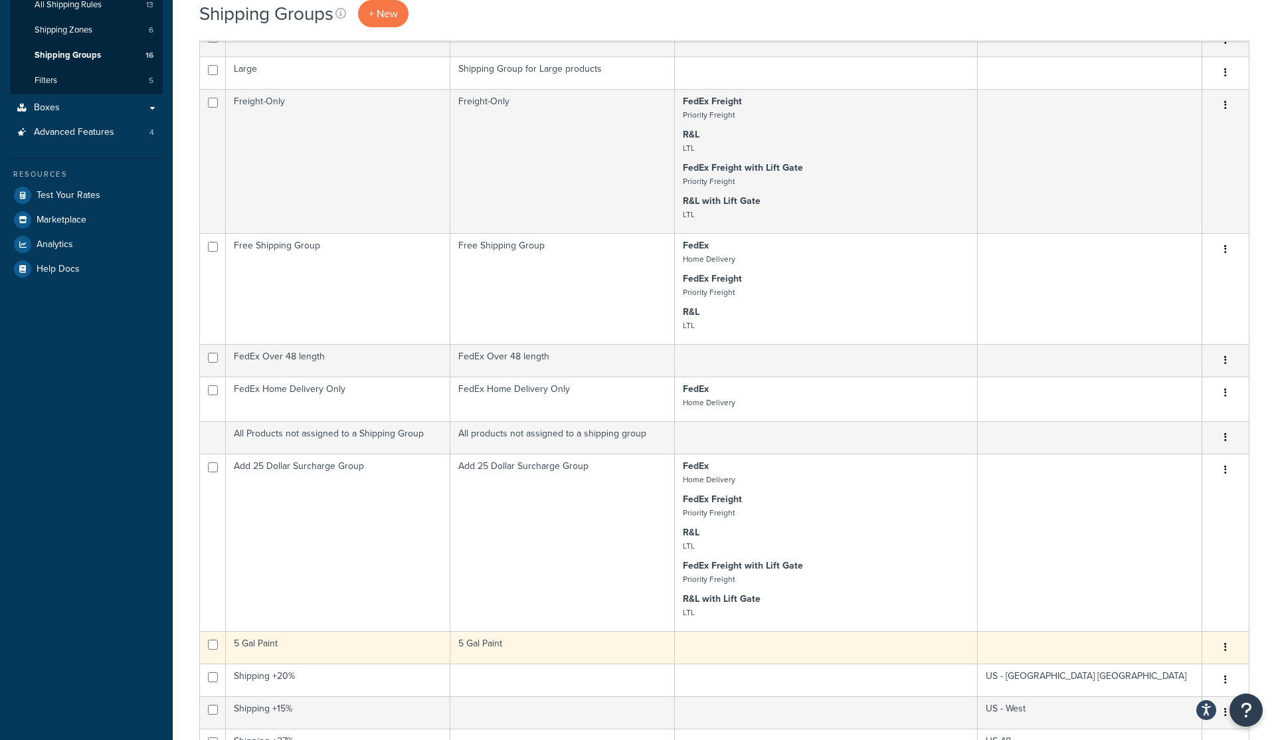
scroll to position [232, 0]
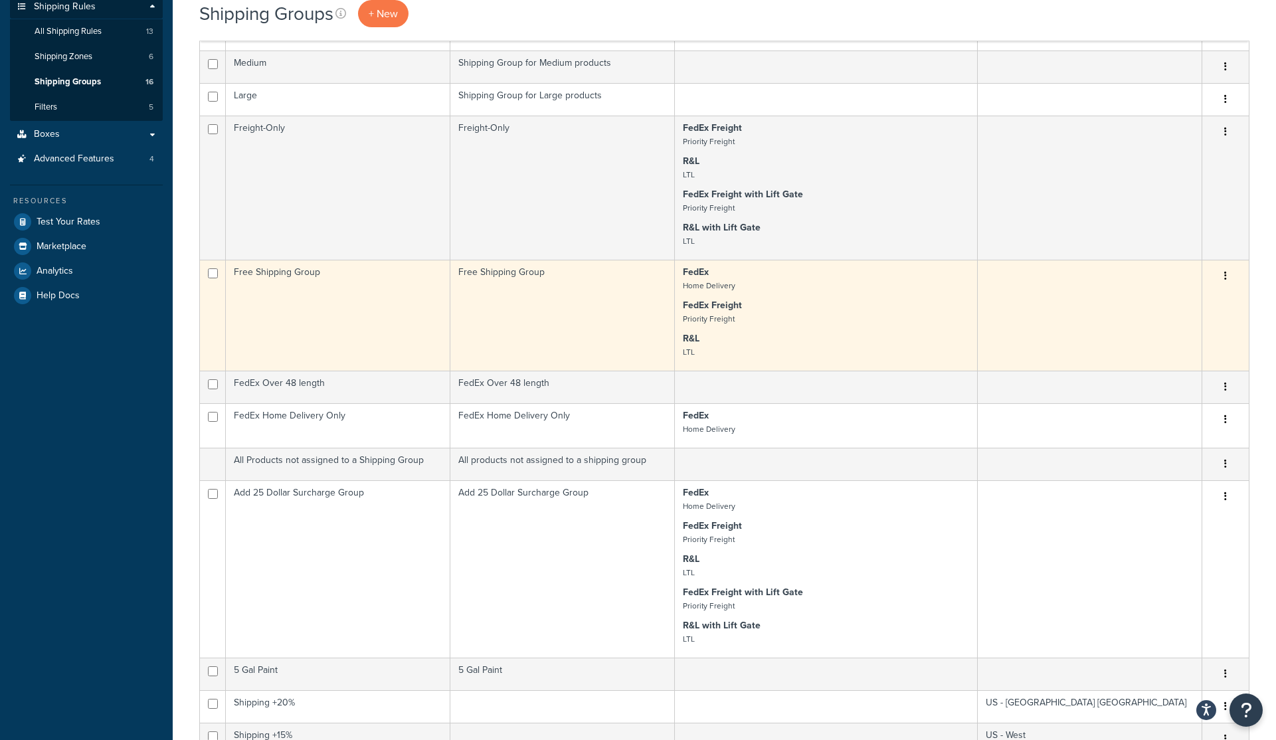
click at [1225, 274] on icon "button" at bounding box center [1225, 275] width 3 height 9
click at [1144, 303] on link "Edit" at bounding box center [1171, 303] width 105 height 27
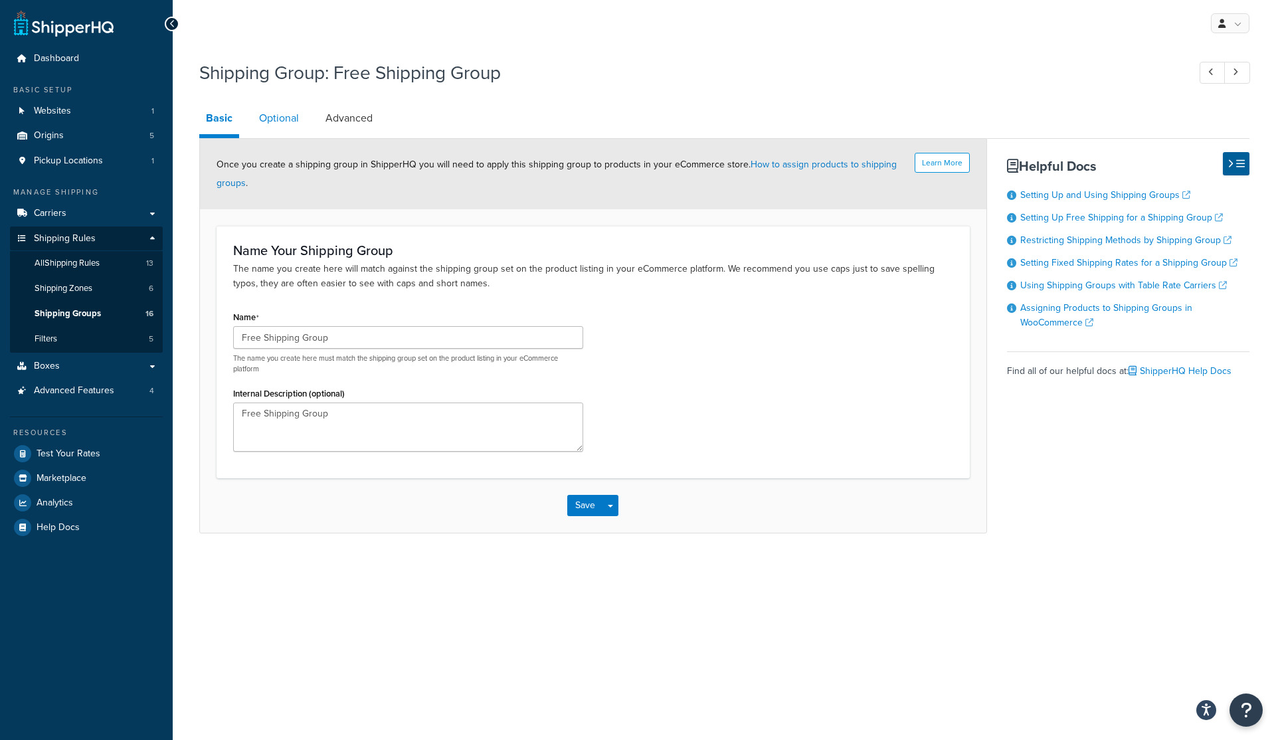
click at [273, 118] on link "Optional" at bounding box center [278, 118] width 53 height 32
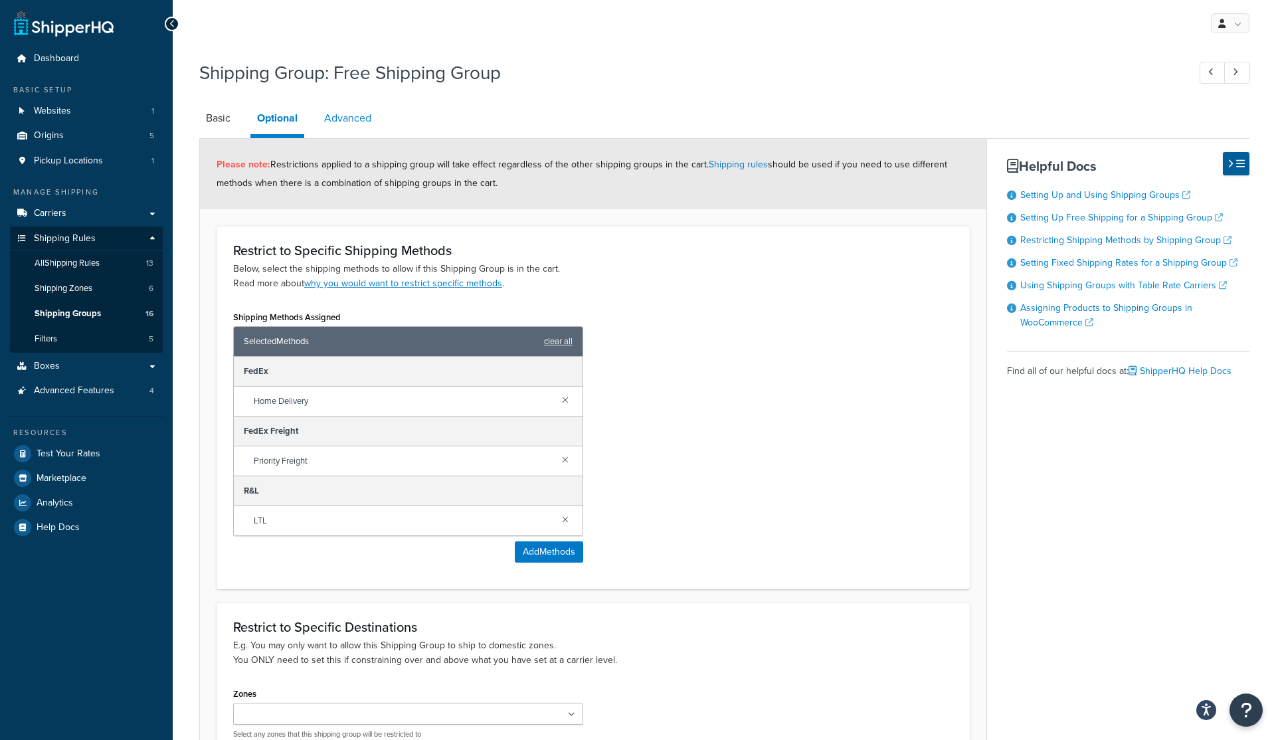
click at [373, 120] on link "Advanced" at bounding box center [347, 118] width 60 height 32
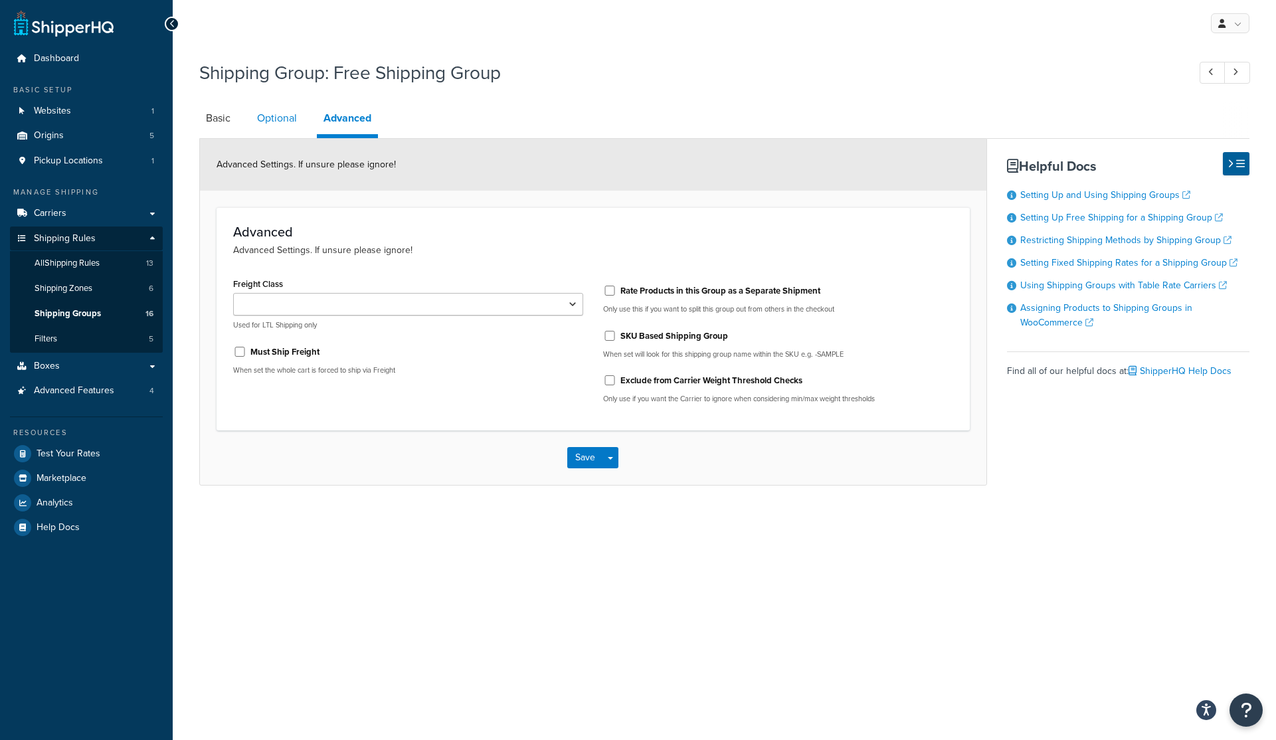
click at [278, 118] on link "Optional" at bounding box center [276, 118] width 53 height 32
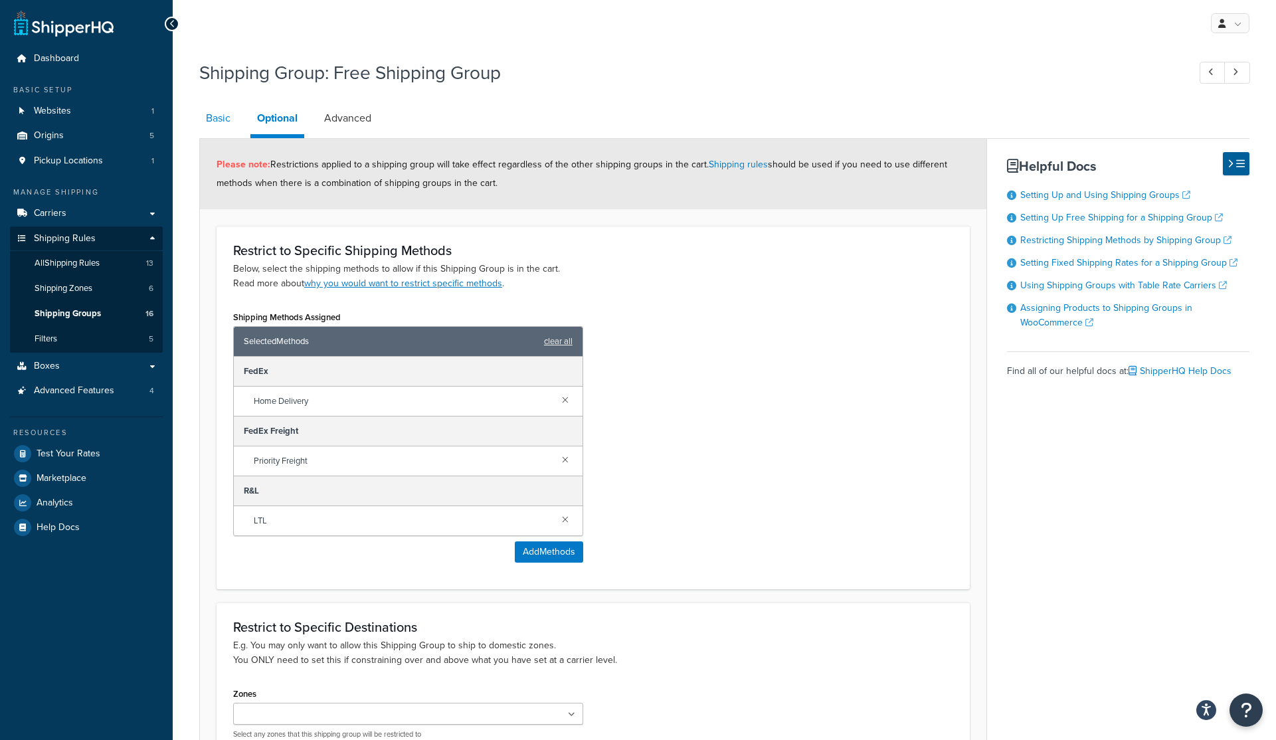
click at [211, 119] on link "Basic" at bounding box center [218, 118] width 38 height 32
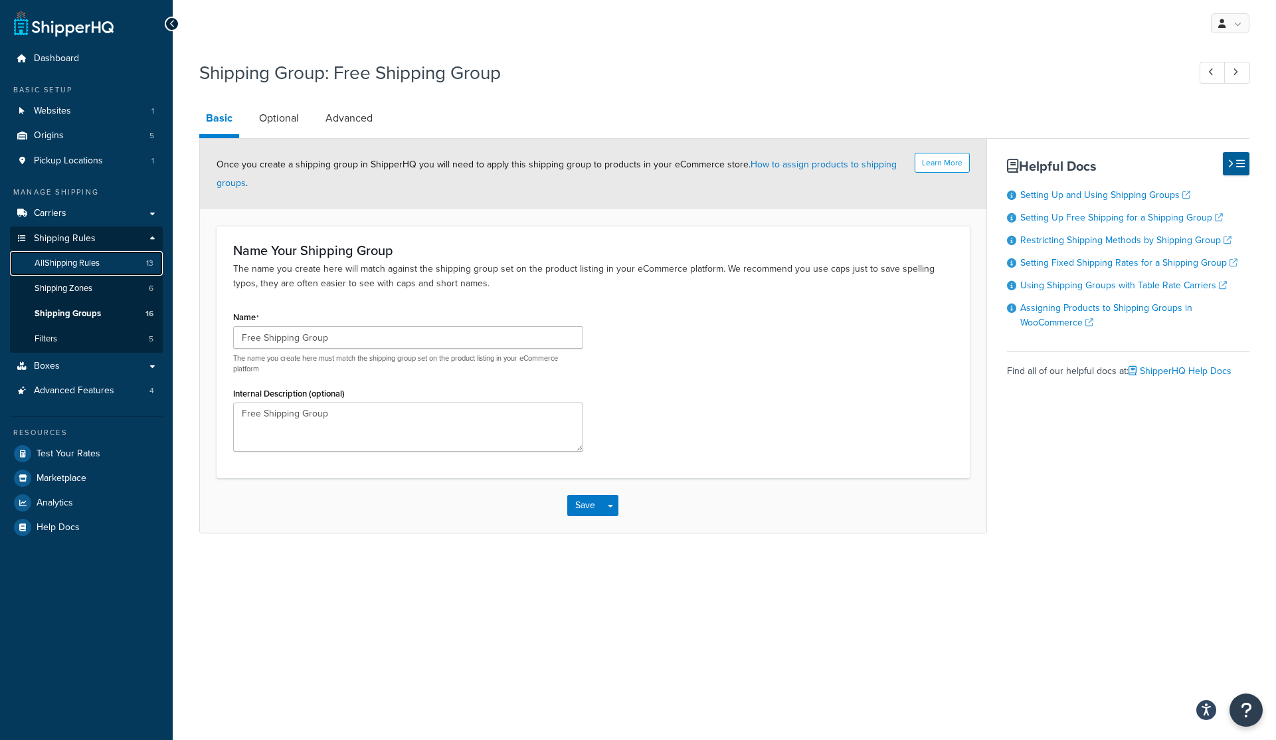
click at [74, 265] on span "All Shipping Rules" at bounding box center [67, 263] width 65 height 11
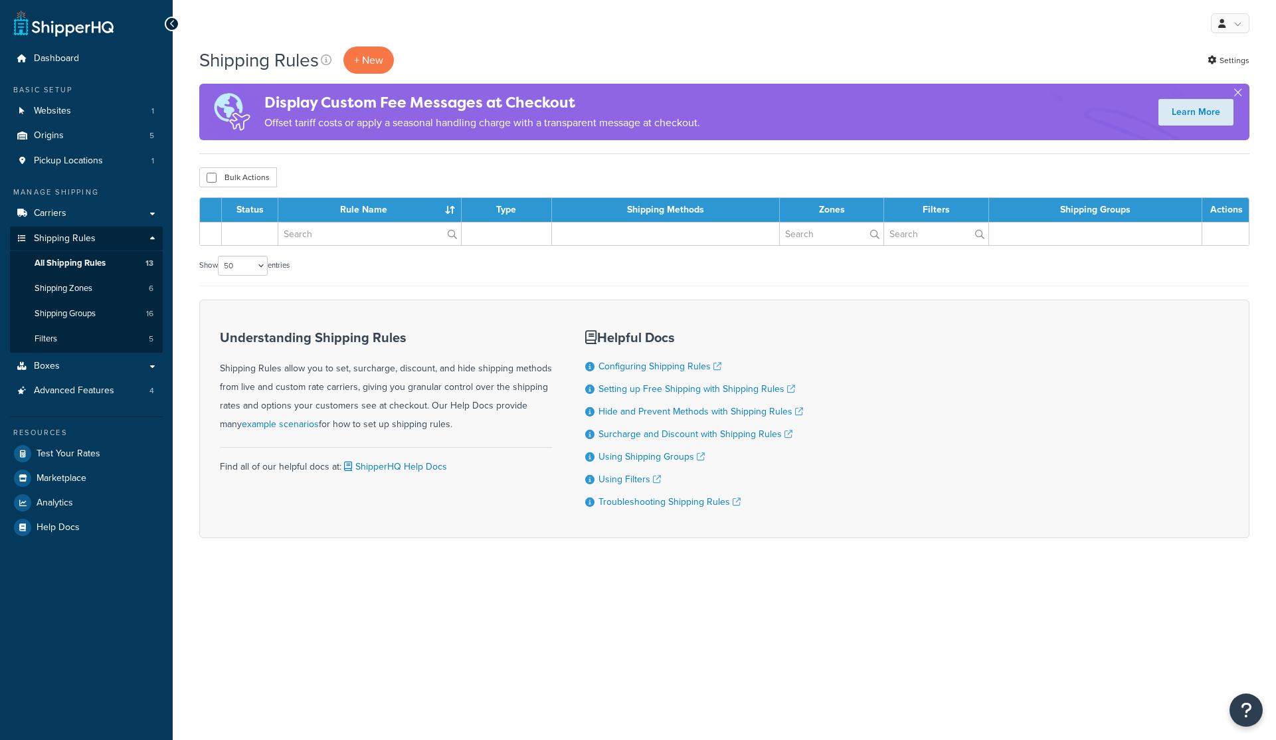
select select "50"
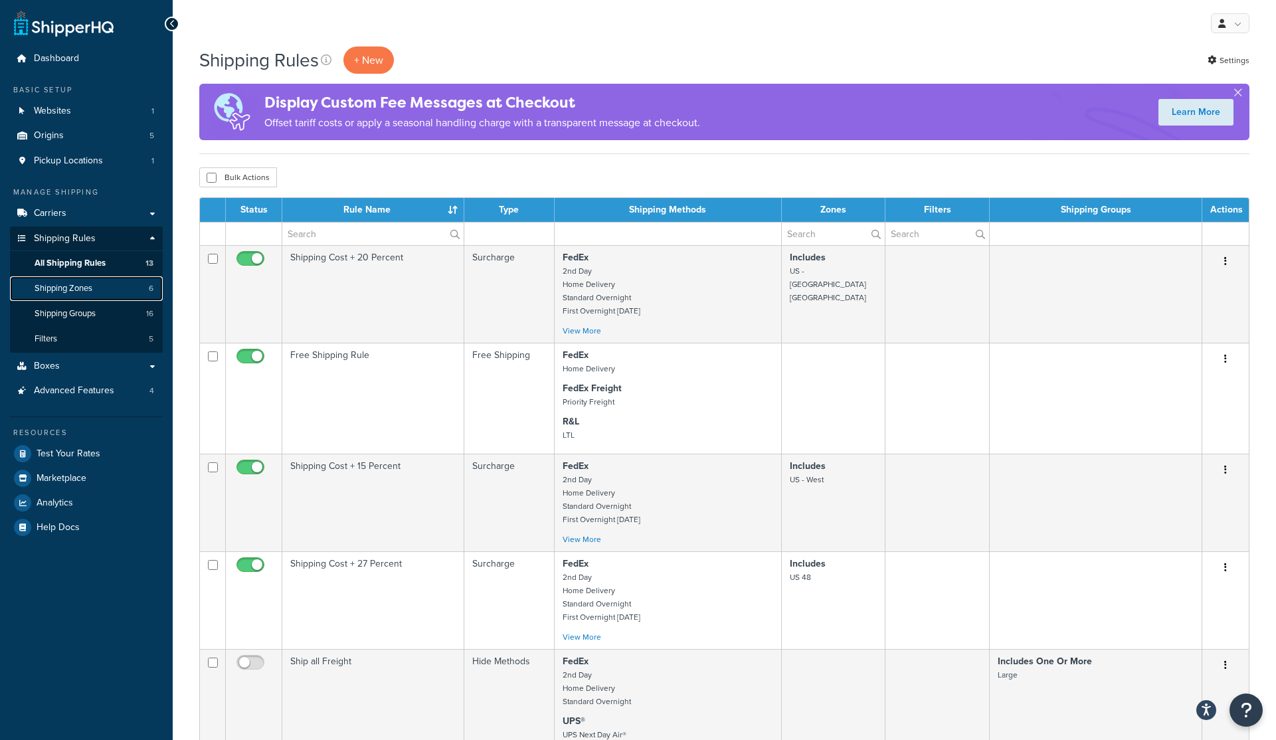
click at [87, 289] on span "Shipping Zones" at bounding box center [64, 288] width 58 height 11
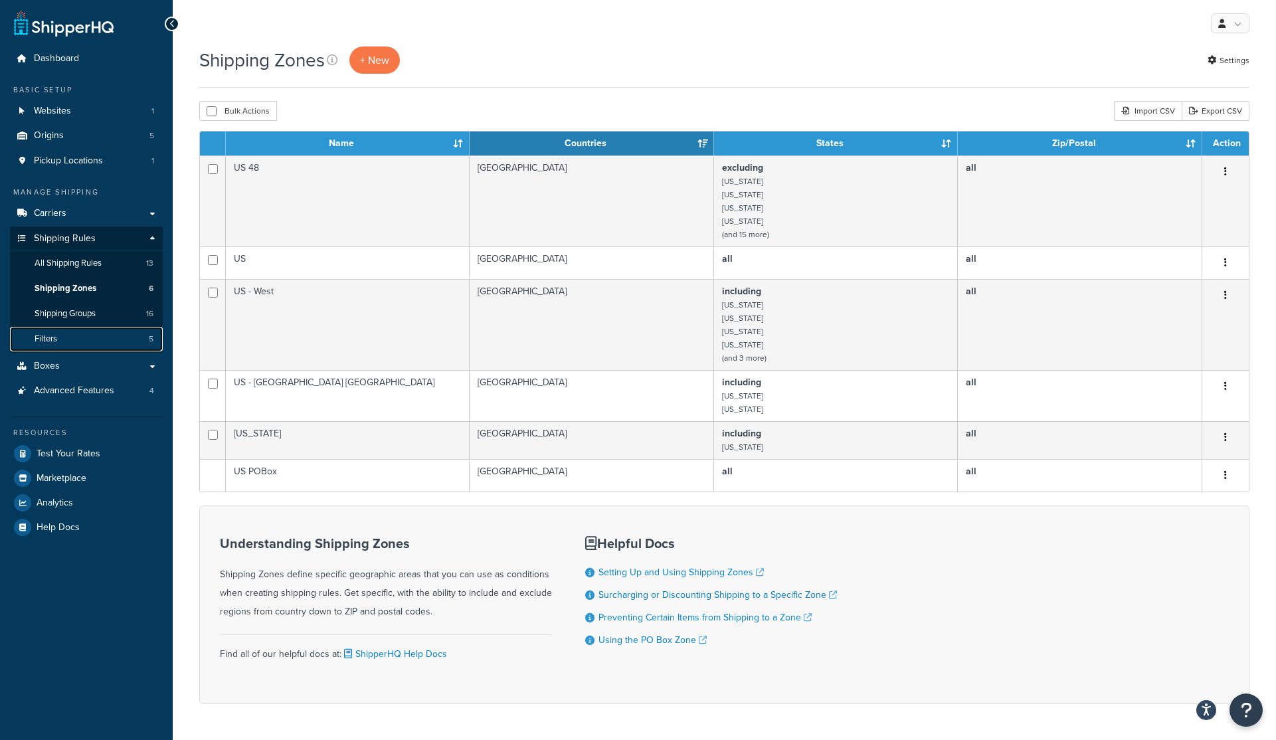
click at [43, 341] on span "Filters" at bounding box center [46, 338] width 23 height 11
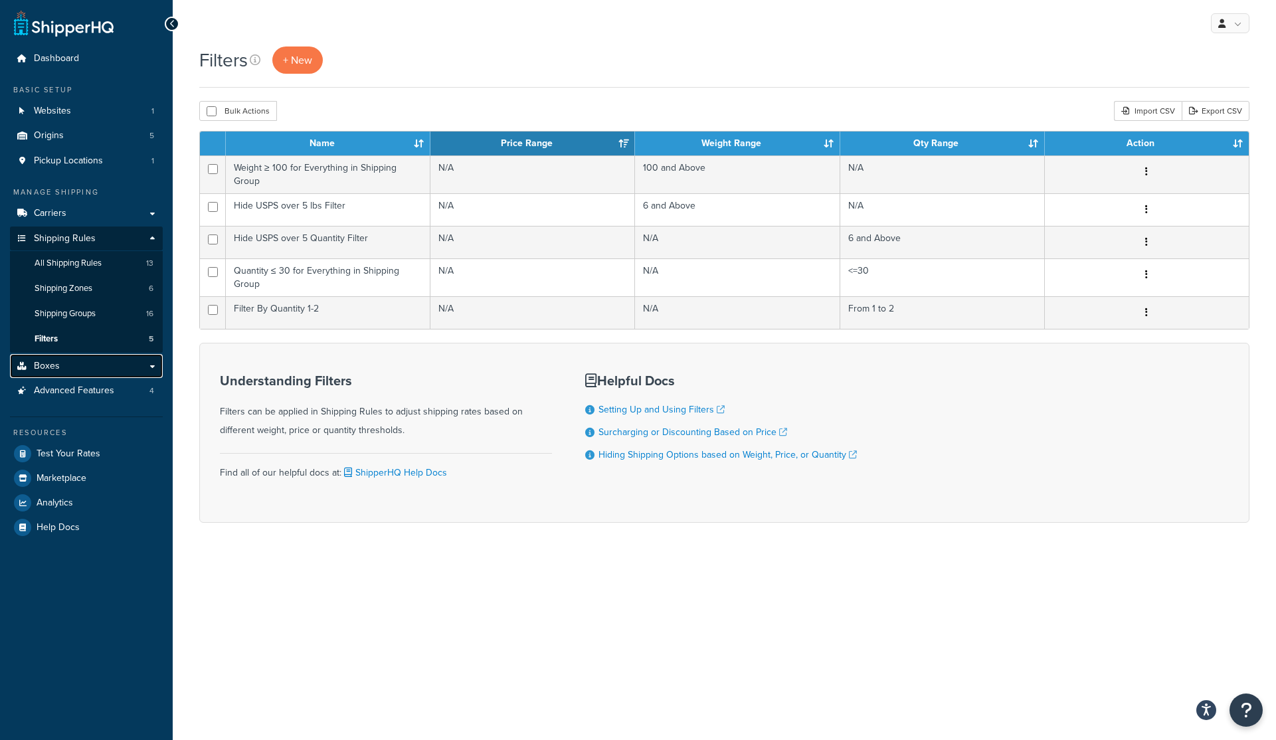
click at [52, 363] on span "Boxes" at bounding box center [47, 366] width 26 height 11
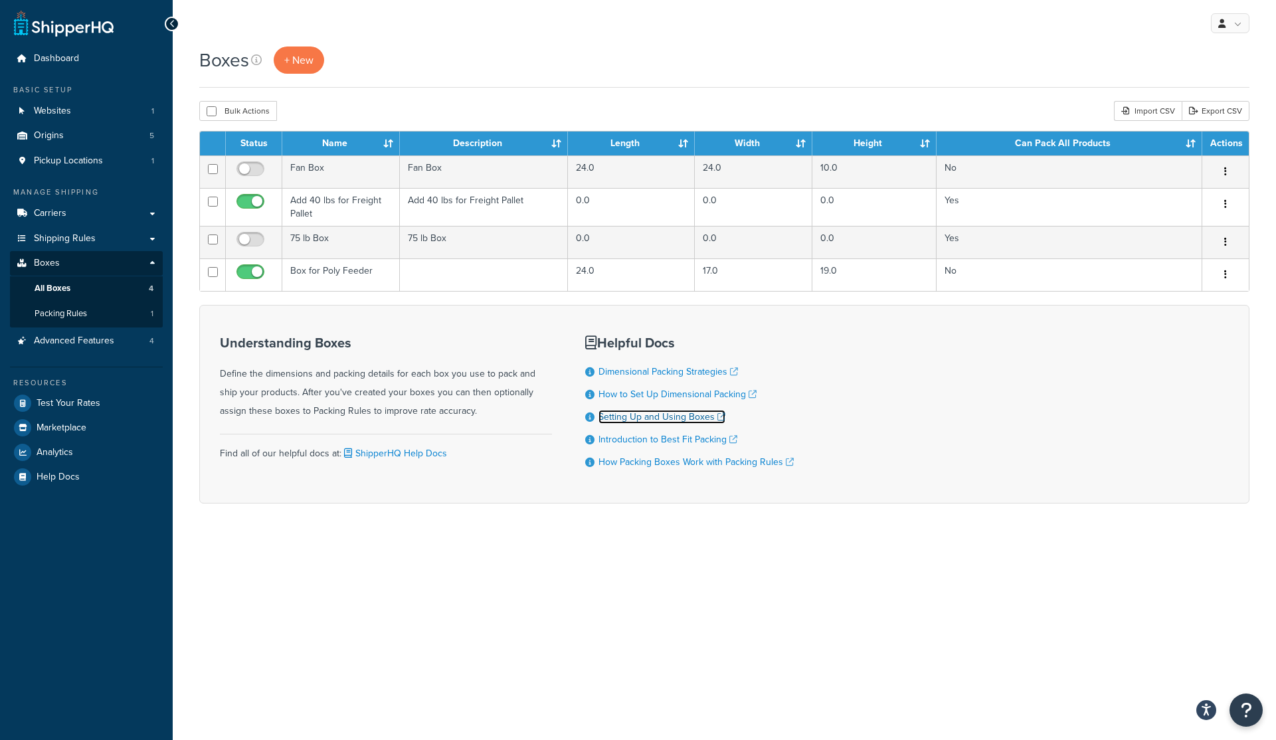
click at [636, 418] on link "Setting Up and Using Boxes" at bounding box center [661, 417] width 127 height 14
click at [47, 313] on span "Packing Rules" at bounding box center [61, 313] width 52 height 11
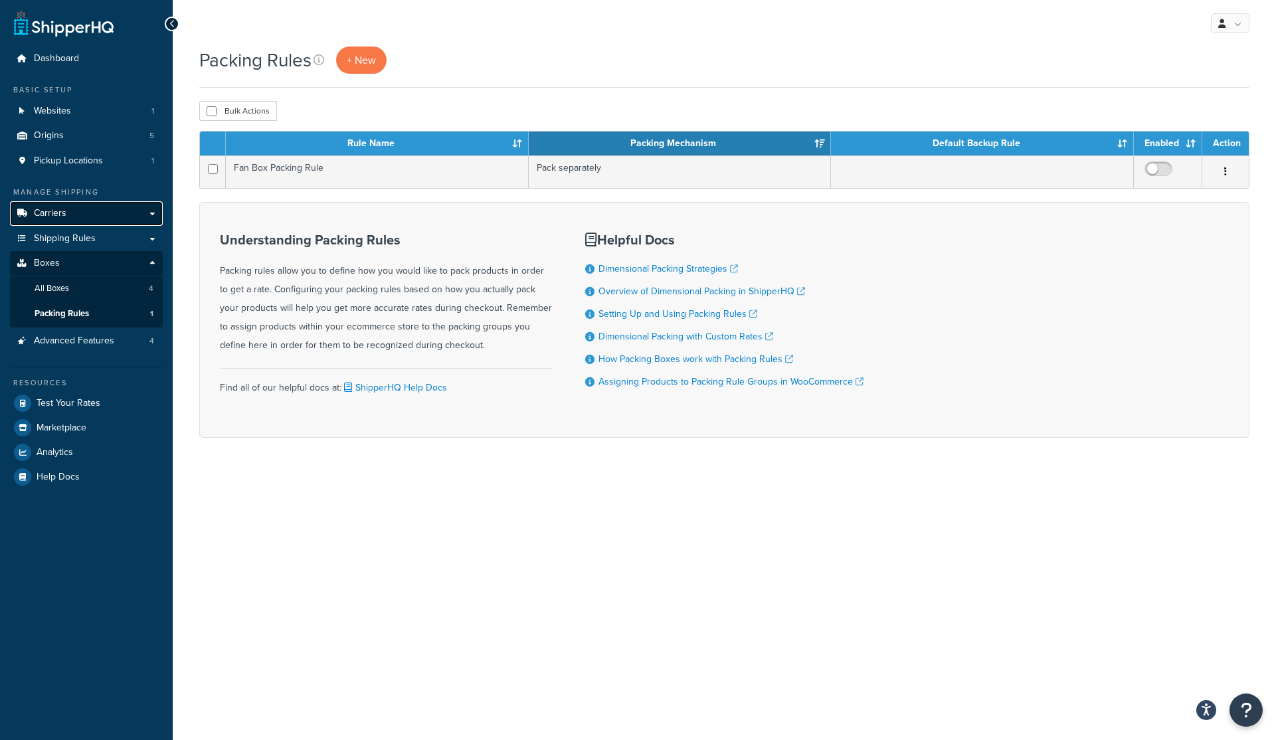
click at [153, 211] on link "Carriers" at bounding box center [86, 213] width 153 height 25
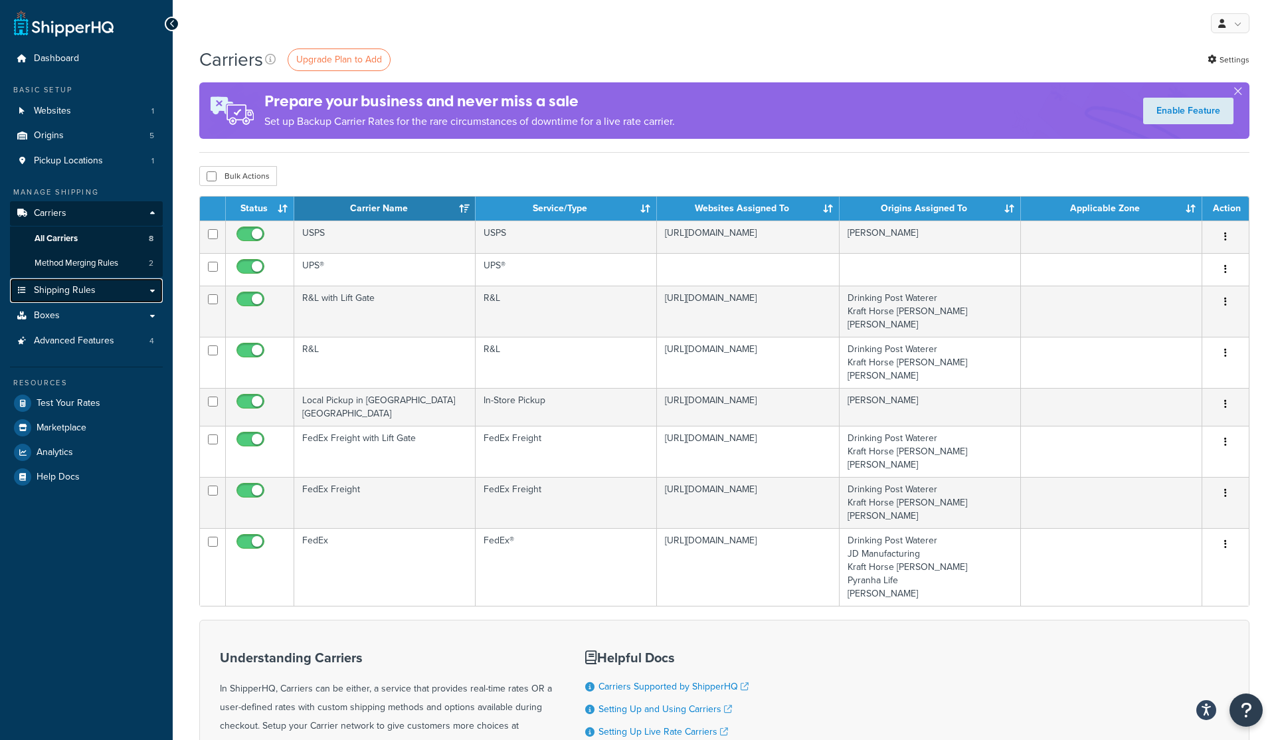
click at [155, 292] on link "Shipping Rules" at bounding box center [86, 290] width 153 height 25
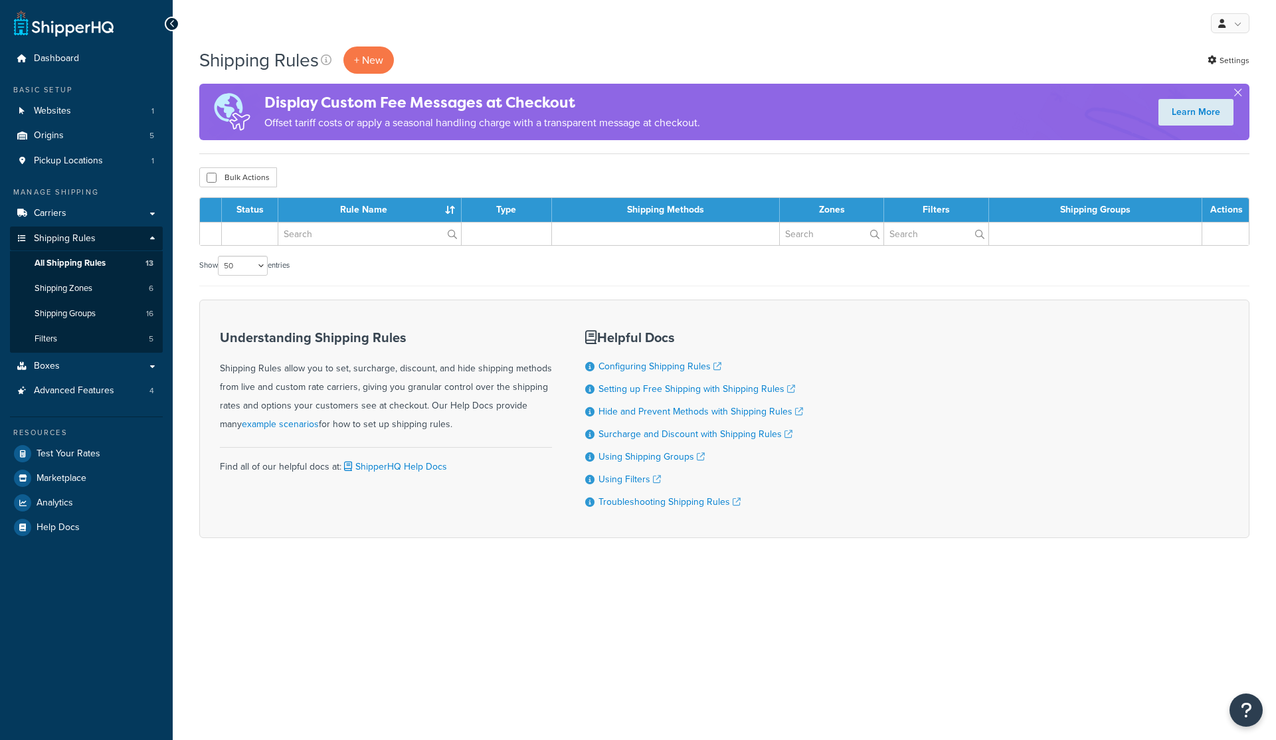
select select "50"
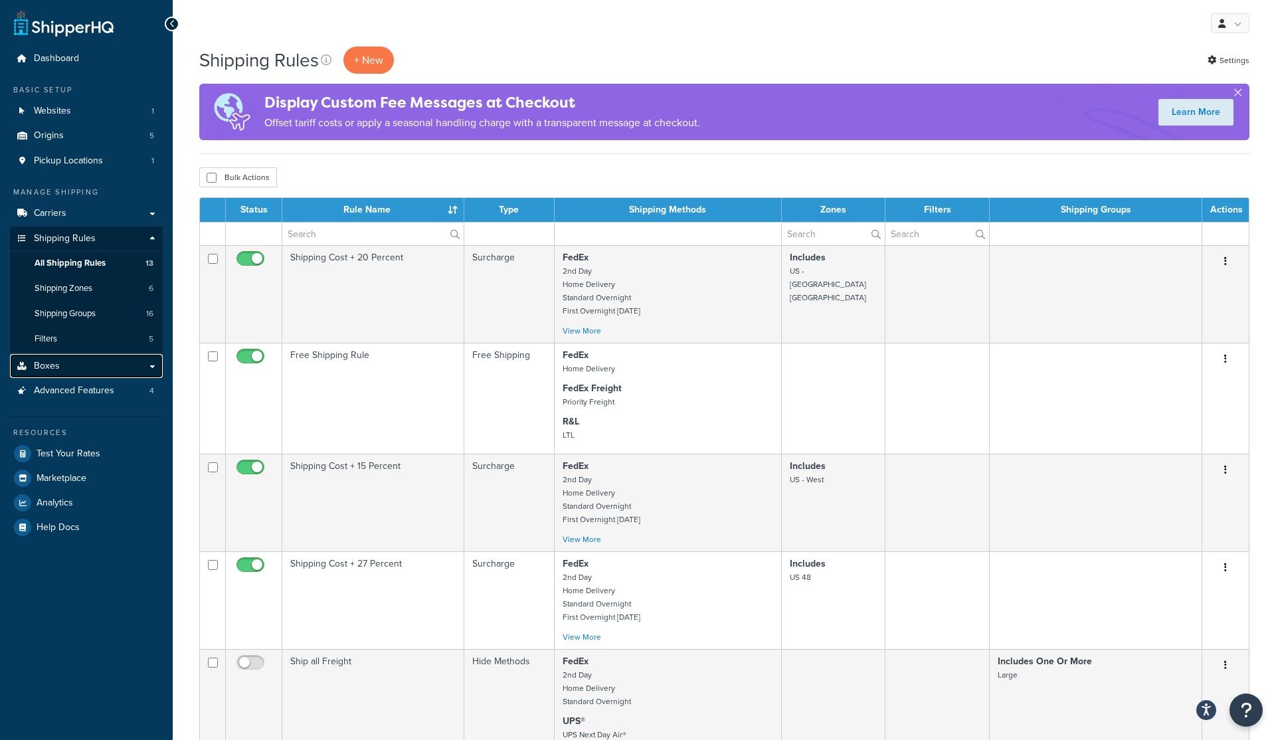
click at [155, 367] on link "Boxes" at bounding box center [86, 366] width 153 height 25
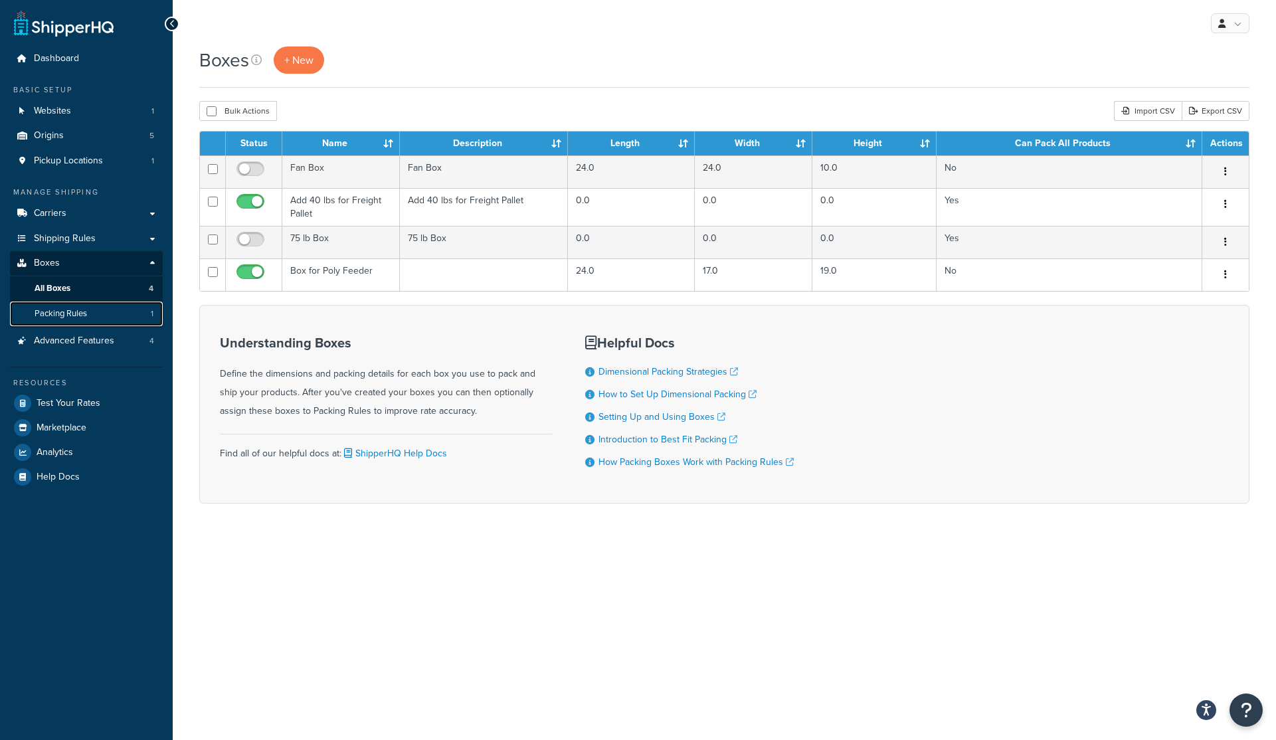
click at [80, 314] on span "Packing Rules" at bounding box center [61, 313] width 52 height 11
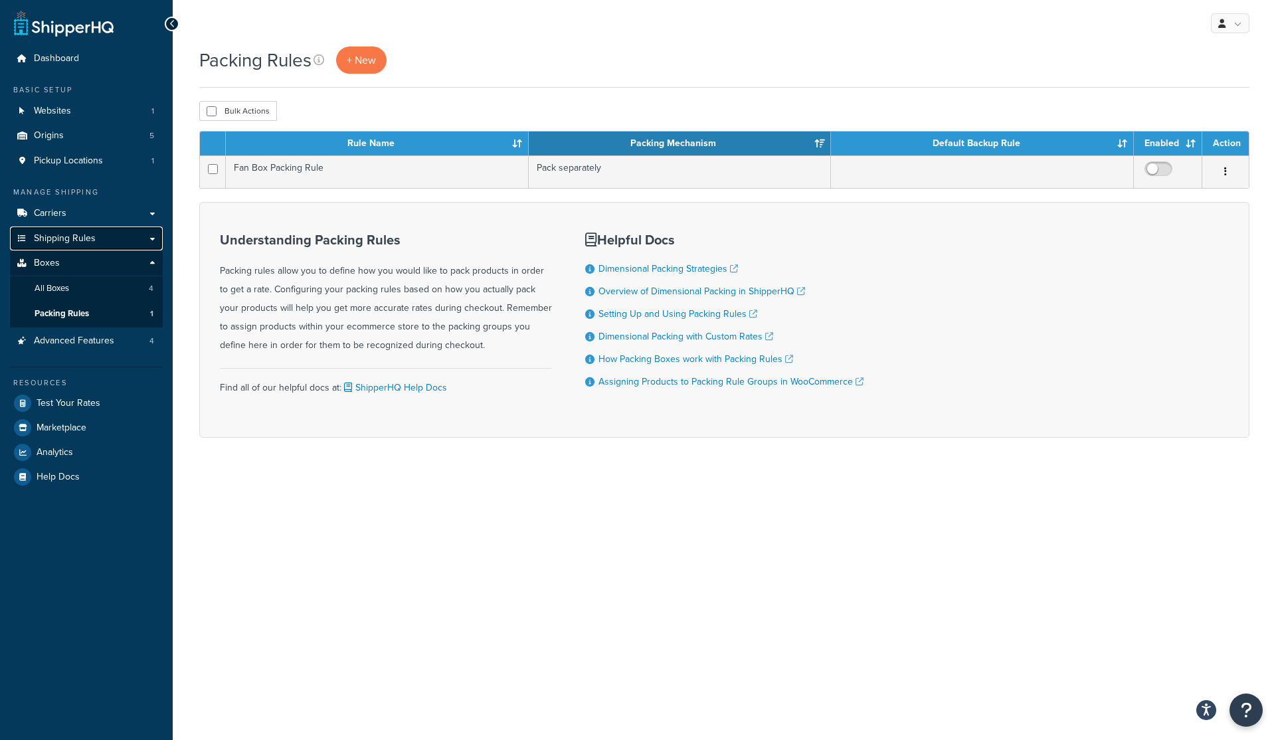
click at [153, 239] on link "Shipping Rules" at bounding box center [86, 238] width 153 height 25
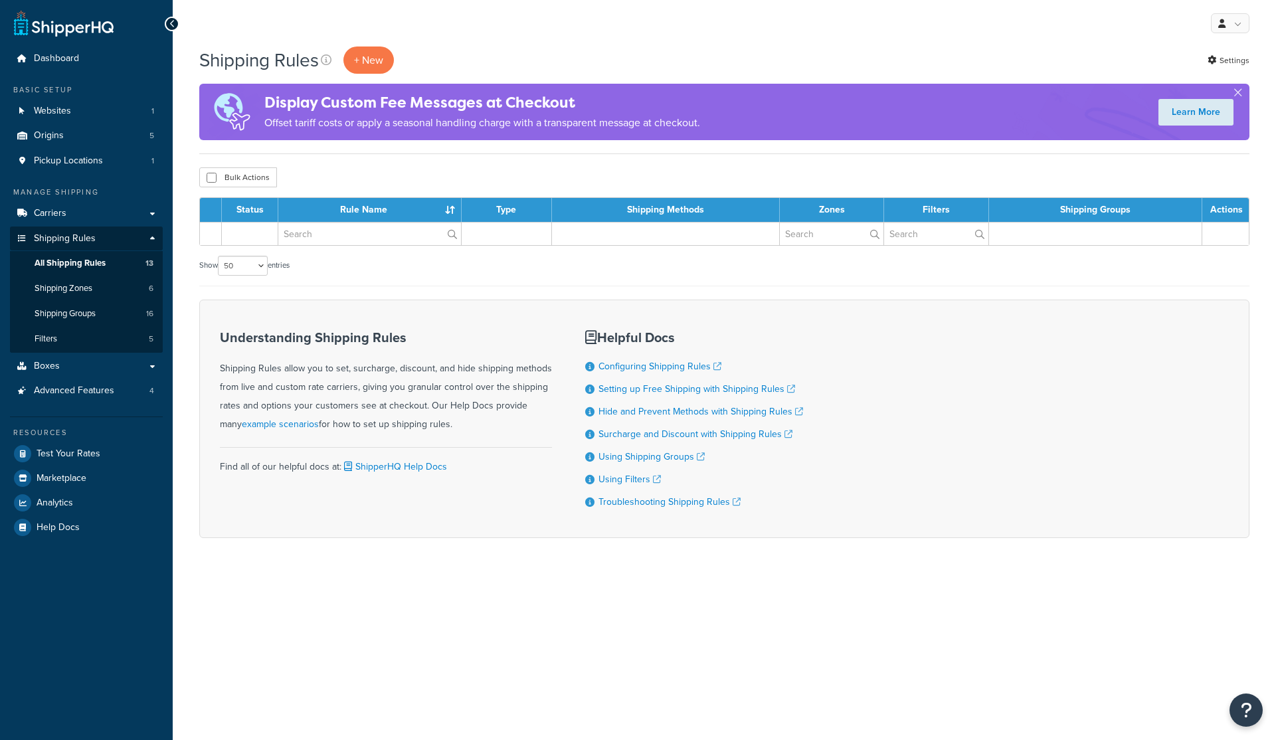
select select "50"
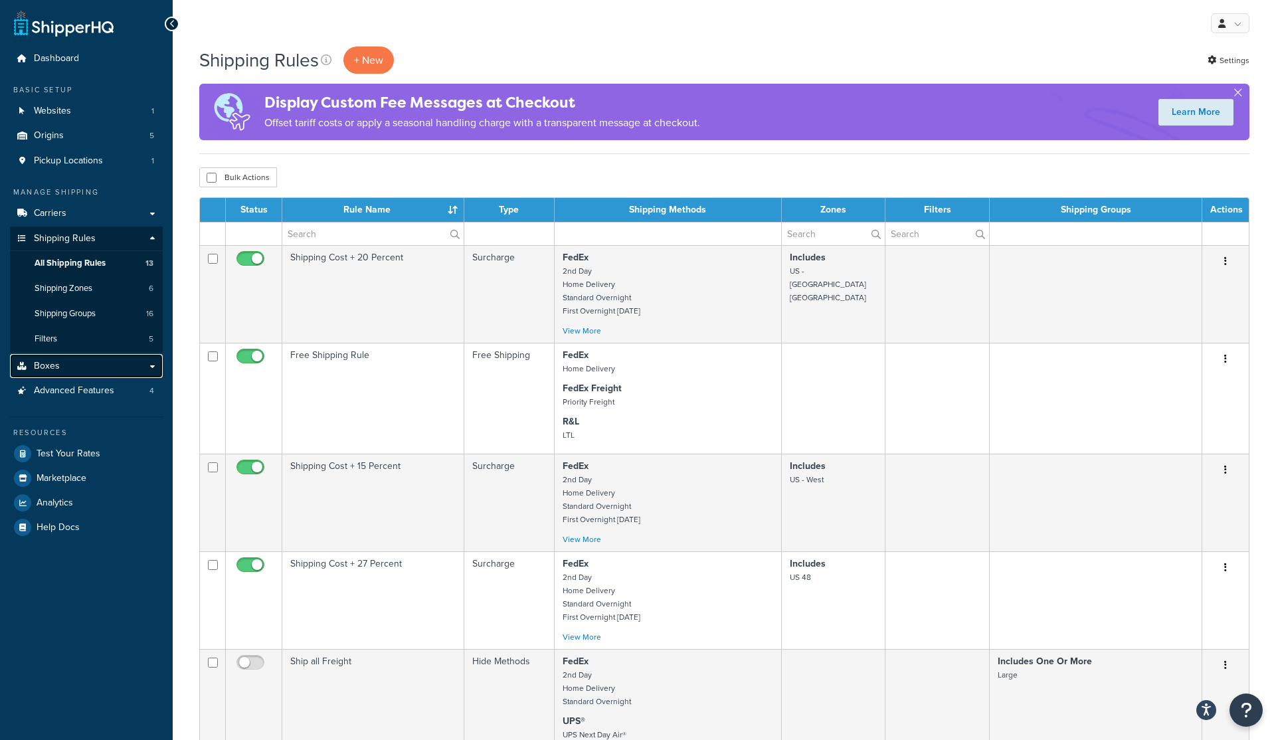
click at [153, 365] on link "Boxes" at bounding box center [86, 366] width 153 height 25
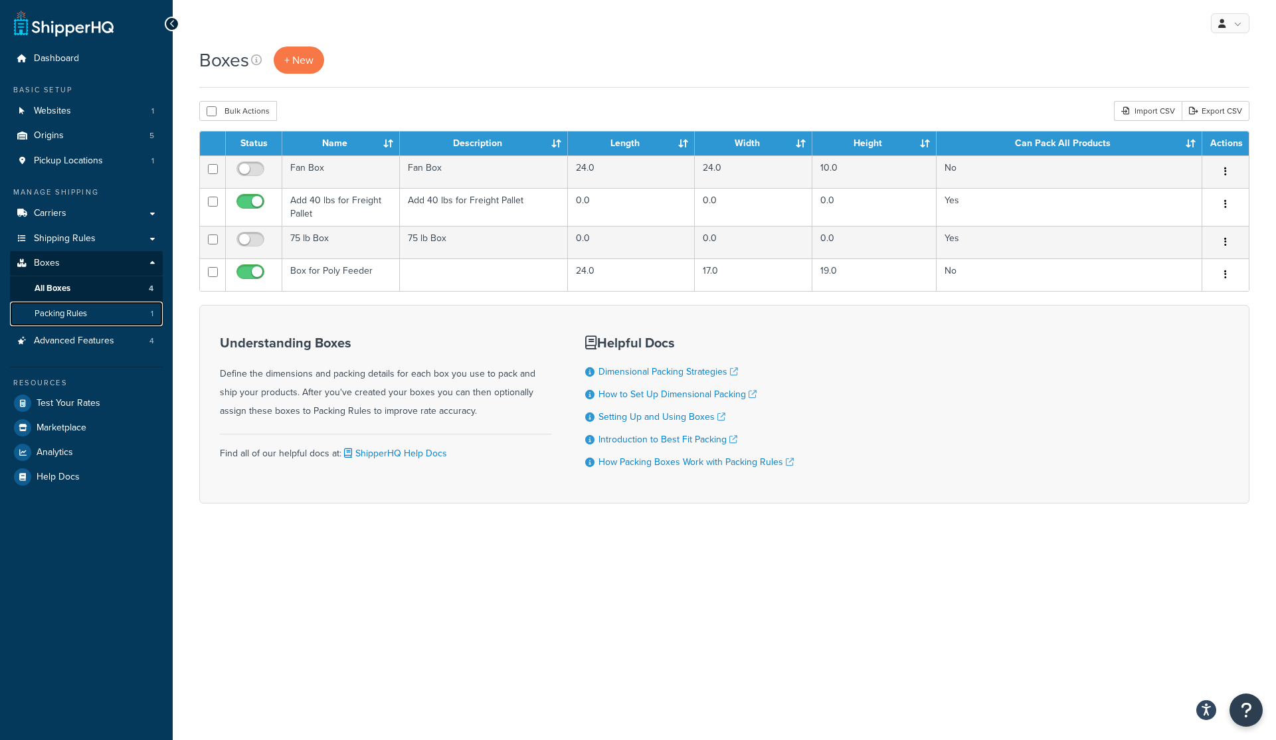
click at [66, 311] on span "Packing Rules" at bounding box center [61, 313] width 52 height 11
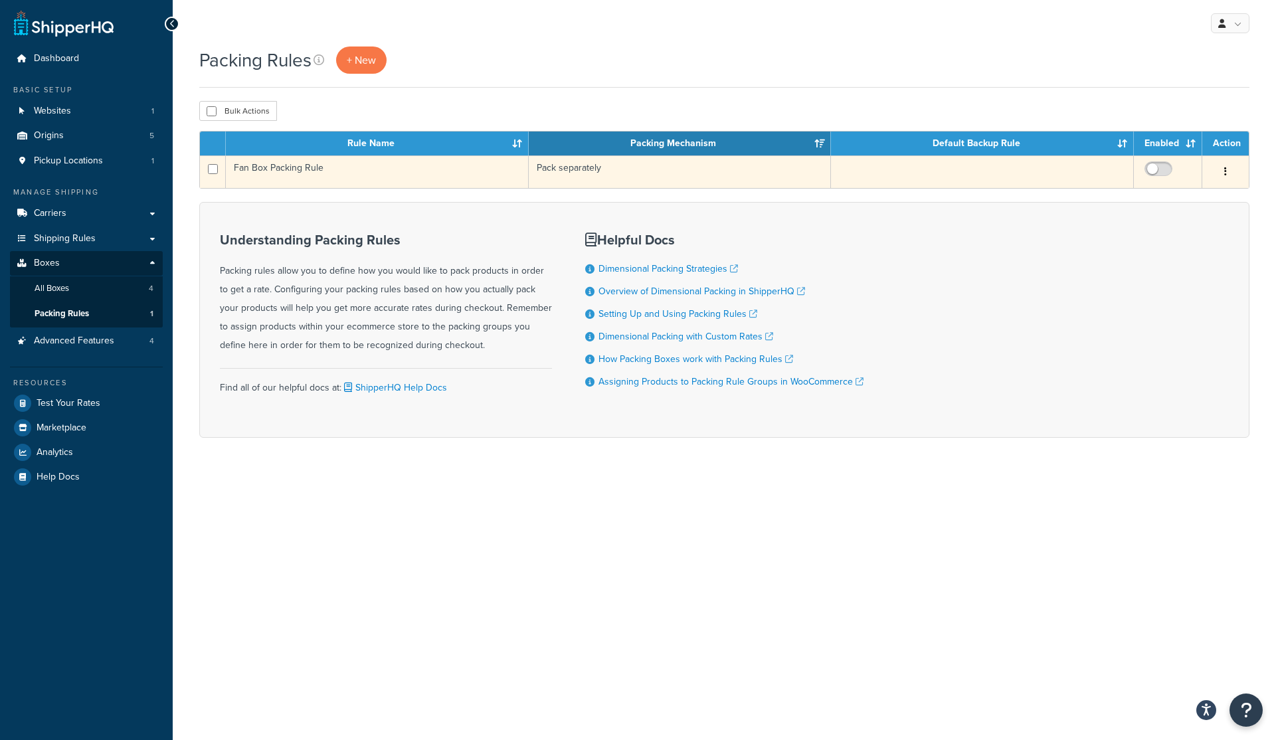
click at [1226, 171] on icon "button" at bounding box center [1225, 171] width 3 height 9
click at [1136, 195] on link "Edit" at bounding box center [1171, 198] width 105 height 27
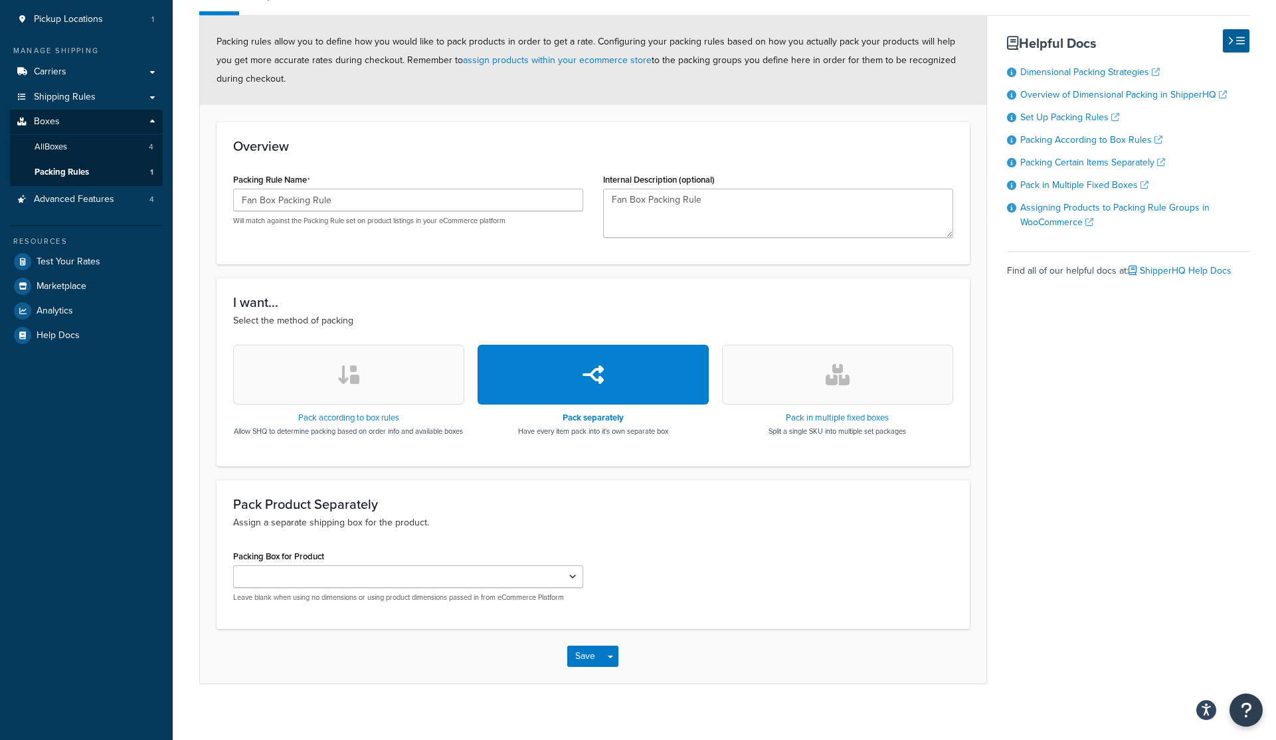
scroll to position [163, 0]
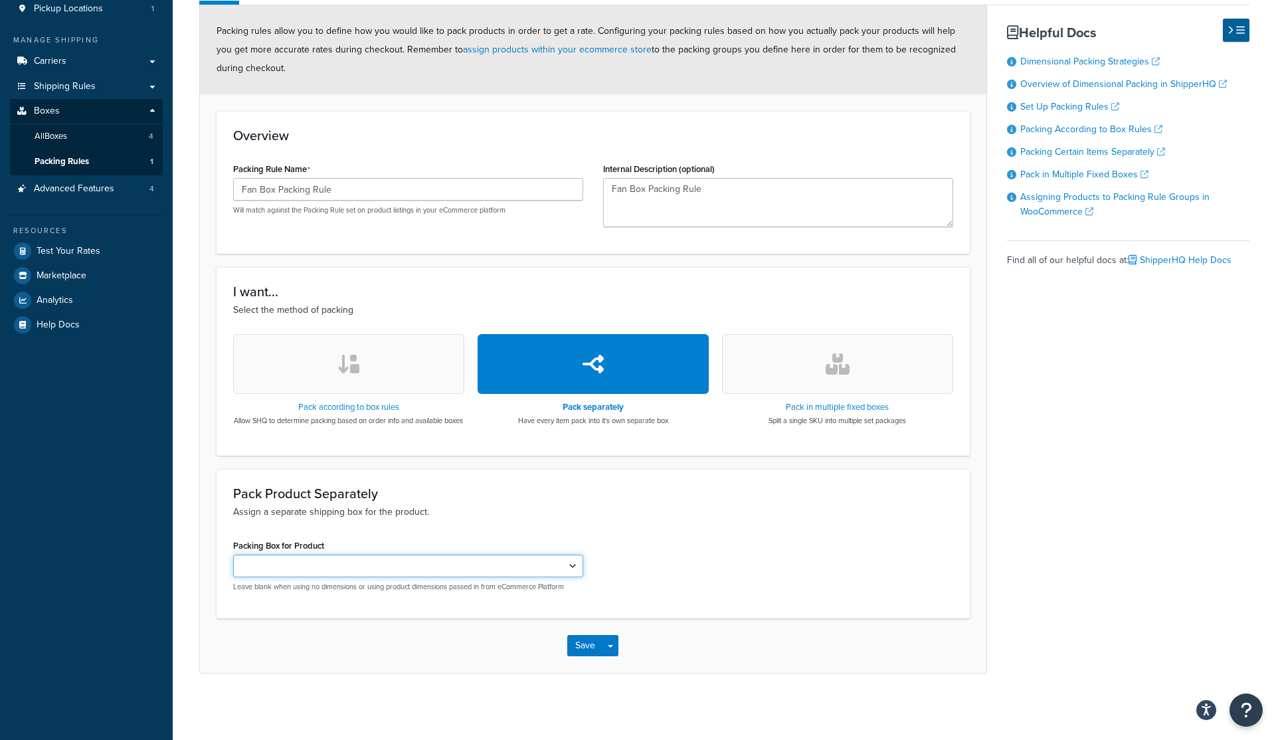
click at [536, 568] on select "Fan Box Box for Poly Feeder" at bounding box center [408, 566] width 350 height 23
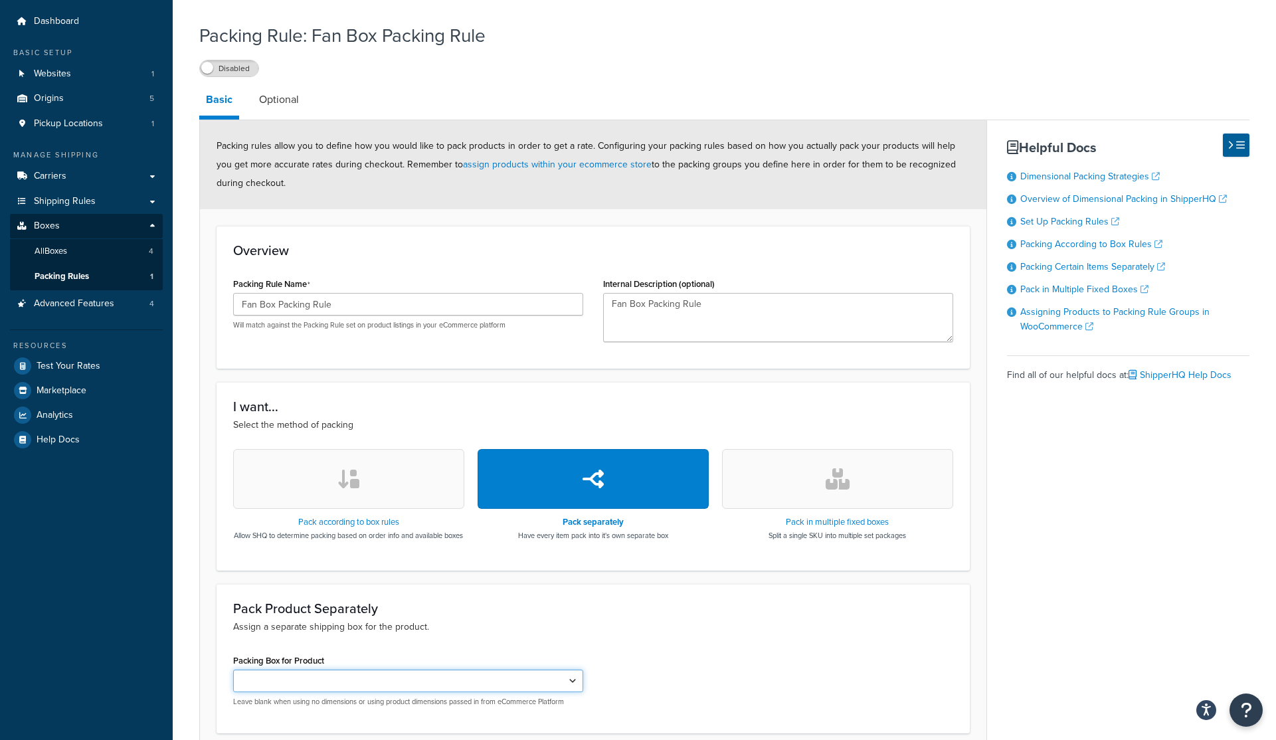
scroll to position [0, 0]
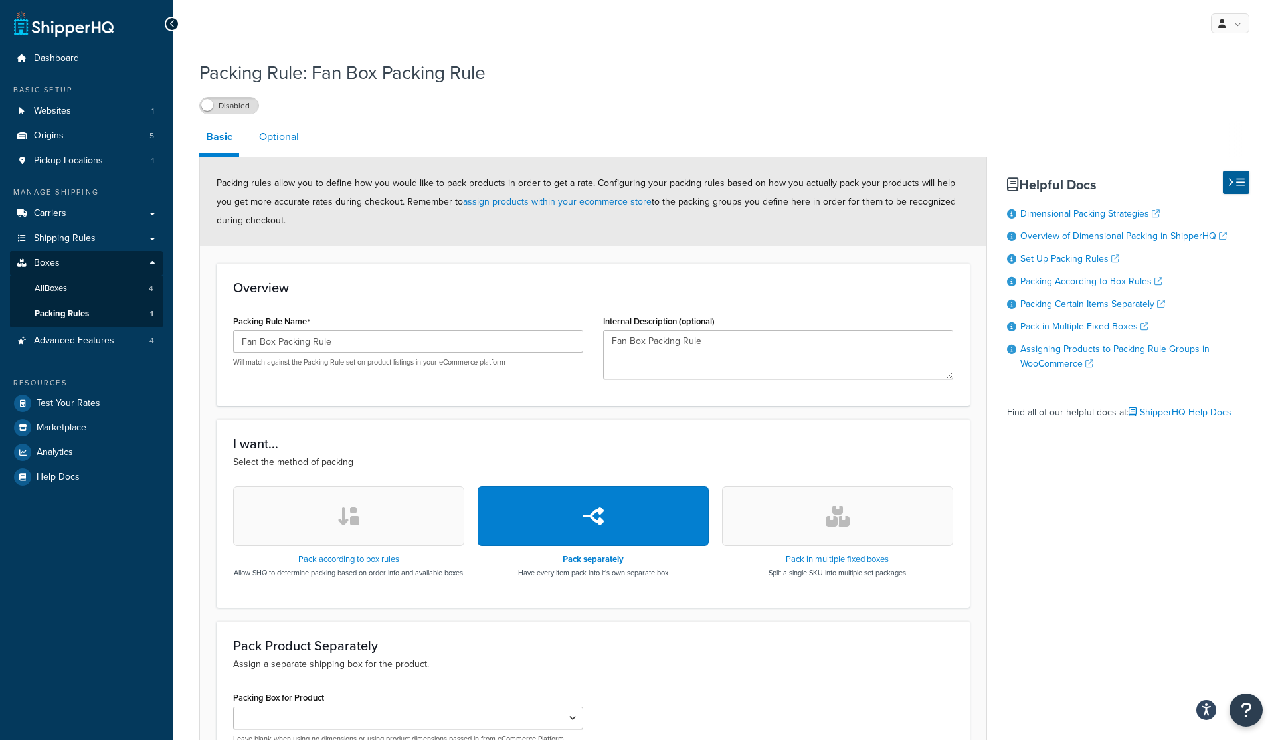
click at [291, 140] on link "Optional" at bounding box center [278, 137] width 53 height 32
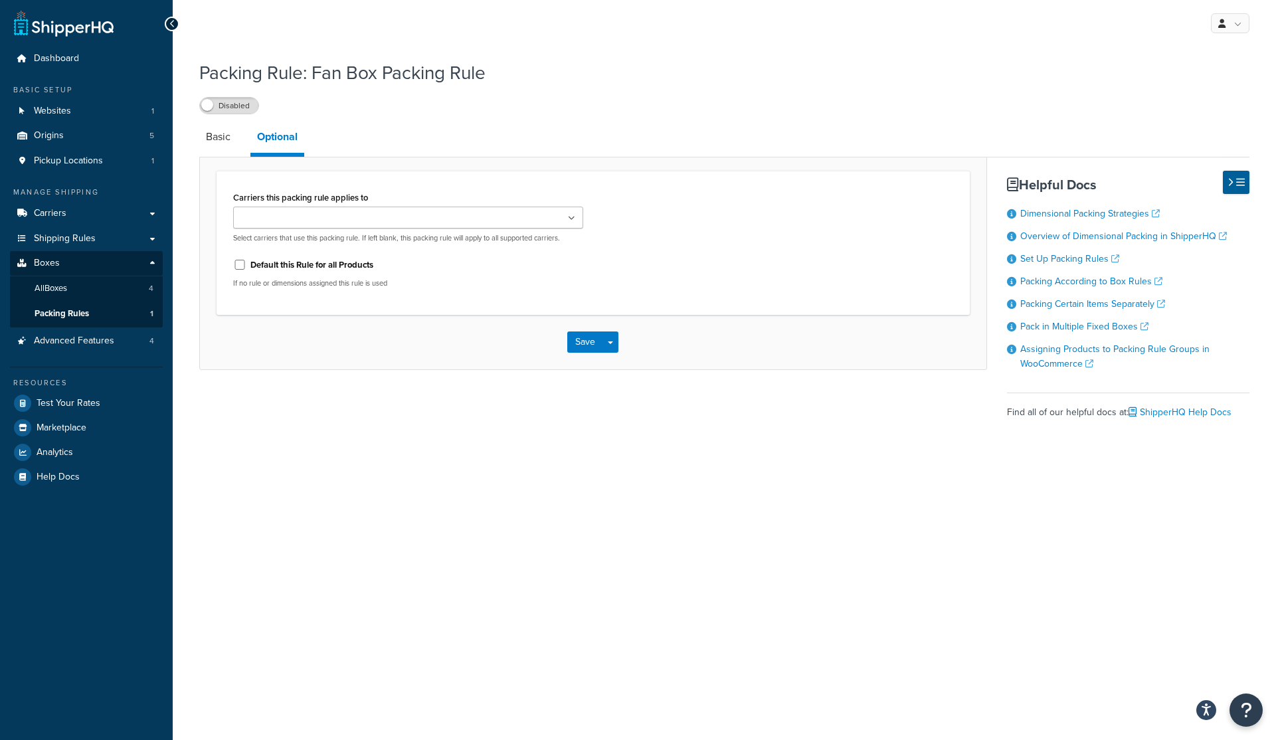
click at [839, 47] on div "My Profile Billing Global Settings Contact Us Logout Packing Rule: Fan Box Pack…" at bounding box center [724, 370] width 1103 height 740
click at [211, 137] on link "Basic" at bounding box center [218, 137] width 38 height 32
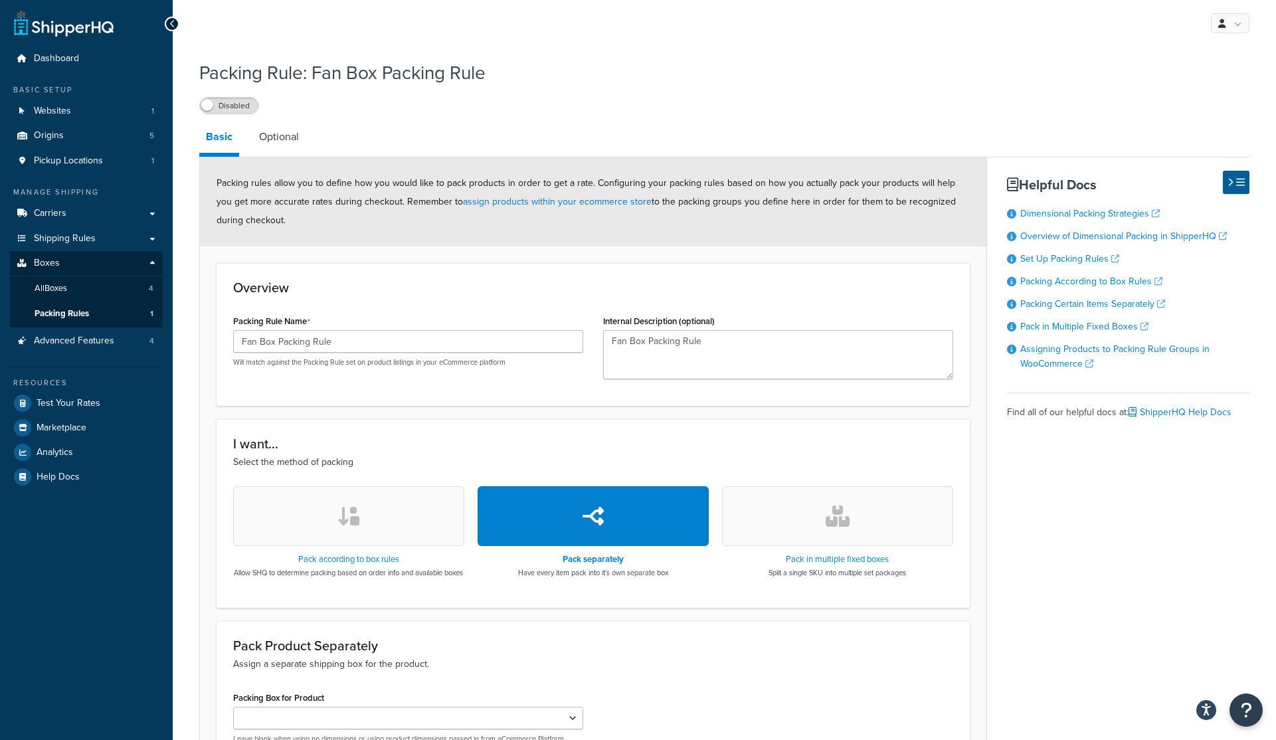
click at [266, 73] on h1 "Packing Rule: Fan Box Packing Rule" at bounding box center [715, 73] width 1033 height 26
click at [51, 314] on span "Packing Rules" at bounding box center [62, 313] width 54 height 11
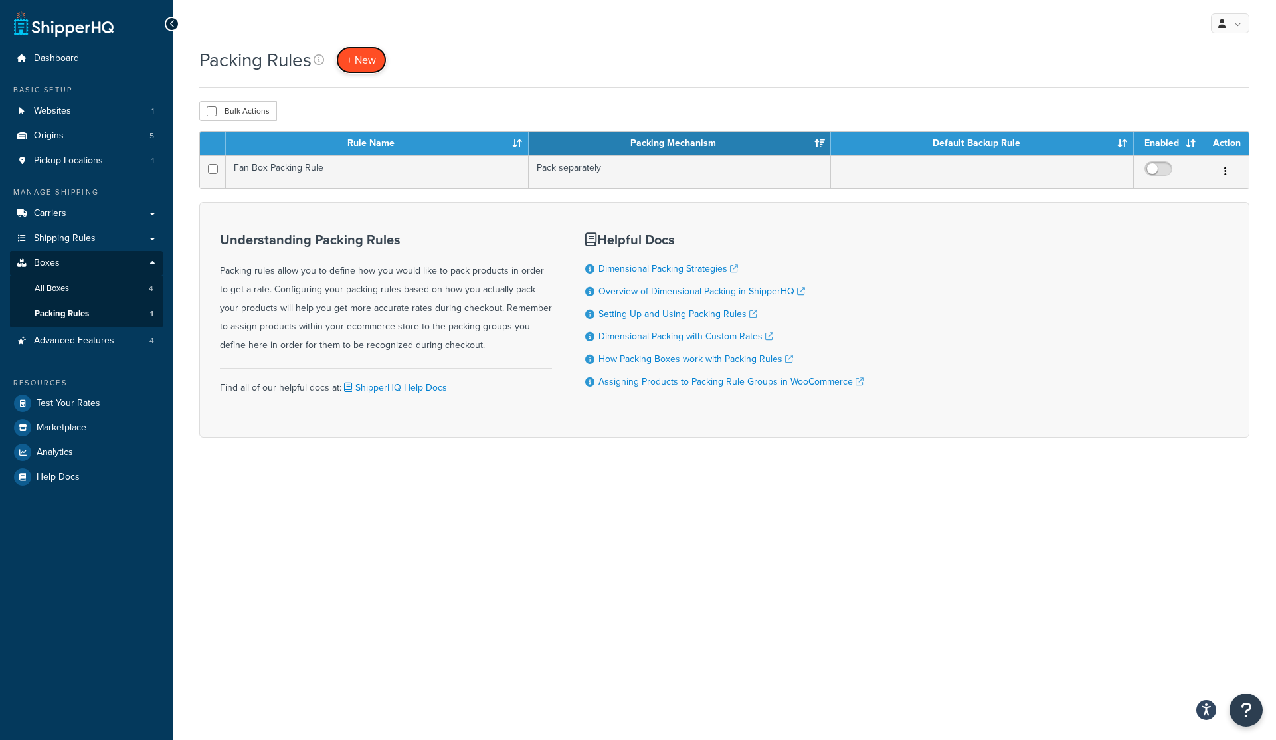
click at [367, 58] on span "+ New" at bounding box center [361, 59] width 29 height 15
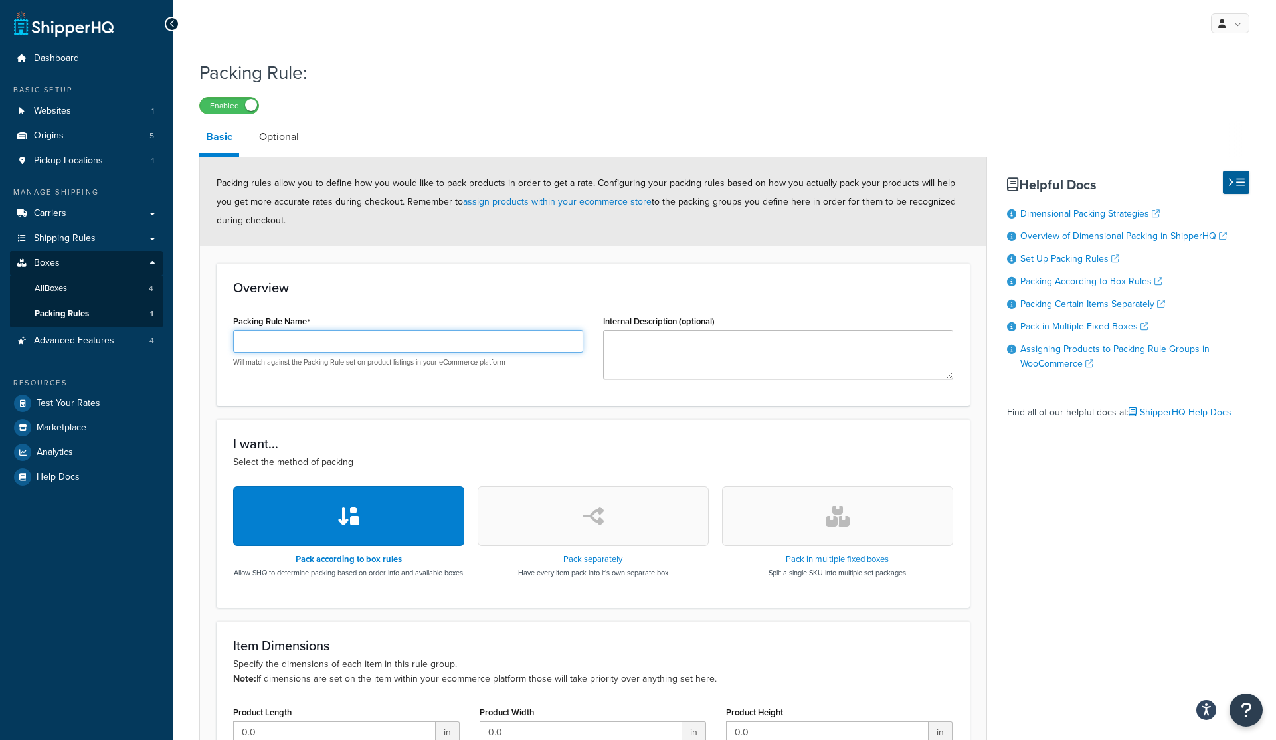
click at [256, 340] on input "Packing Rule Name" at bounding box center [408, 341] width 350 height 23
type input "Poly"
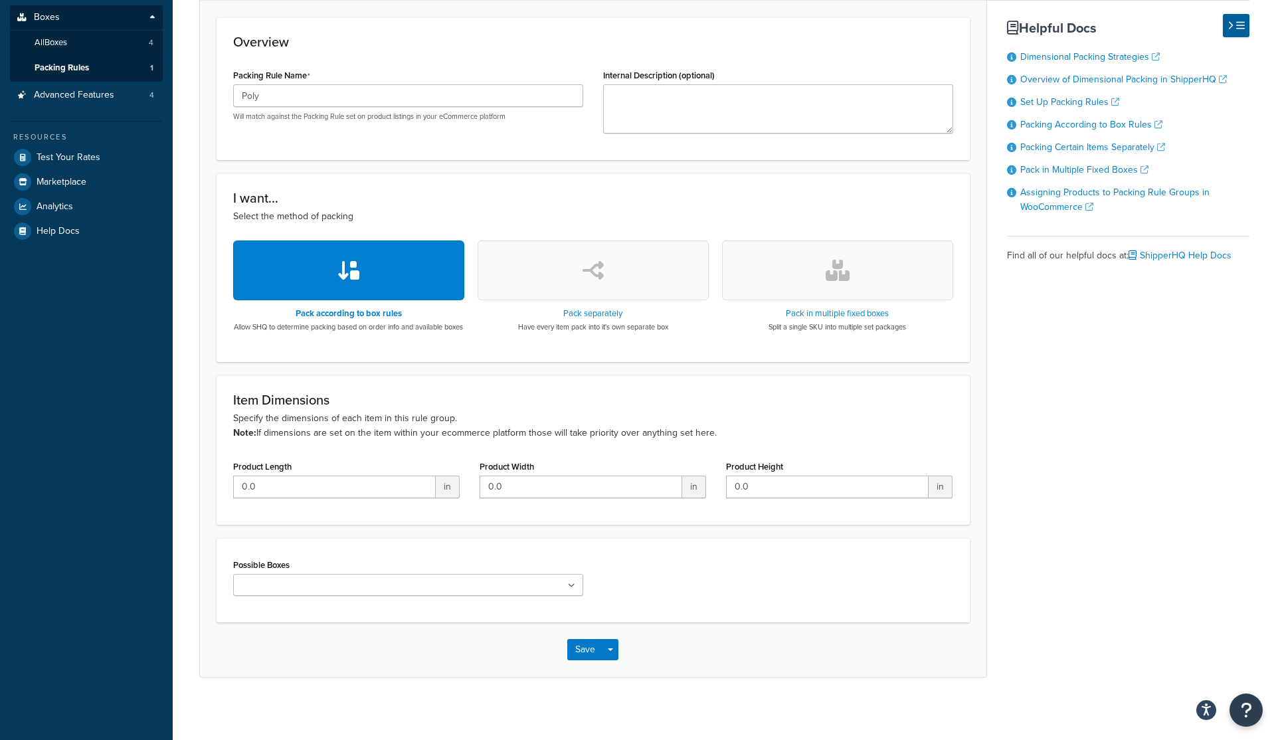
scroll to position [243, 0]
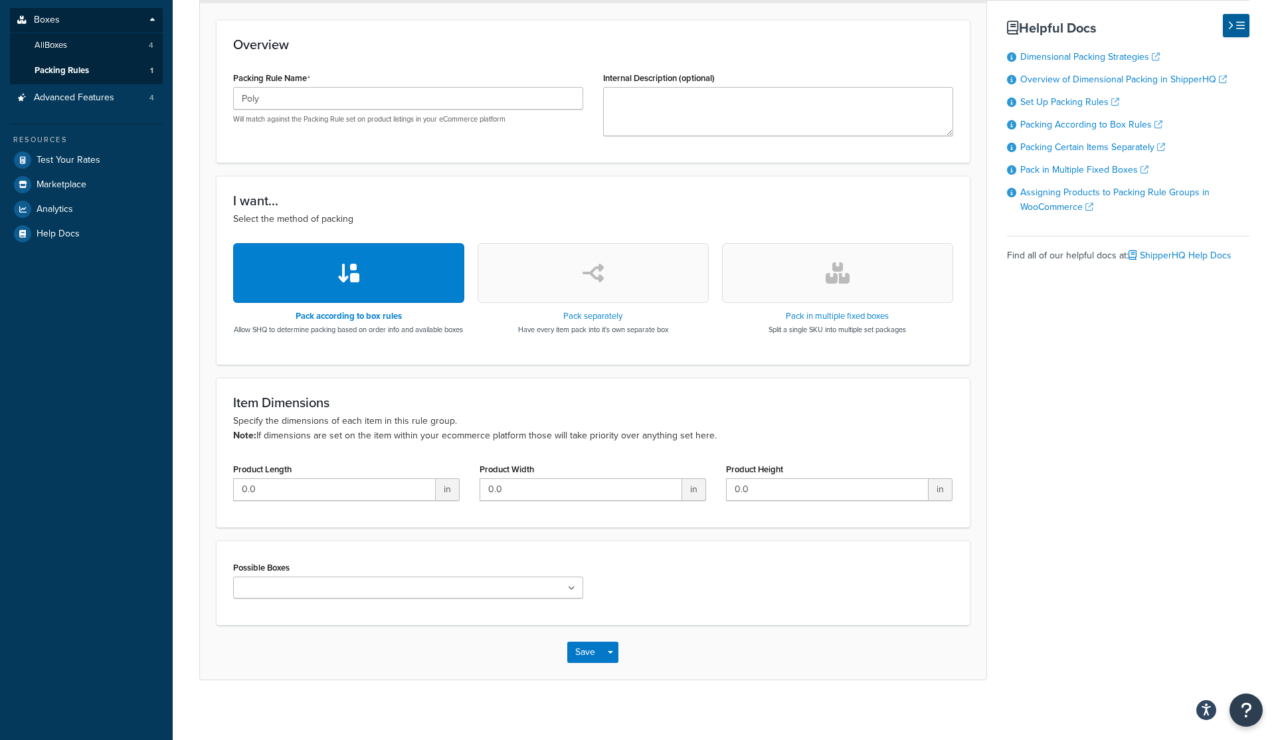
click at [359, 282] on icon "button" at bounding box center [349, 272] width 24 height 21
click at [569, 268] on button "button" at bounding box center [593, 273] width 231 height 60
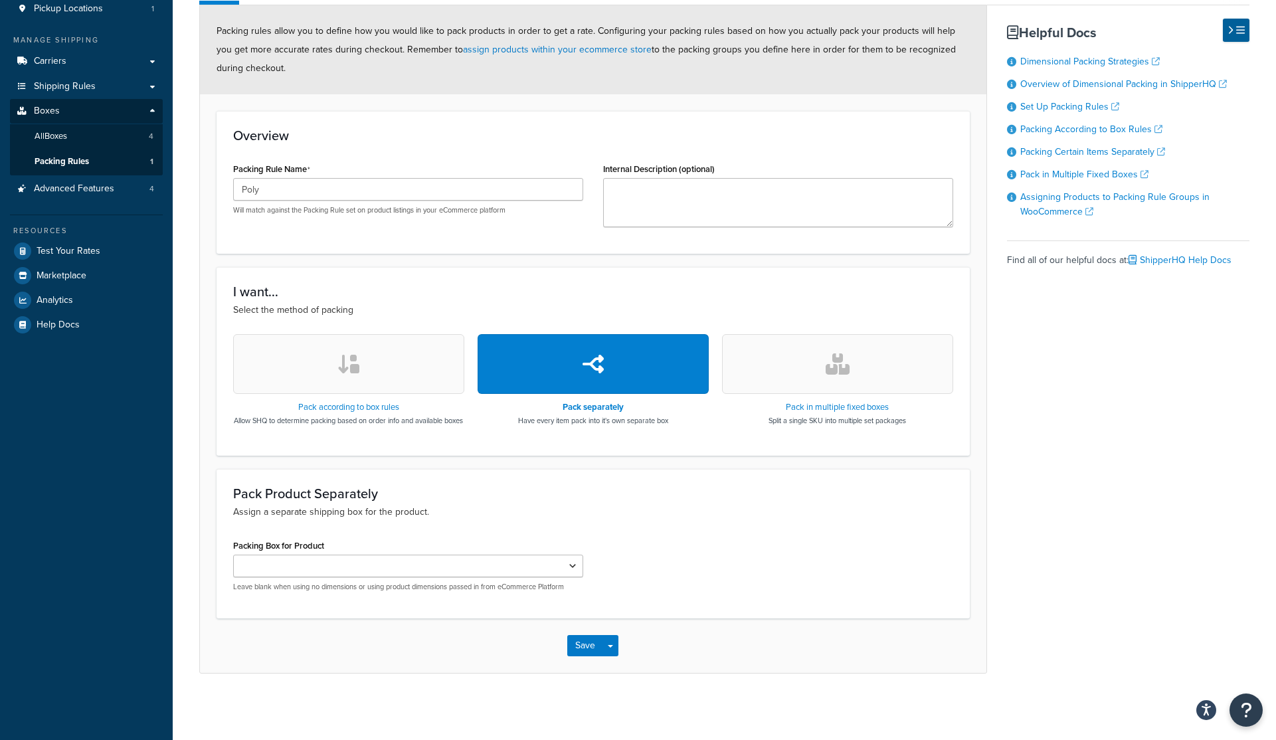
click at [788, 357] on button "button" at bounding box center [837, 364] width 231 height 60
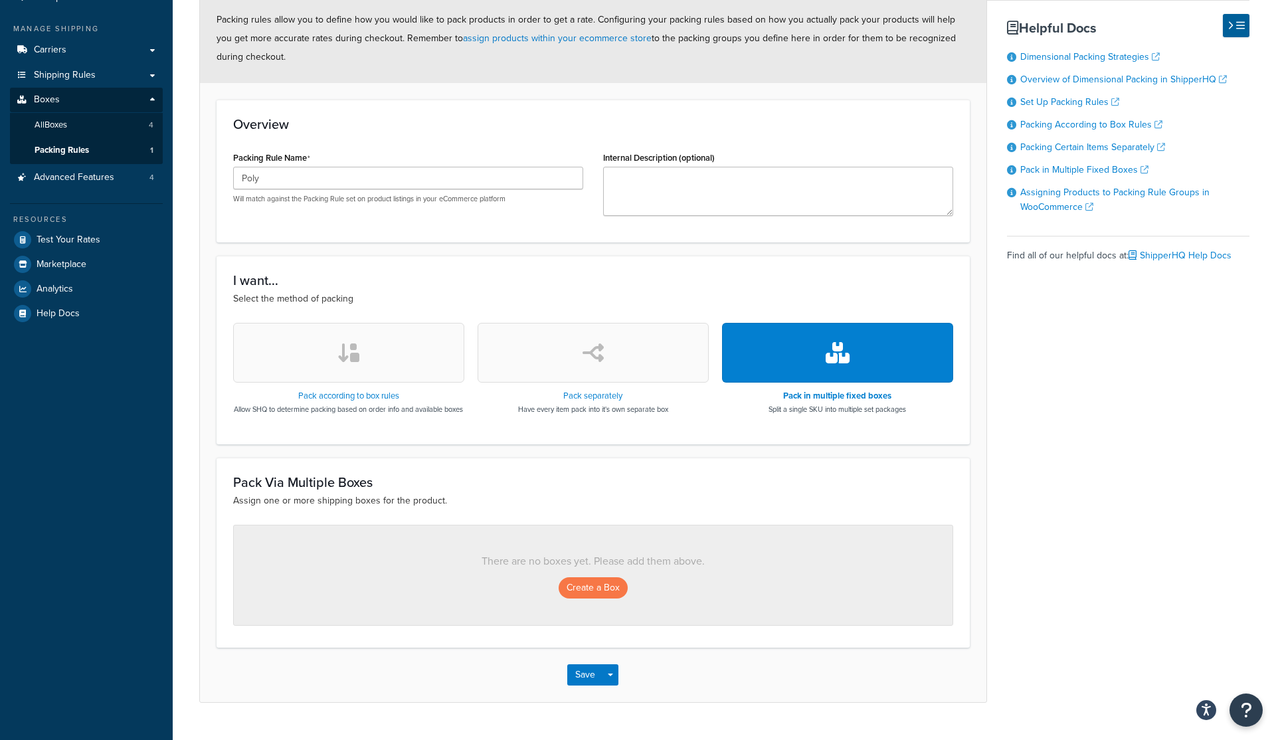
click at [355, 358] on icon "button" at bounding box center [349, 352] width 24 height 21
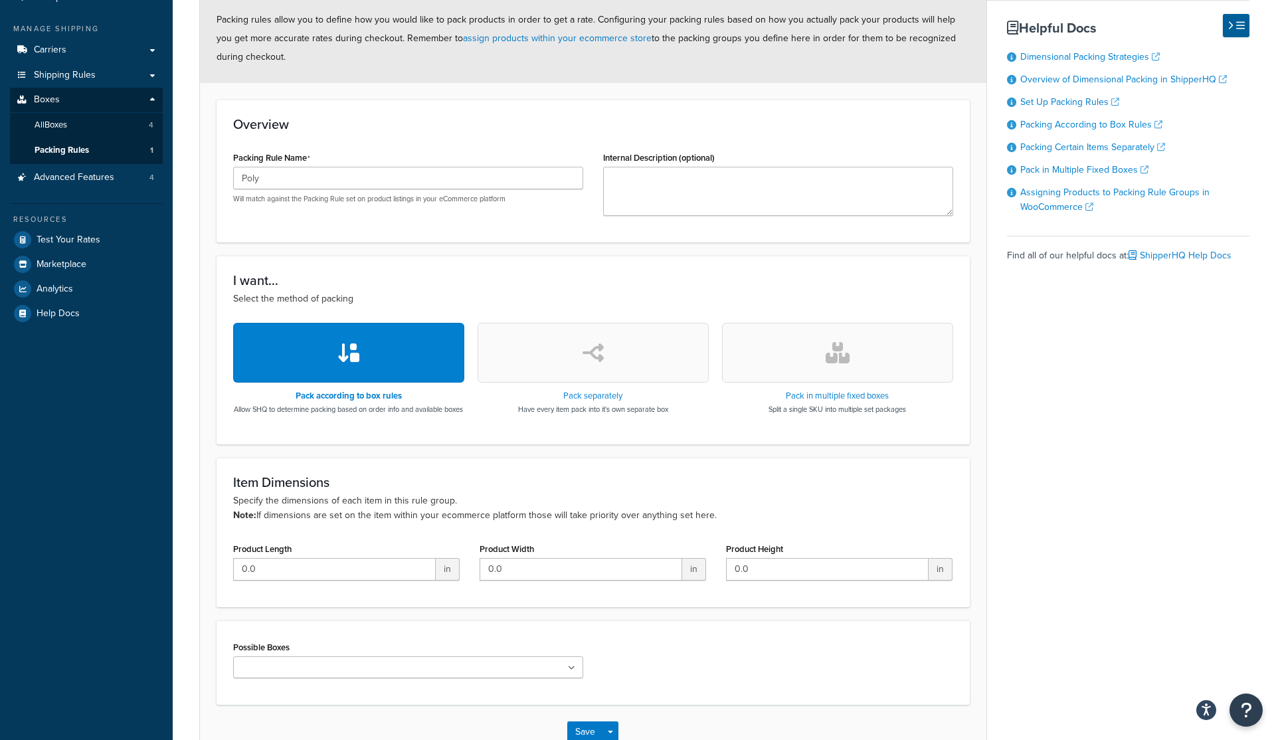
click at [355, 358] on icon "button" at bounding box center [349, 352] width 24 height 21
click at [269, 675] on input "Possible Boxes" at bounding box center [296, 668] width 118 height 15
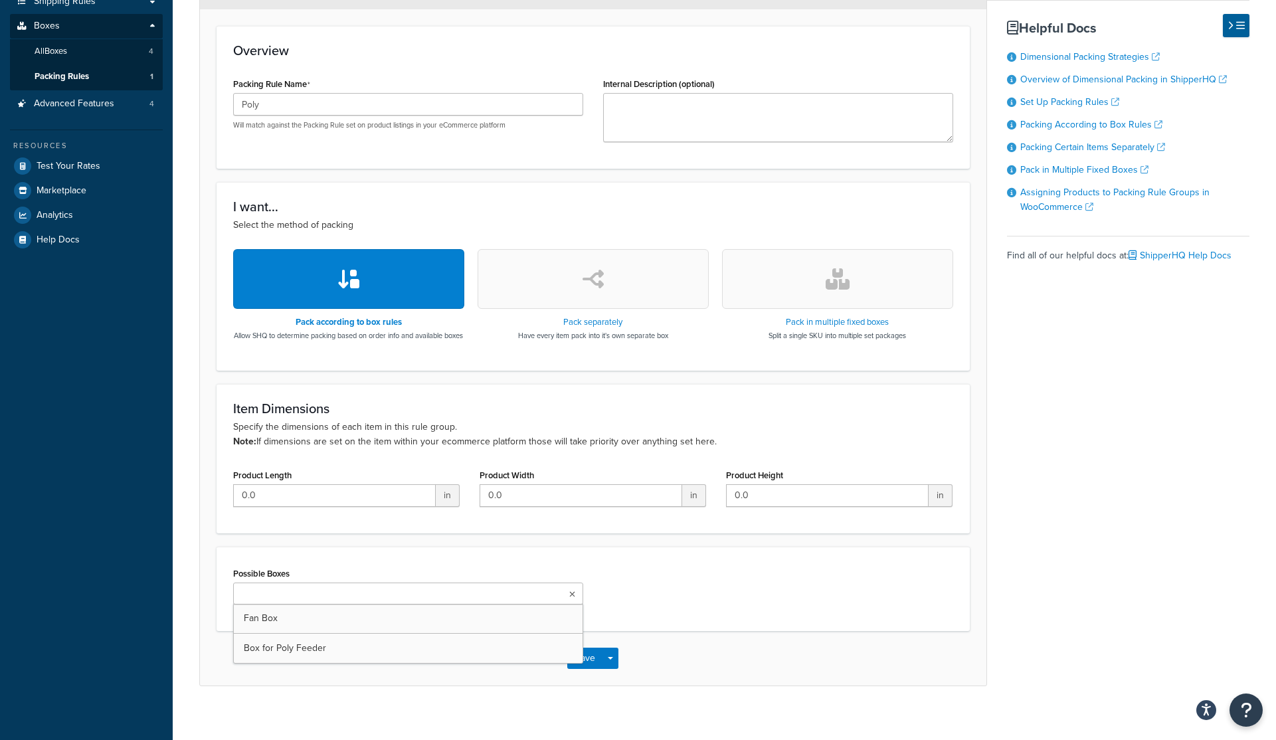
scroll to position [261, 0]
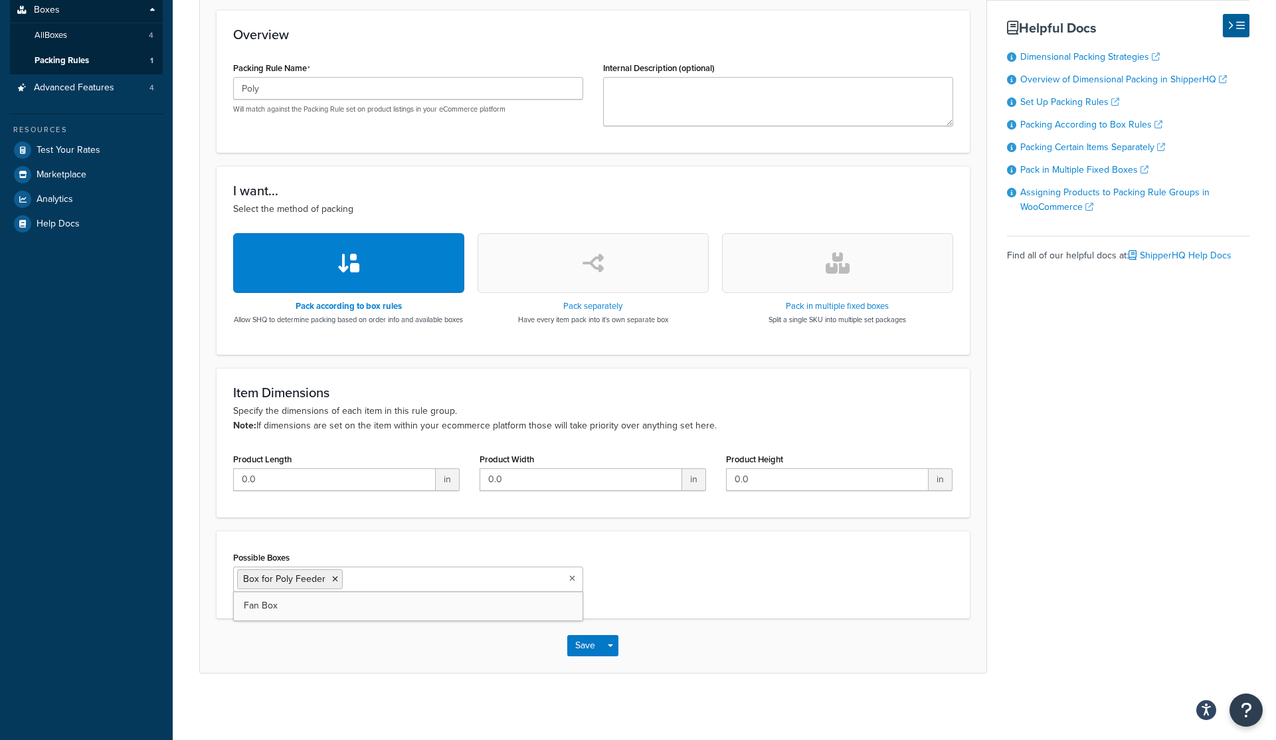
click at [403, 513] on div "Item Dimensions Specify the dimensions of each item in this rule group. Note: I…" at bounding box center [593, 442] width 753 height 149
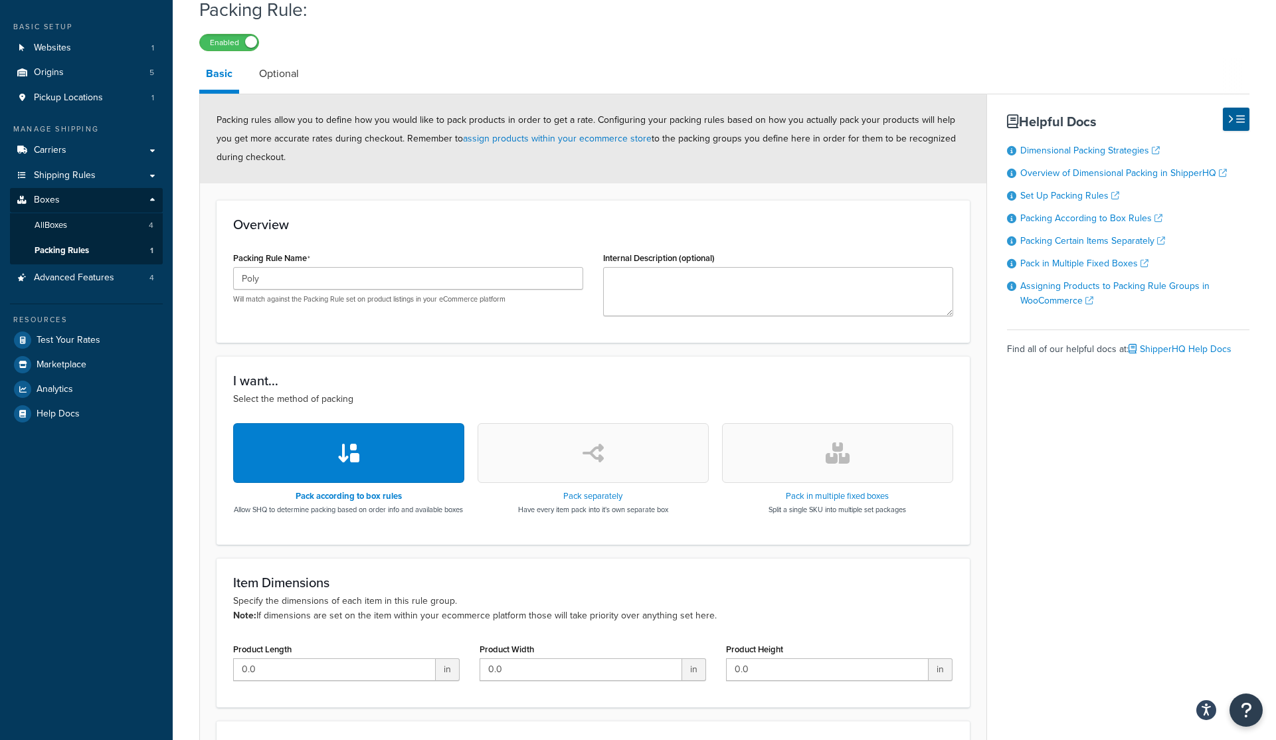
scroll to position [60, 0]
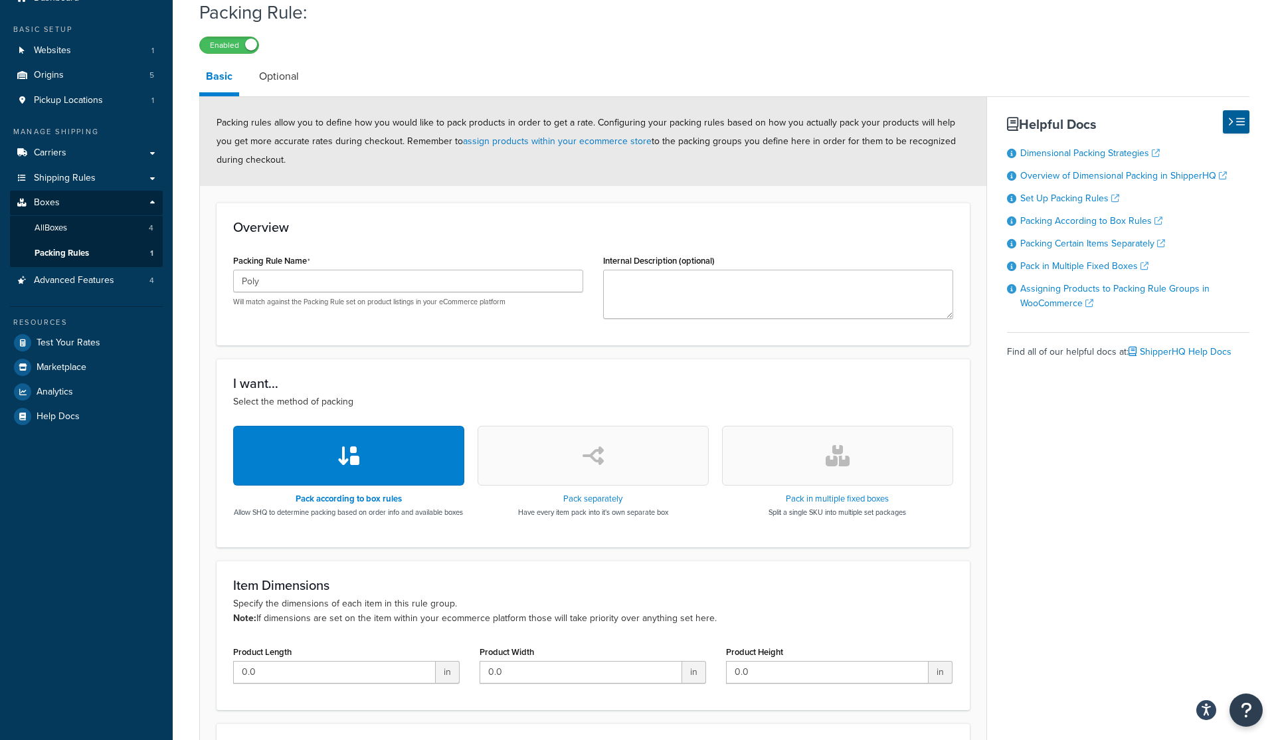
click at [264, 76] on link "Optional" at bounding box center [278, 76] width 53 height 32
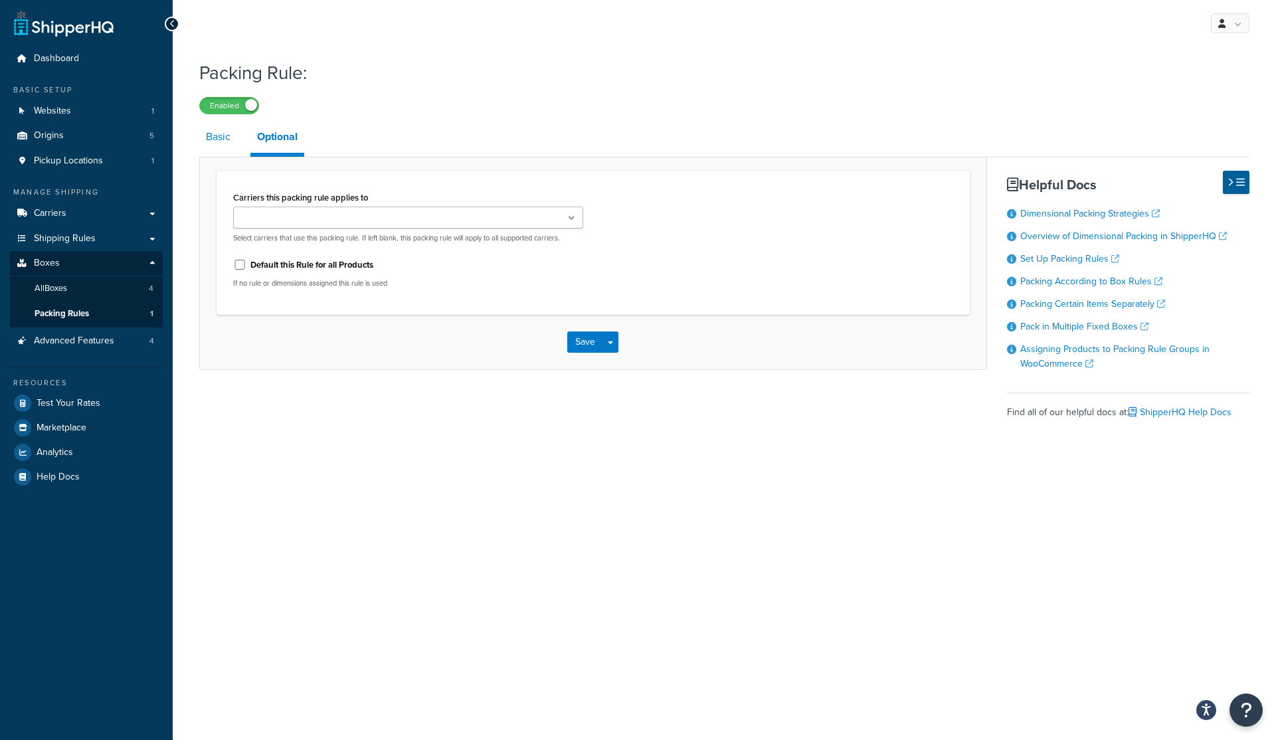
click at [211, 136] on link "Basic" at bounding box center [218, 137] width 38 height 32
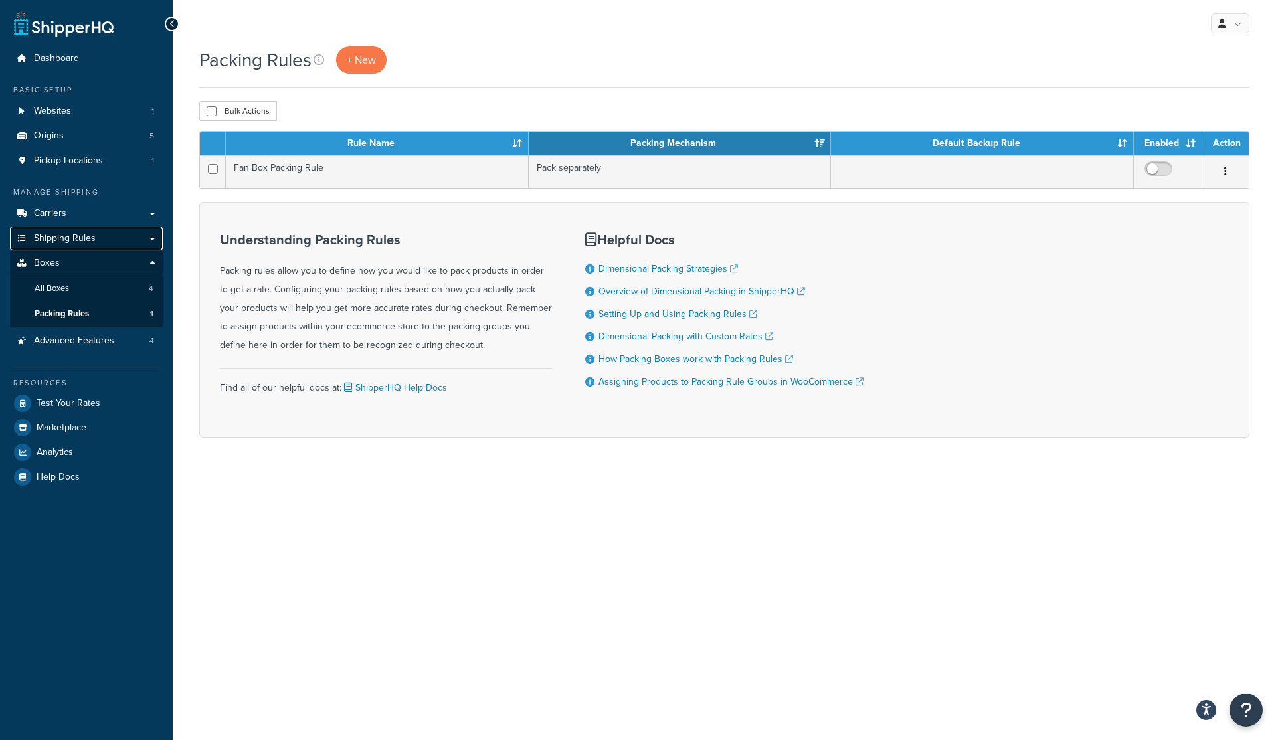
click at [144, 234] on link "Shipping Rules" at bounding box center [86, 238] width 153 height 25
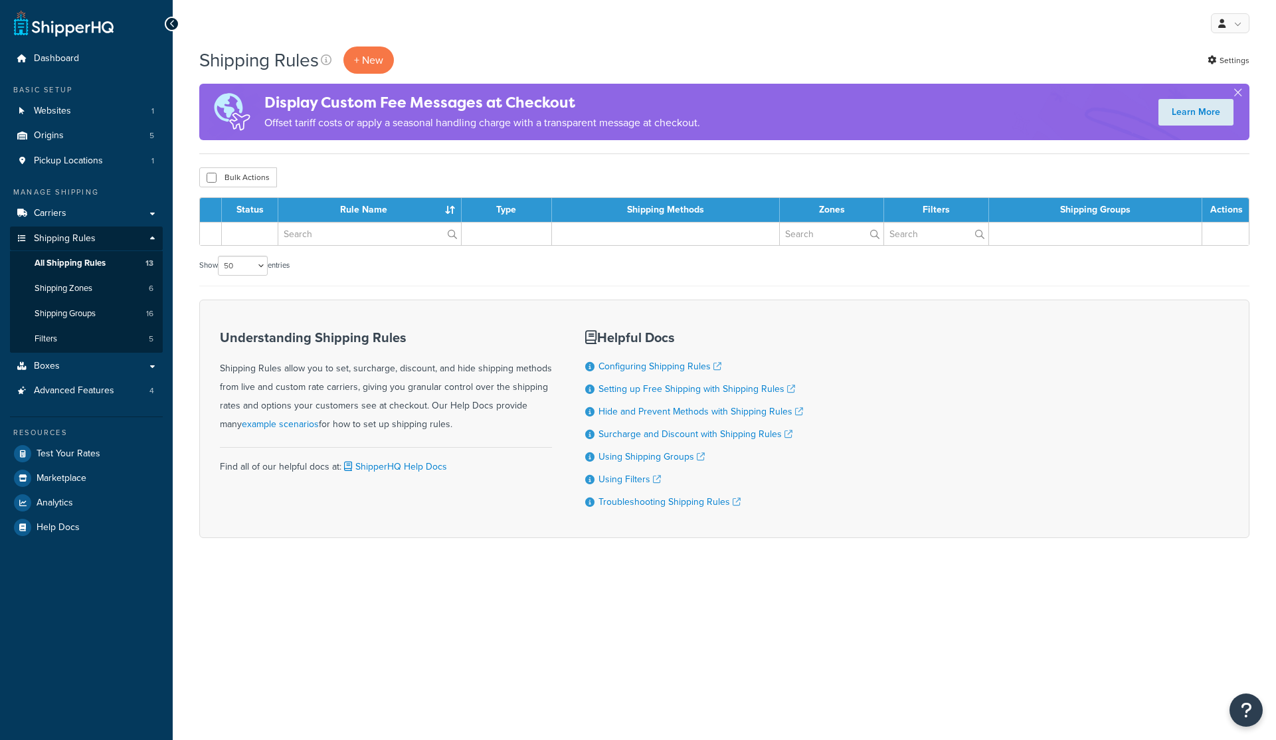
select select "50"
click at [152, 239] on link "Shipping Rules" at bounding box center [86, 238] width 153 height 25
select select "50"
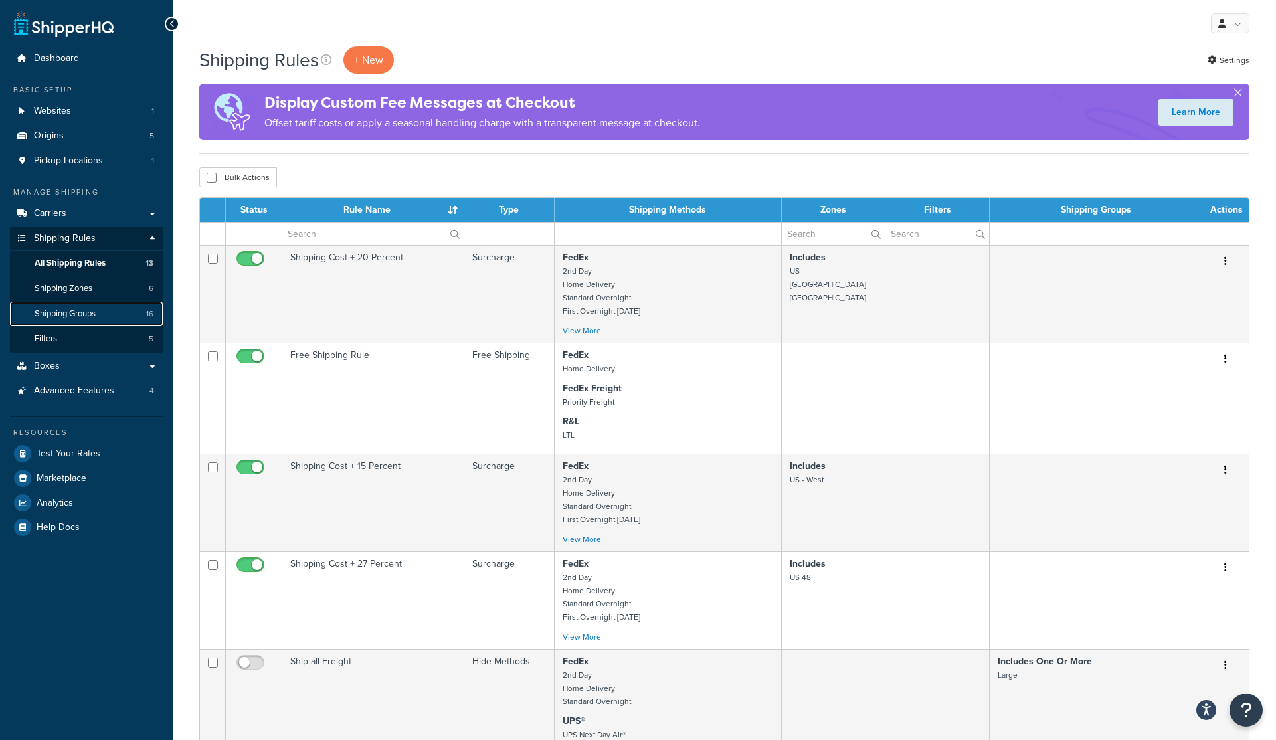
click at [51, 317] on span "Shipping Groups" at bounding box center [65, 313] width 61 height 11
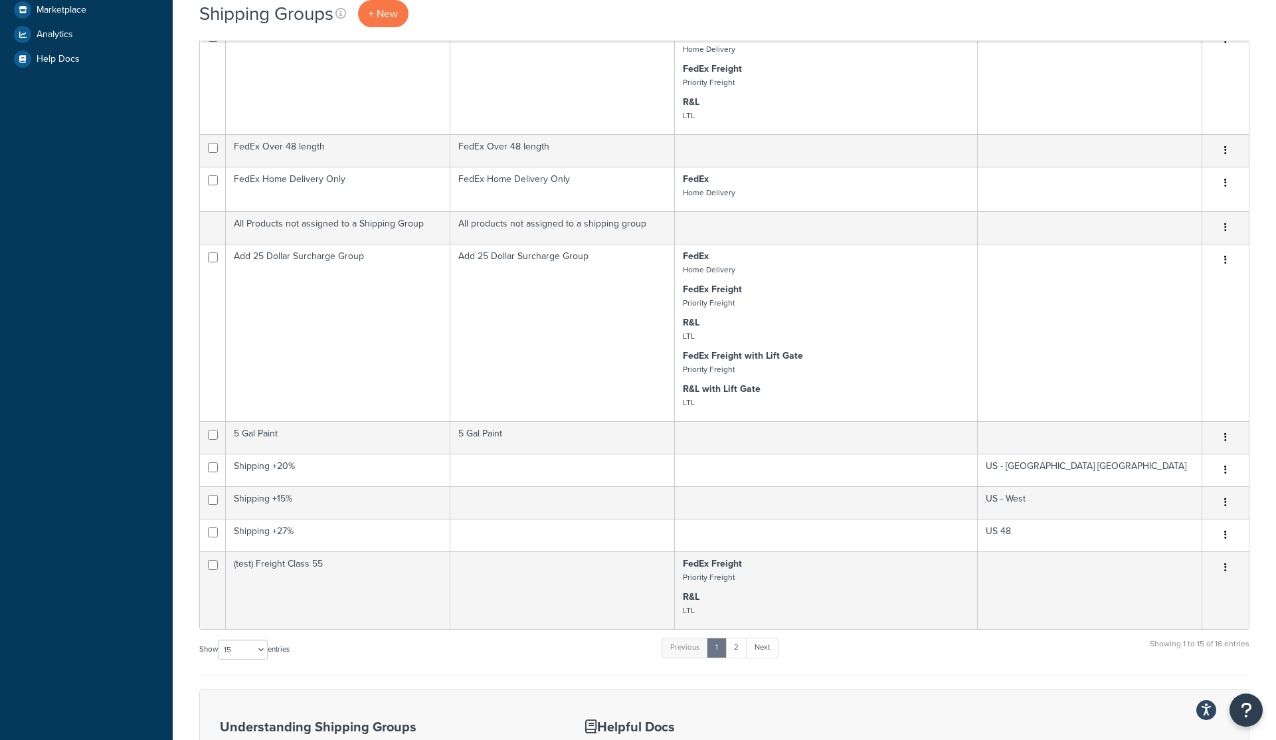
scroll to position [769, 0]
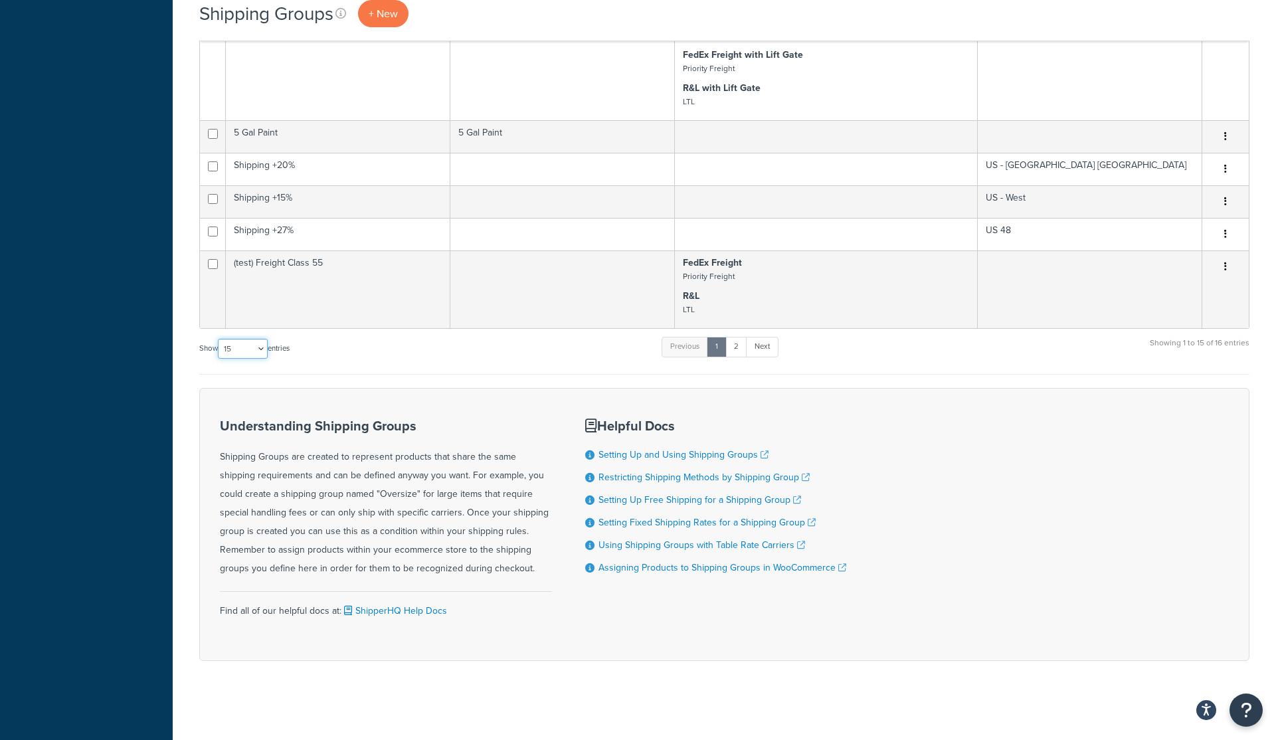
click at [240, 344] on select "10 15 25 50 100" at bounding box center [243, 349] width 50 height 20
select select "50"
click at [219, 359] on select "10 15 25 50 100" at bounding box center [243, 349] width 50 height 20
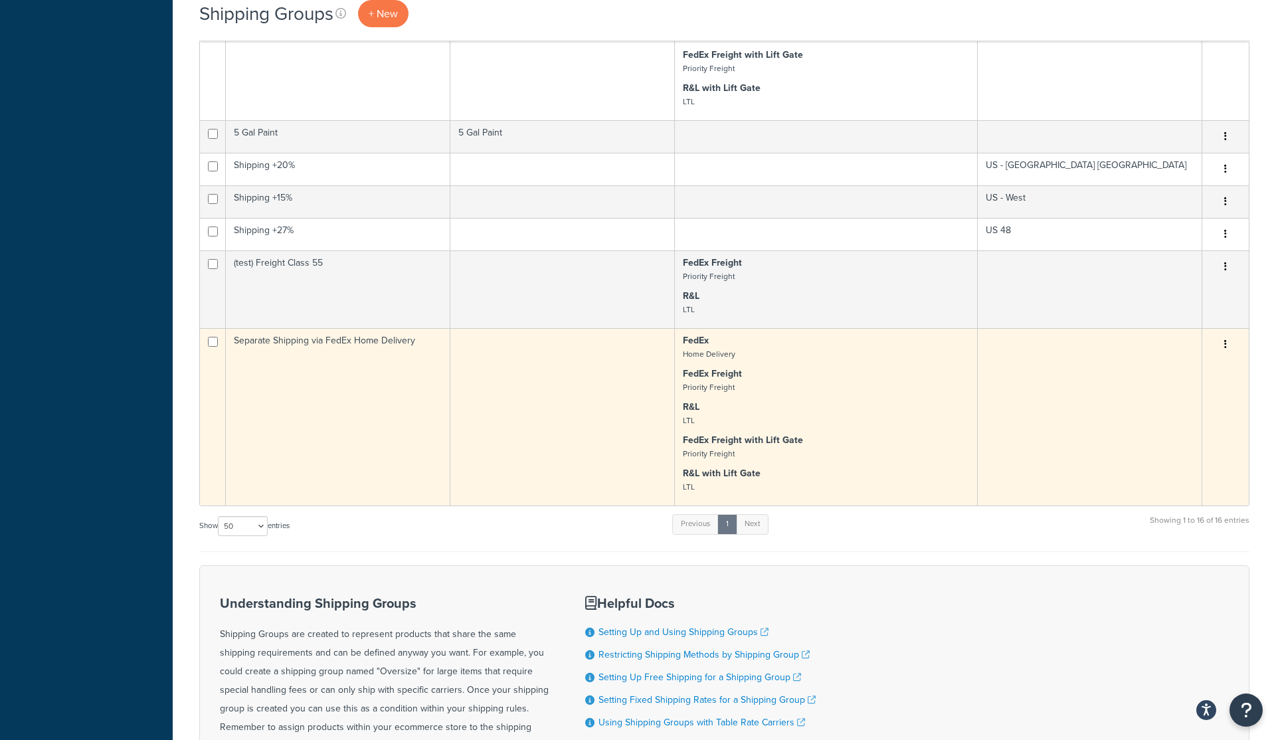
click at [1227, 343] on button "button" at bounding box center [1225, 344] width 19 height 21
click at [1150, 373] on link "Edit" at bounding box center [1171, 371] width 105 height 27
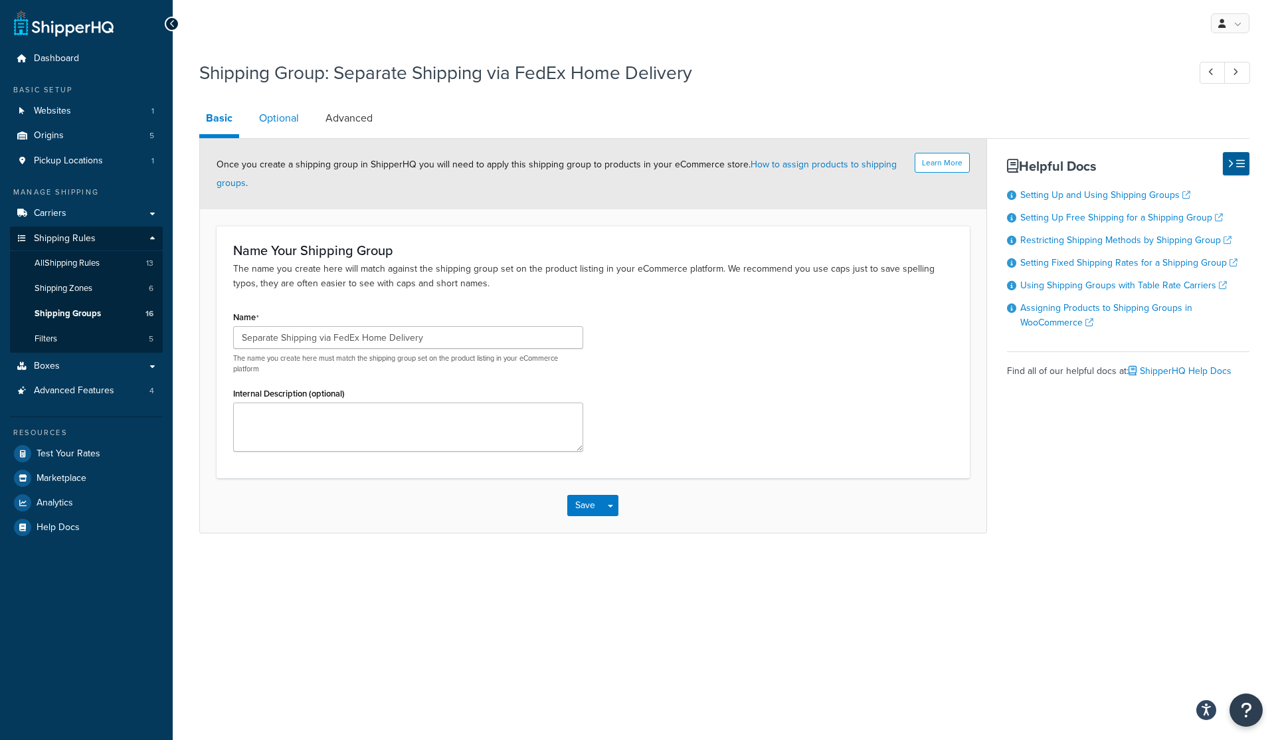
click at [276, 119] on link "Optional" at bounding box center [278, 118] width 53 height 32
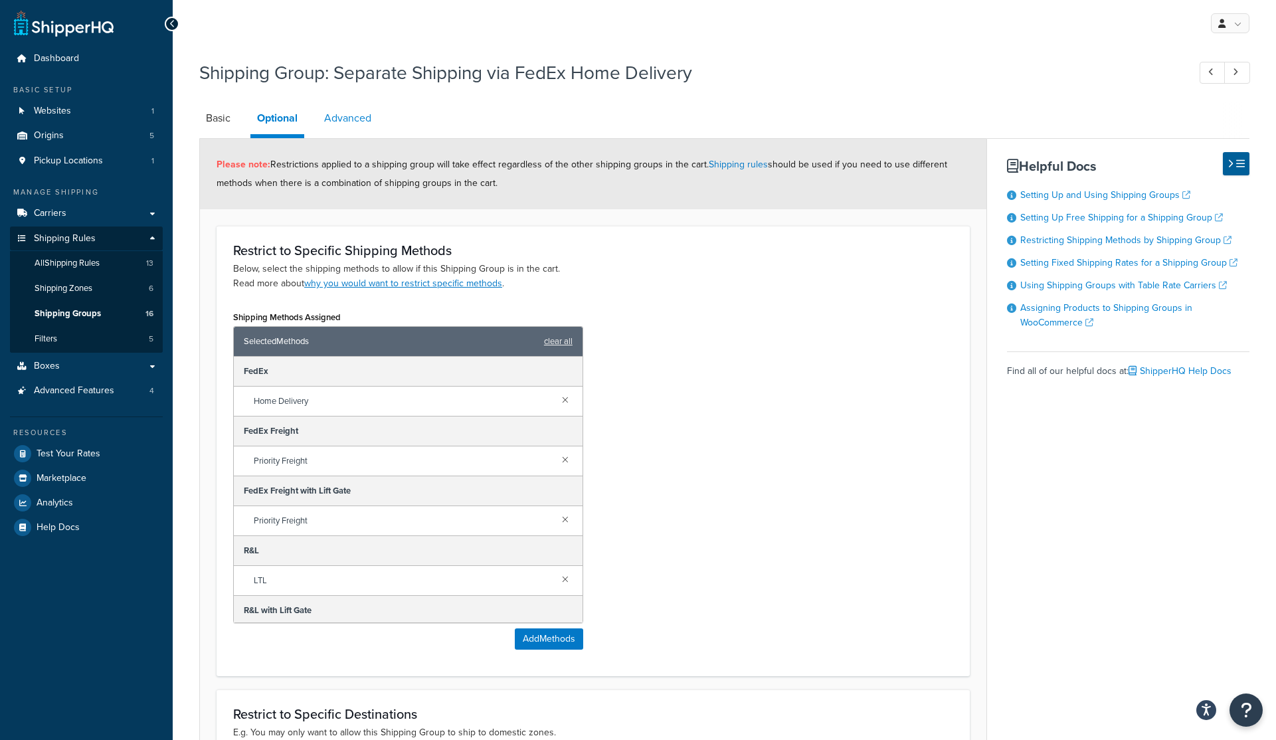
click at [346, 116] on link "Advanced" at bounding box center [347, 118] width 60 height 32
